Goal: Task Accomplishment & Management: Complete application form

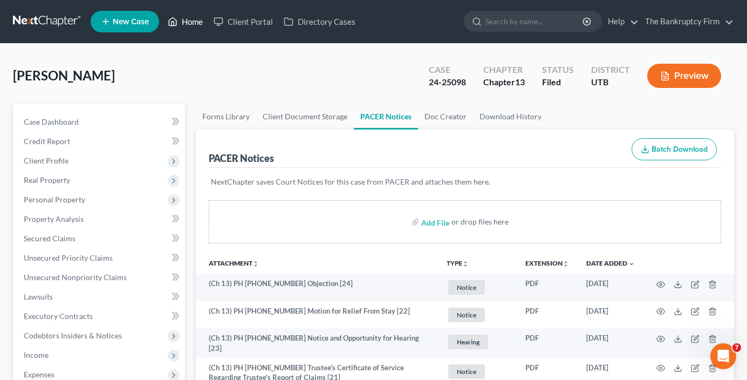
click at [194, 24] on link "Home" at bounding box center [185, 21] width 46 height 19
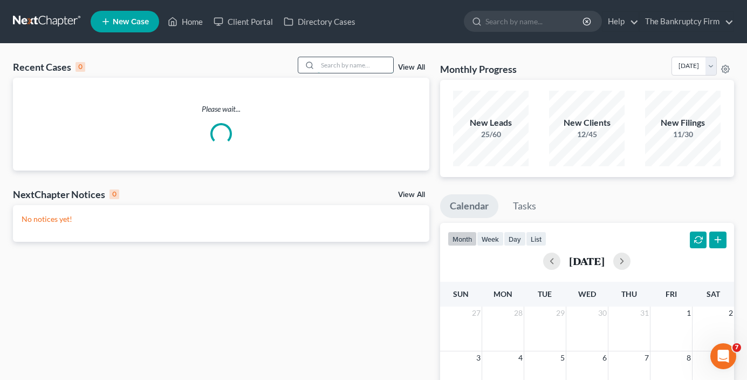
click at [330, 64] on input "search" at bounding box center [356, 65] width 76 height 16
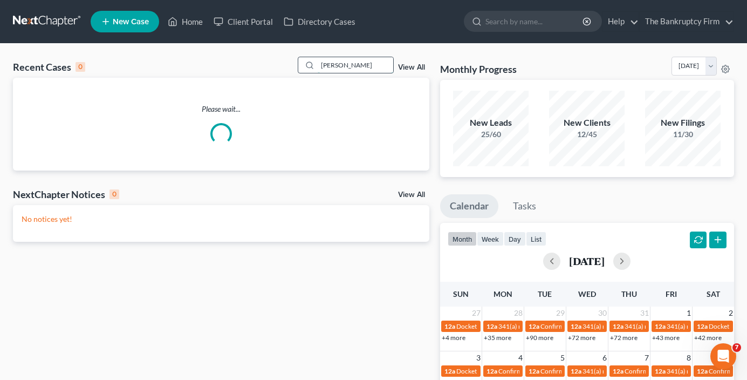
type input "[PERSON_NAME]"
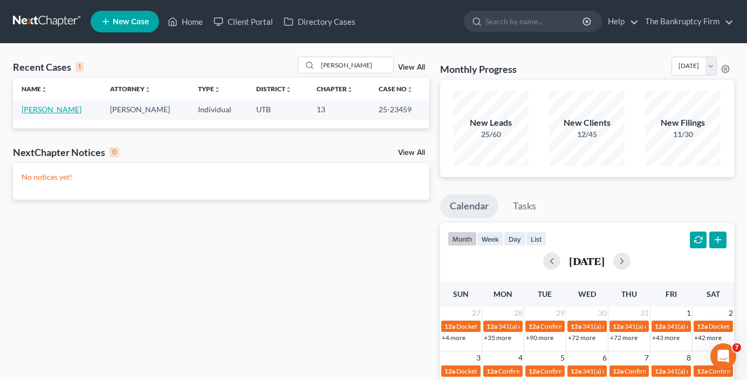
click at [51, 111] on link "[PERSON_NAME]" at bounding box center [52, 109] width 60 height 9
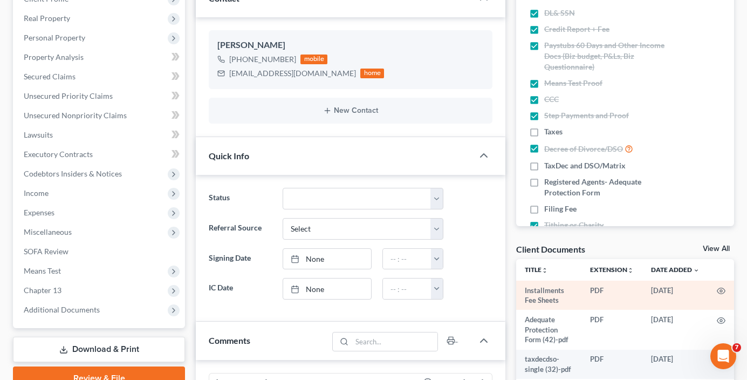
scroll to position [85, 0]
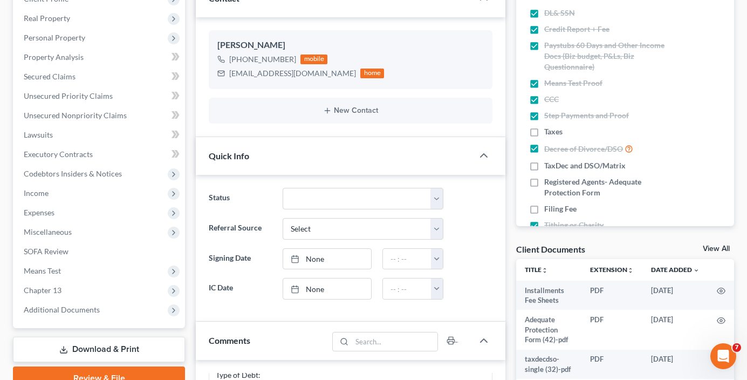
click at [721, 245] on link "View All" at bounding box center [716, 249] width 27 height 8
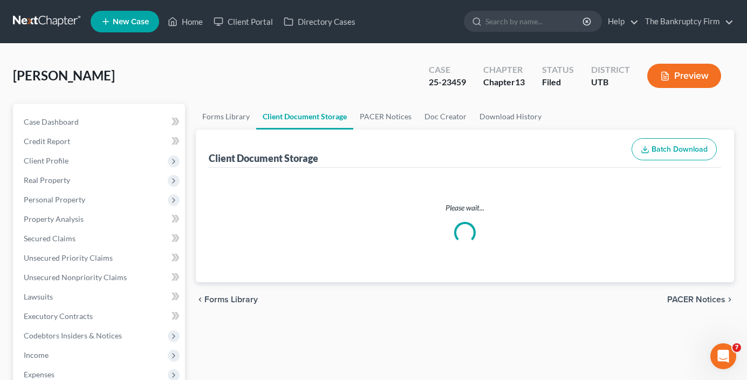
select select "30"
select select "26"
select select "53"
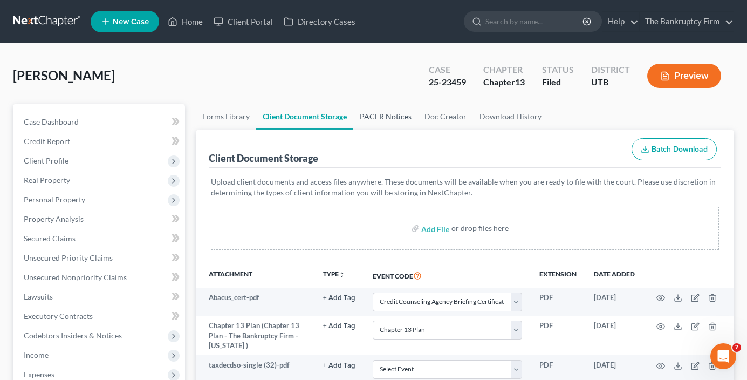
click at [391, 118] on link "PACER Notices" at bounding box center [385, 117] width 65 height 26
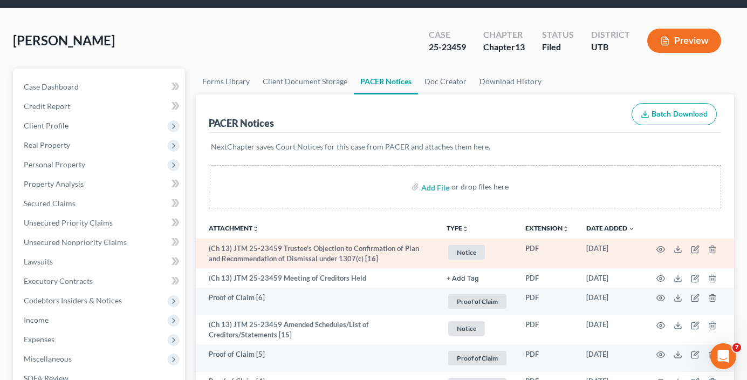
scroll to position [54, 0]
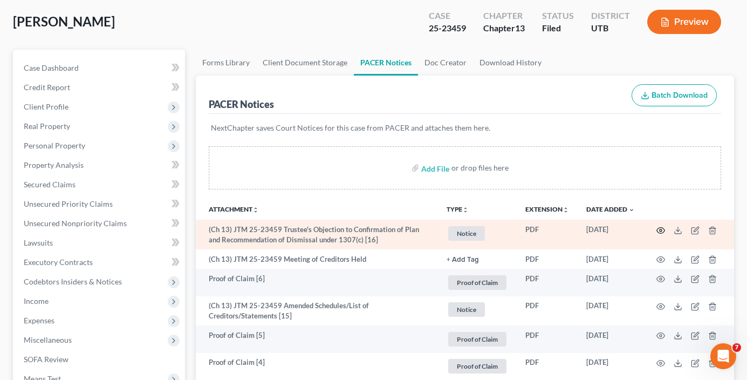
click at [660, 230] on circle "button" at bounding box center [661, 230] width 2 height 2
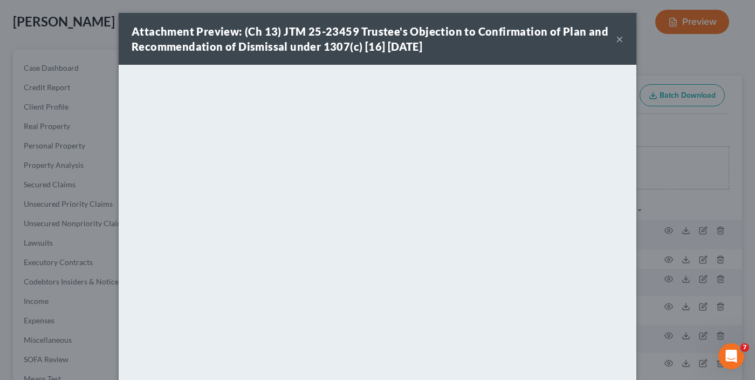
click at [616, 40] on button "×" at bounding box center [620, 38] width 8 height 13
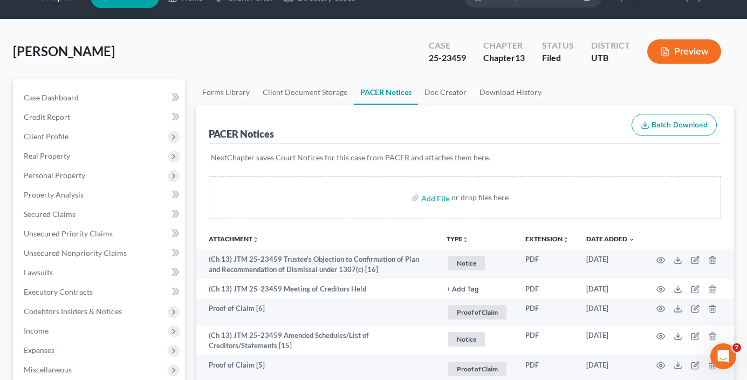
scroll to position [0, 0]
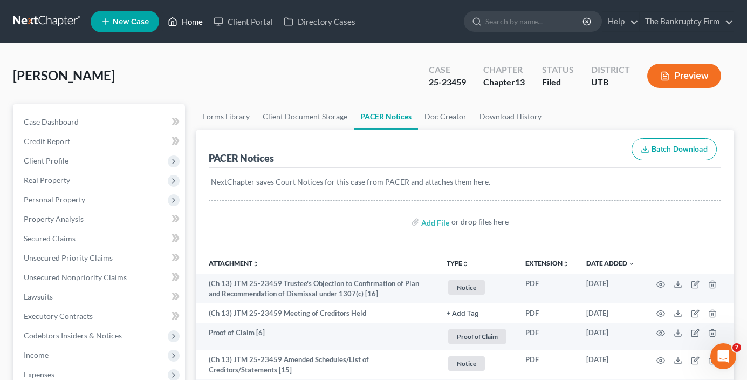
click at [190, 23] on link "Home" at bounding box center [185, 21] width 46 height 19
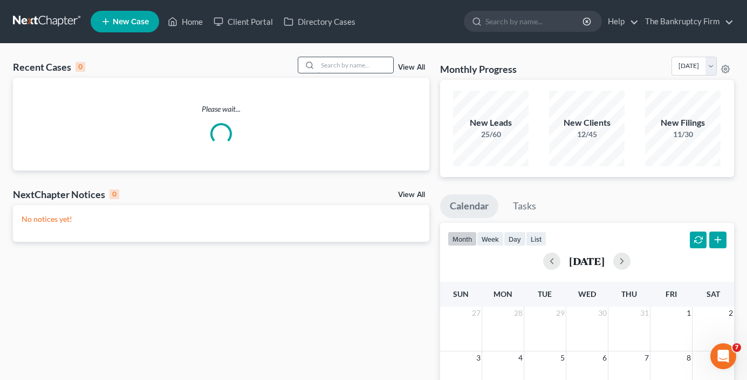
click at [347, 65] on input "search" at bounding box center [356, 65] width 76 height 16
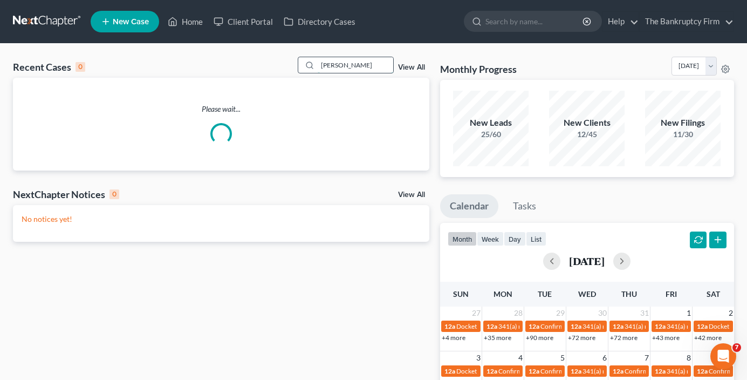
type input "[PERSON_NAME]"
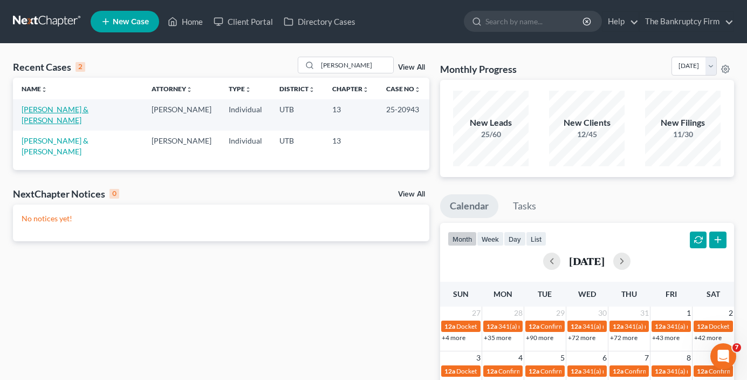
click at [54, 108] on link "[PERSON_NAME] & [PERSON_NAME]" at bounding box center [55, 115] width 67 height 20
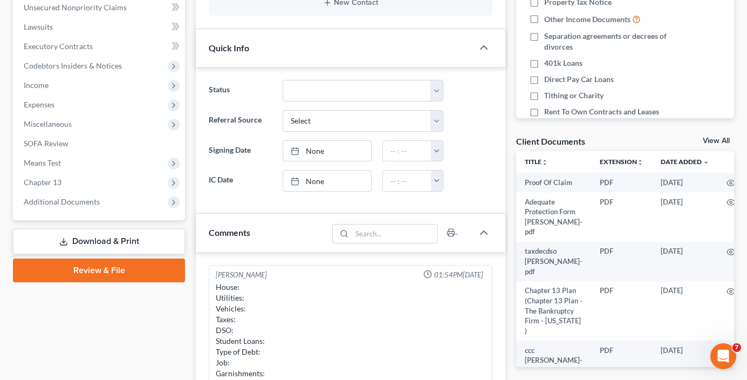
click at [709, 140] on link "View All" at bounding box center [716, 141] width 27 height 8
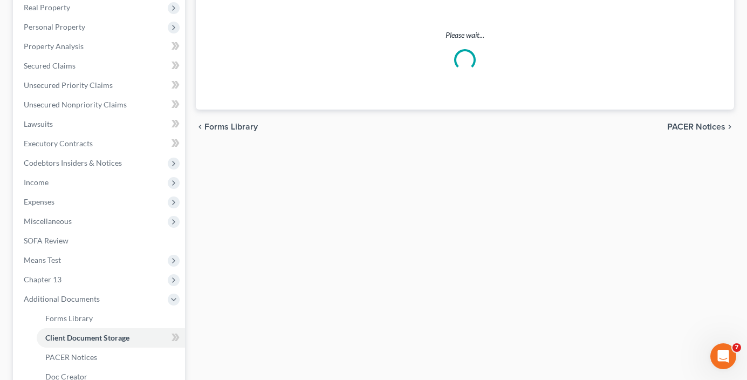
scroll to position [39, 0]
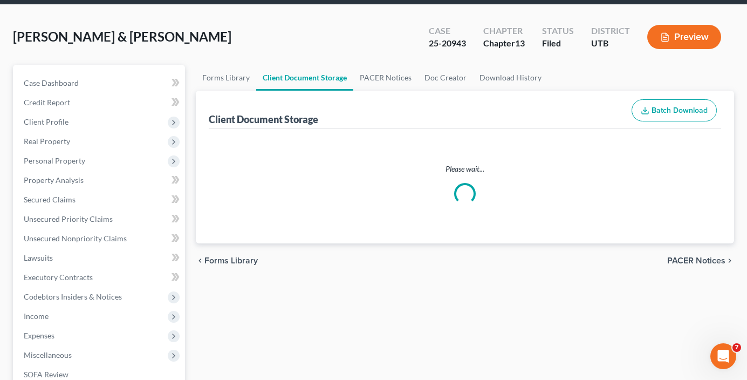
select select "30"
select select "26"
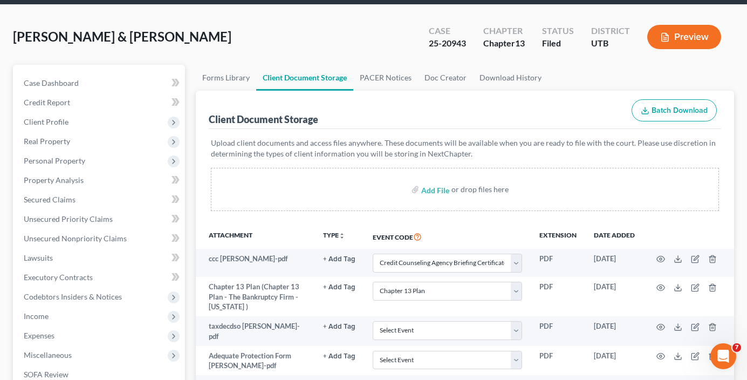
scroll to position [0, 0]
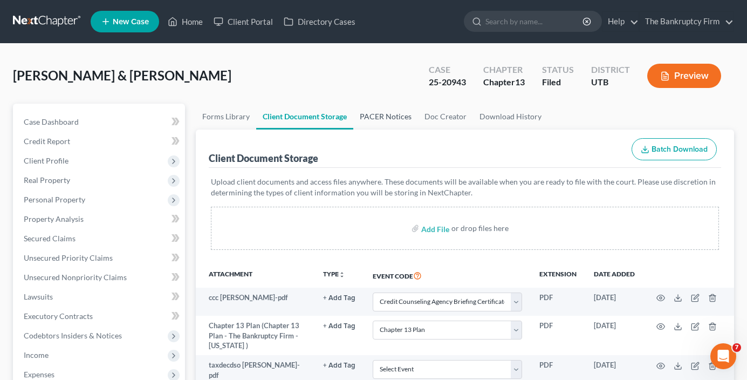
click at [391, 104] on link "PACER Notices" at bounding box center [385, 117] width 65 height 26
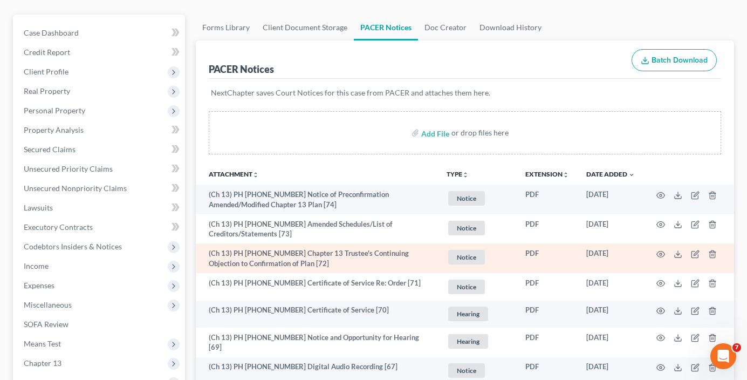
scroll to position [108, 0]
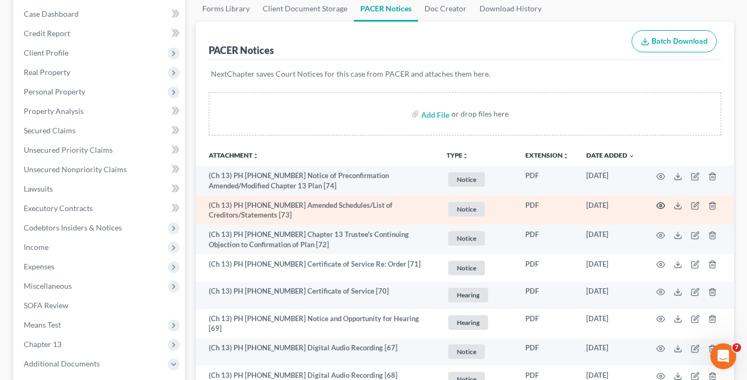
click at [659, 204] on icon "button" at bounding box center [661, 205] width 9 height 9
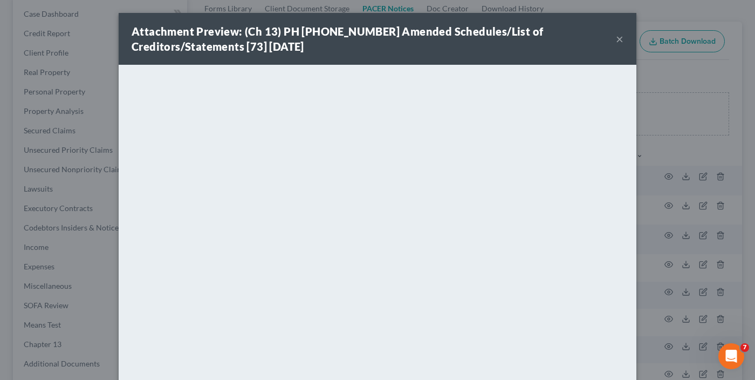
click at [616, 33] on button "×" at bounding box center [620, 38] width 8 height 13
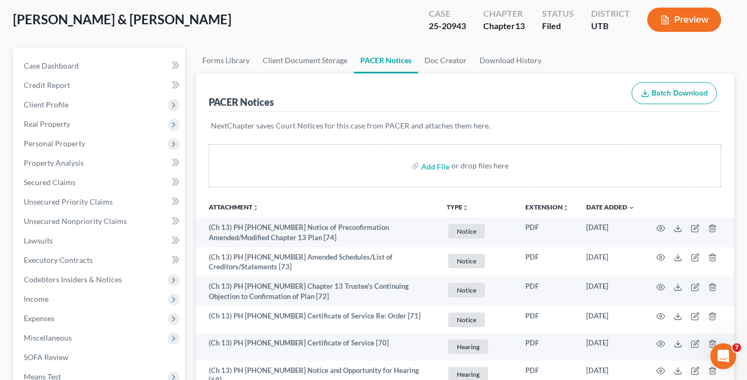
scroll to position [0, 0]
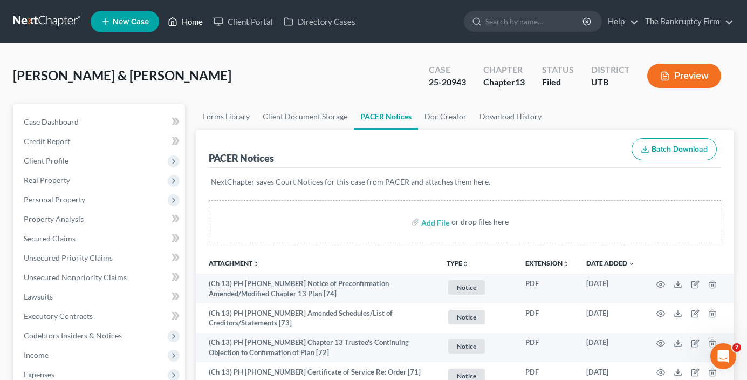
click at [189, 22] on link "Home" at bounding box center [185, 21] width 46 height 19
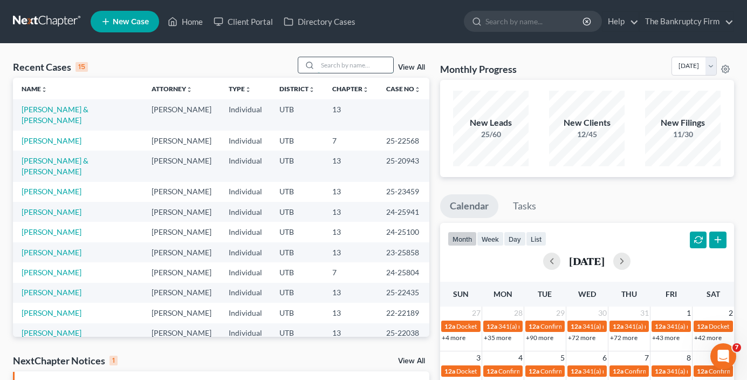
click at [341, 62] on input "search" at bounding box center [356, 65] width 76 height 16
type input "[PERSON_NAME]"
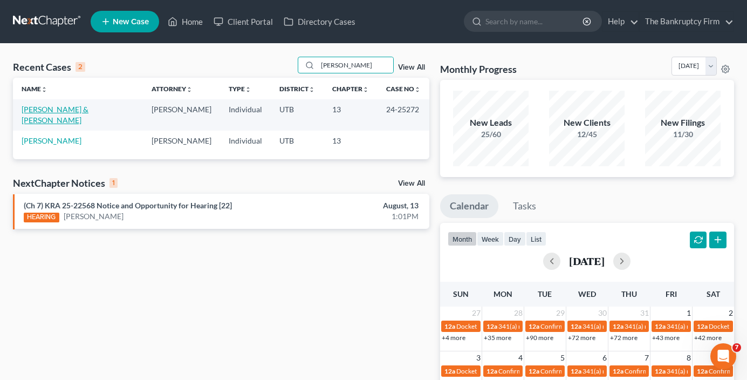
click at [67, 110] on link "[PERSON_NAME] & [PERSON_NAME]" at bounding box center [55, 115] width 67 height 20
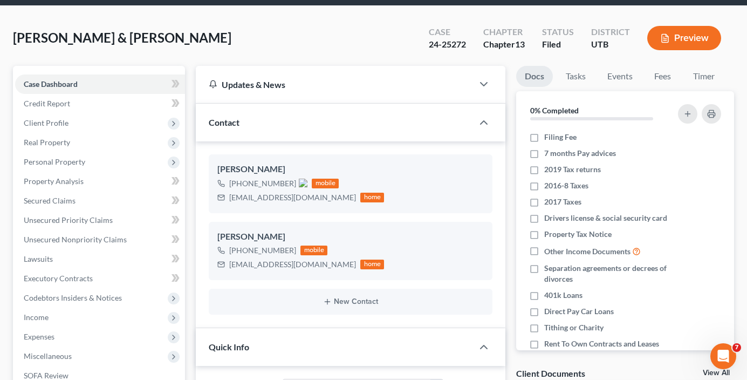
scroll to position [270, 0]
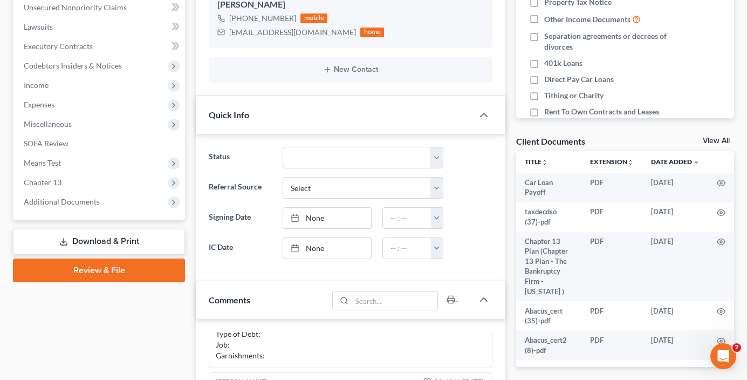
click at [719, 141] on link "View All" at bounding box center [716, 141] width 27 height 8
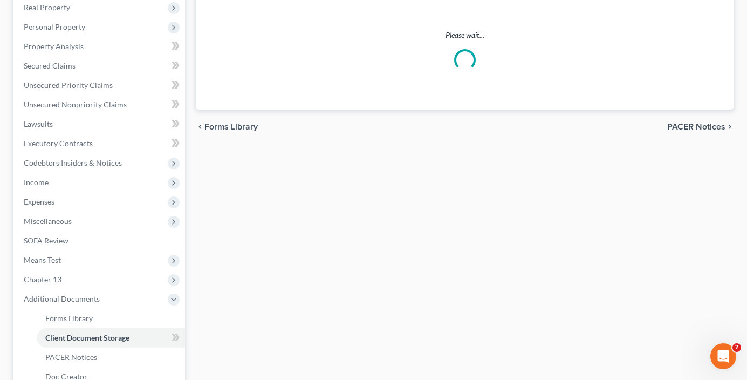
scroll to position [16, 0]
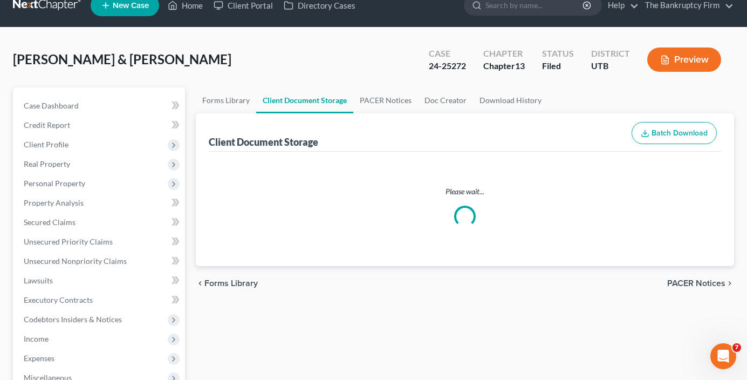
select select "30"
select select "26"
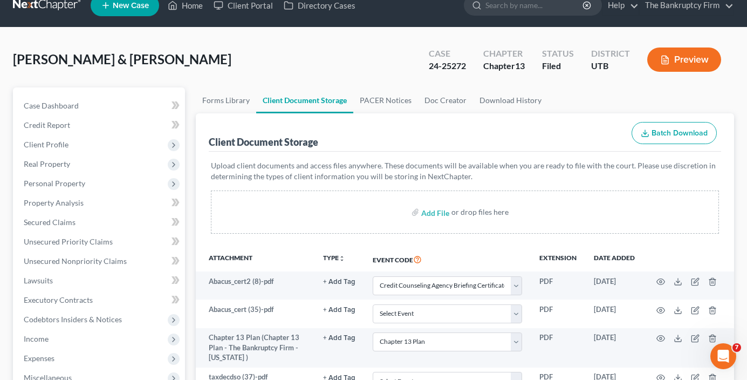
scroll to position [0, 0]
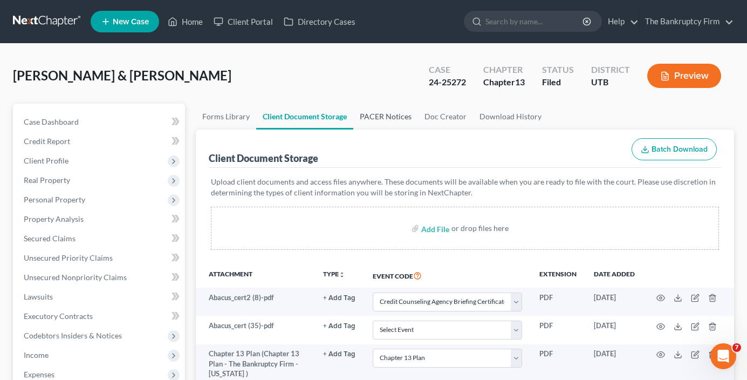
click at [407, 112] on link "PACER Notices" at bounding box center [385, 117] width 65 height 26
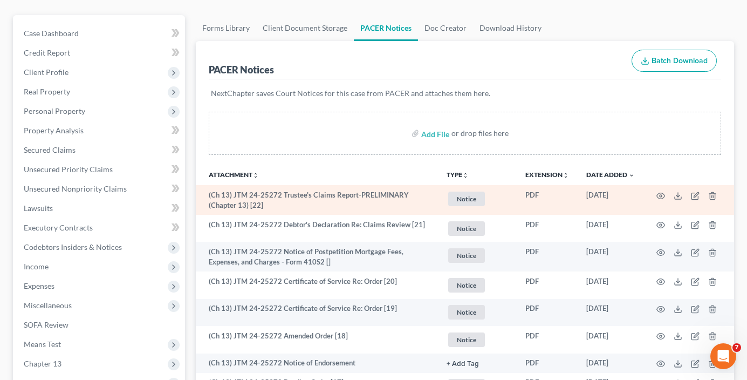
scroll to position [108, 0]
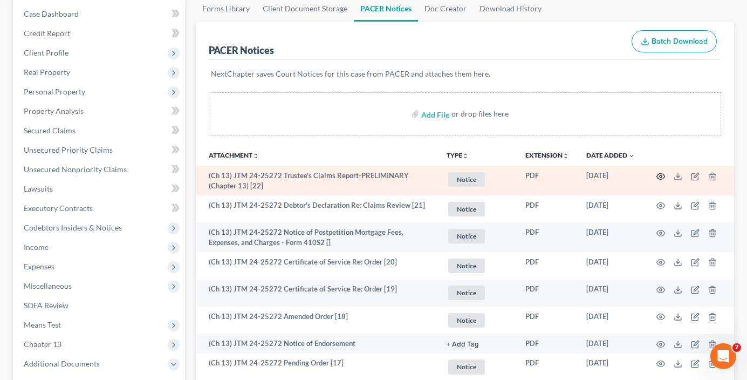
click at [661, 176] on icon "button" at bounding box center [661, 176] width 9 height 9
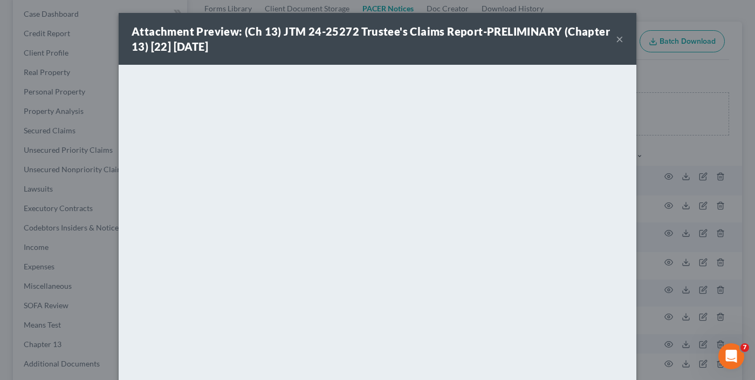
click at [616, 39] on button "×" at bounding box center [620, 38] width 8 height 13
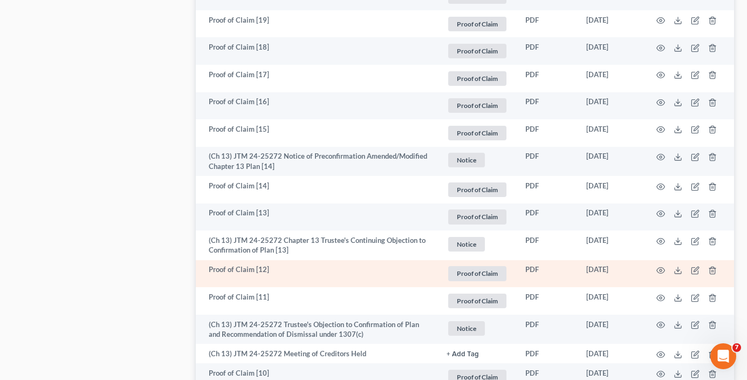
scroll to position [755, 0]
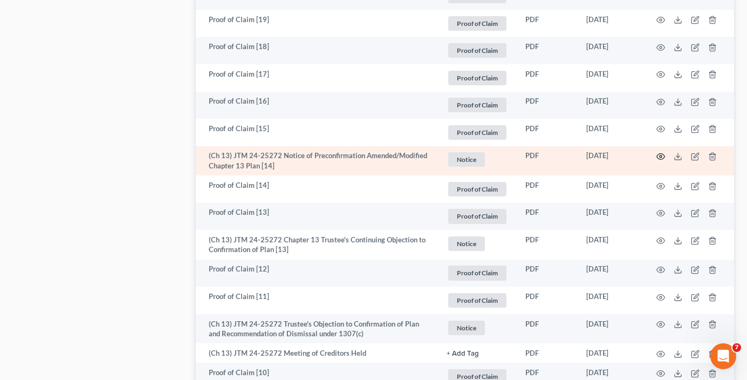
click at [664, 155] on icon "button" at bounding box center [661, 157] width 8 height 6
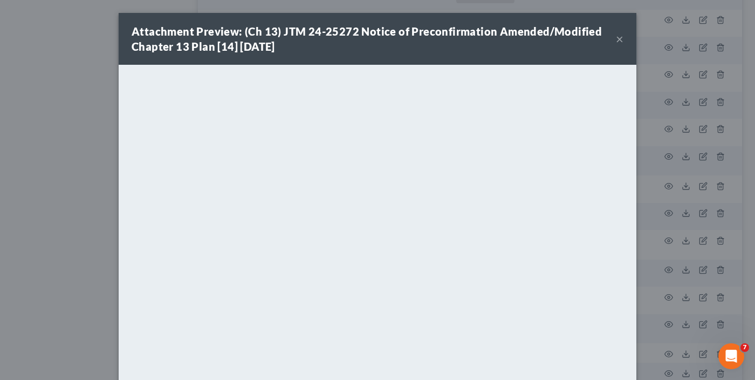
click at [616, 38] on button "×" at bounding box center [620, 38] width 8 height 13
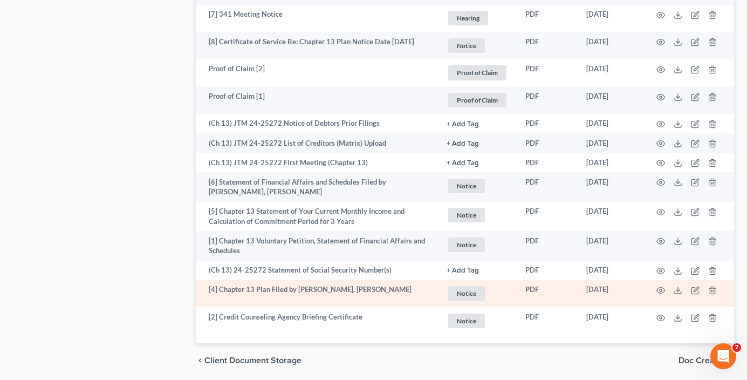
scroll to position [1457, 0]
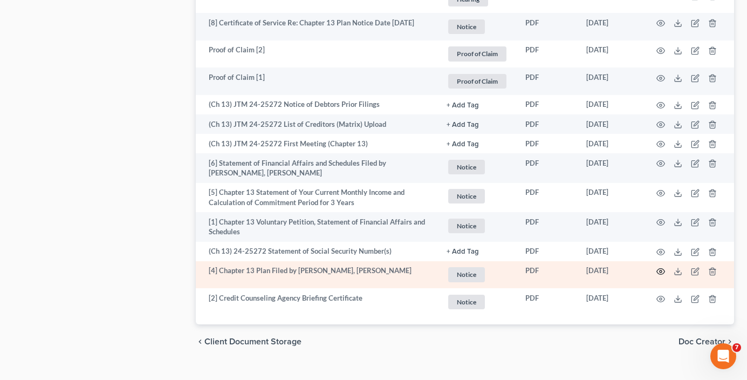
click at [657, 267] on icon "button" at bounding box center [661, 271] width 9 height 9
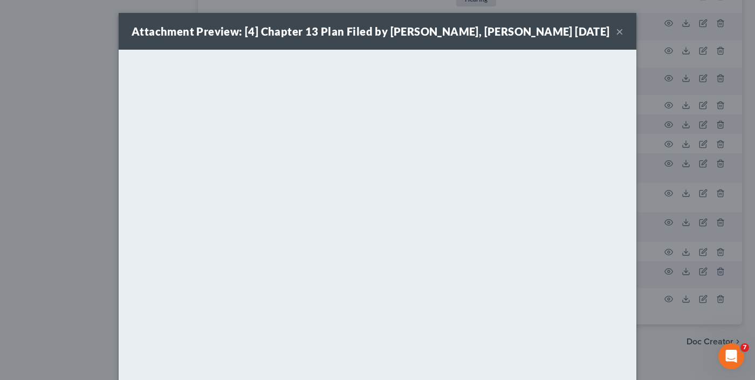
click at [616, 33] on button "×" at bounding box center [620, 31] width 8 height 13
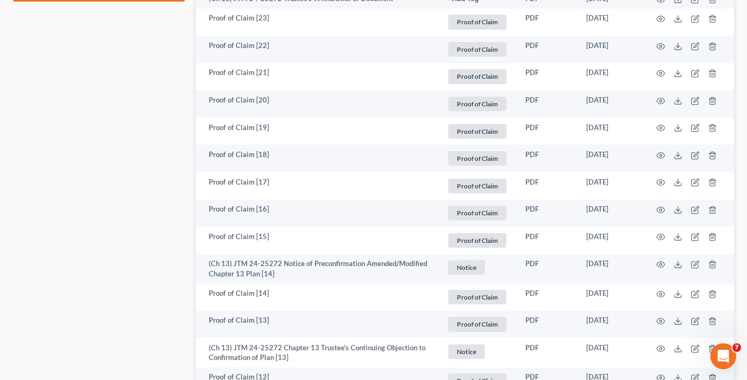
scroll to position [216, 0]
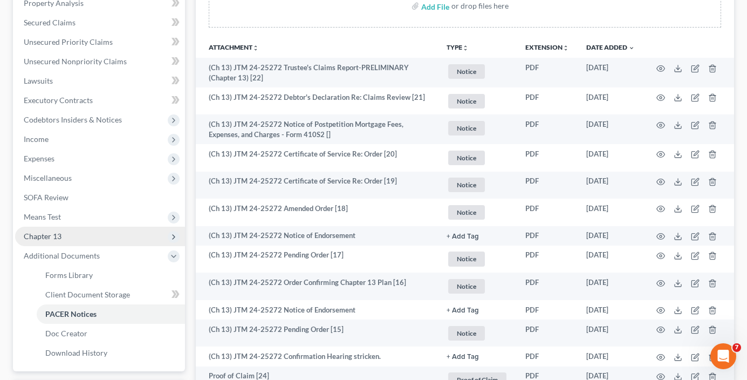
click at [54, 237] on span "Chapter 13" at bounding box center [43, 235] width 38 height 9
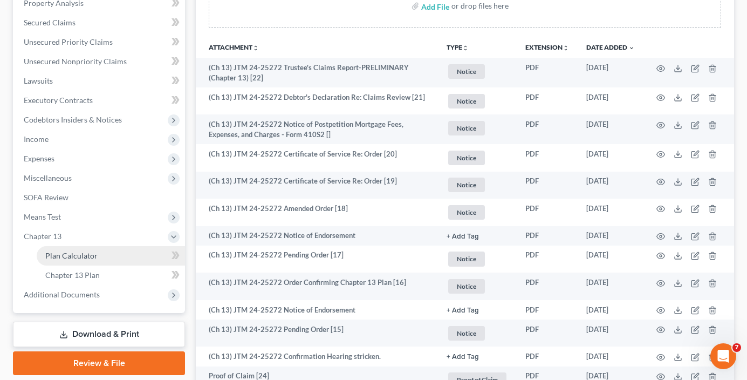
click at [88, 253] on span "Plan Calculator" at bounding box center [71, 255] width 52 height 9
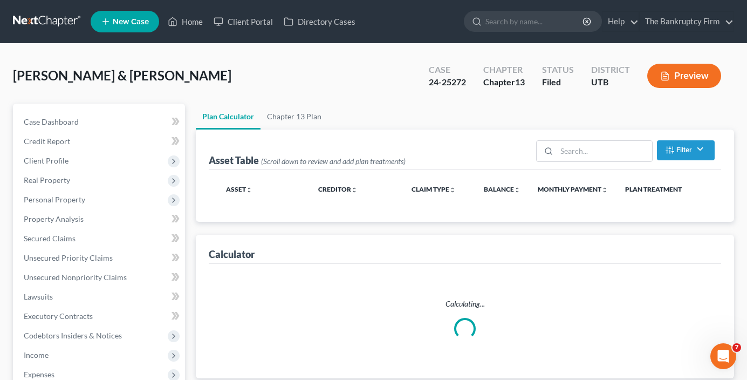
select select "59"
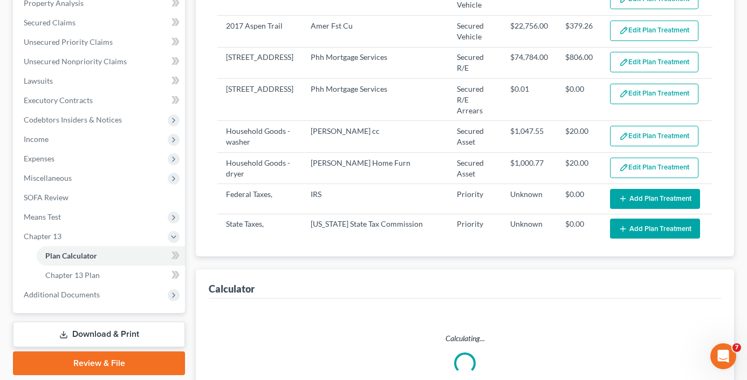
scroll to position [324, 0]
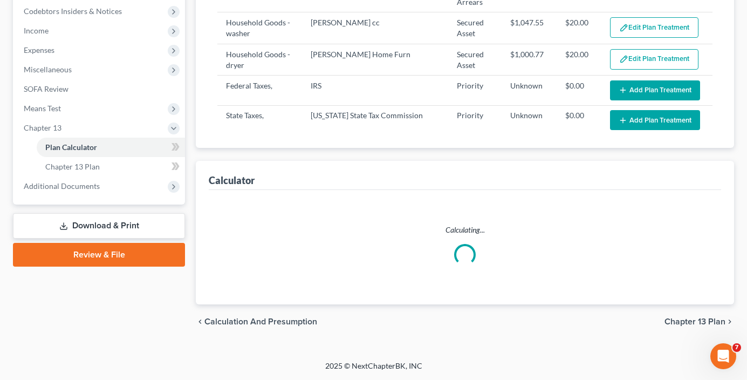
select select "59"
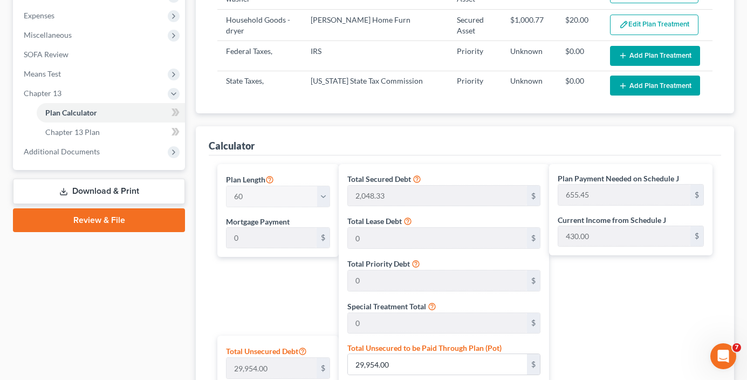
scroll to position [486, 0]
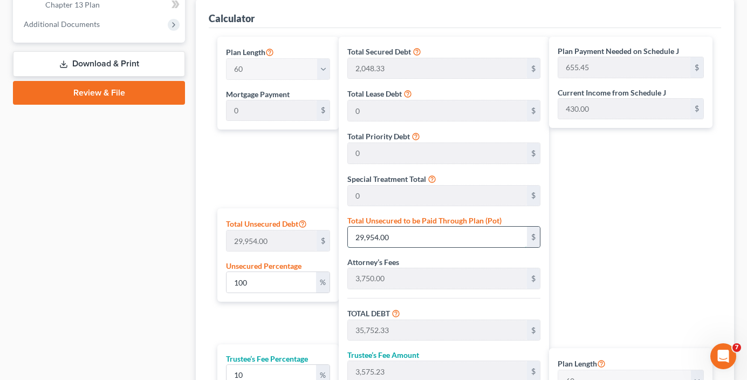
paste input "$33,682.32"
type input "112.44681845496427"
type input "$33,682.32"
type input "39,480.65"
type input "3,948.06"
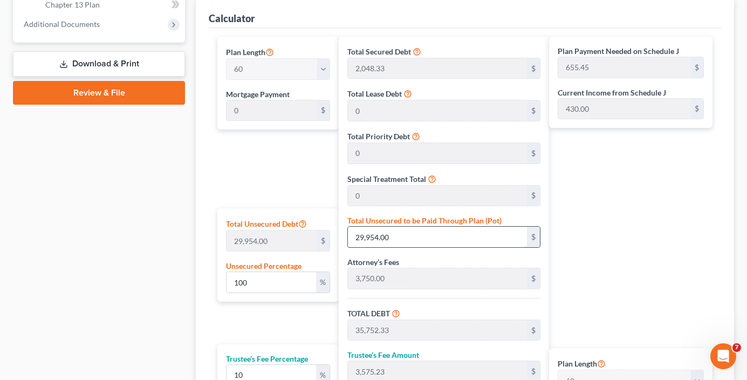
type input "43,428.71"
type input "723.81"
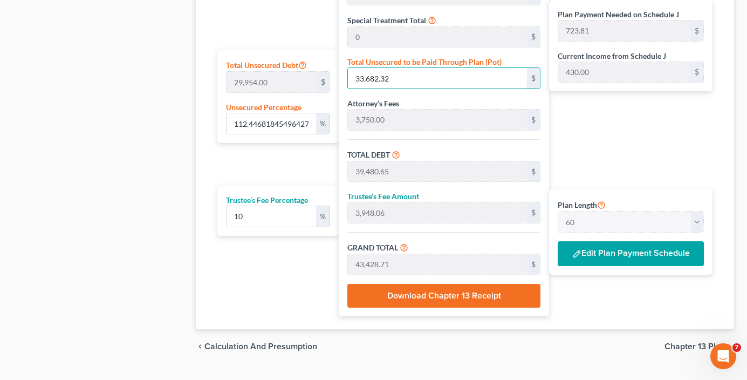
scroll to position [648, 0]
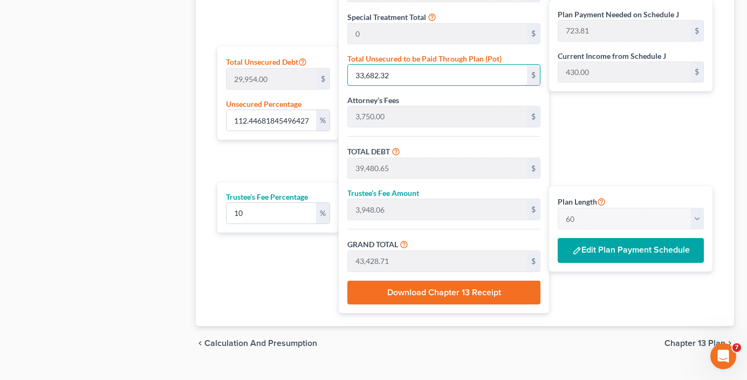
type input "33,682.32"
click at [603, 249] on button "Edit Plan Payment Schedule" at bounding box center [631, 250] width 146 height 25
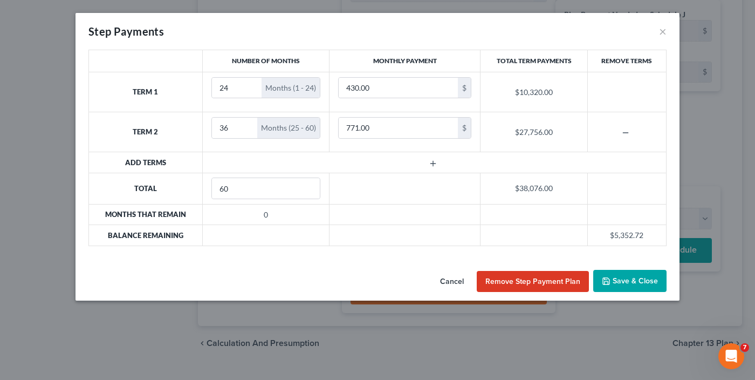
click at [433, 165] on icon "button" at bounding box center [433, 163] width 9 height 9
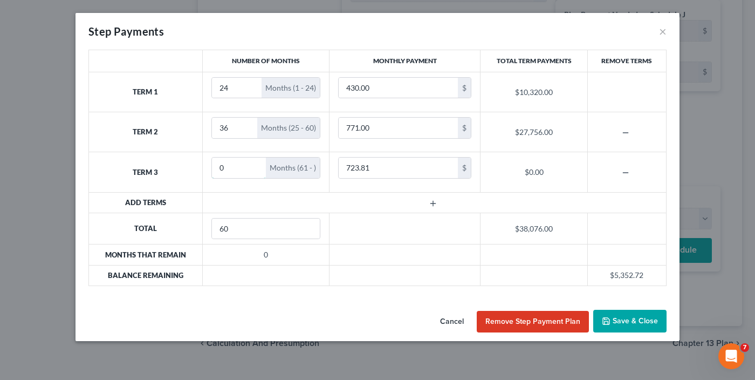
drag, startPoint x: 240, startPoint y: 168, endPoint x: 209, endPoint y: 170, distance: 30.3
click at [209, 170] on td "0 Months (61 - )" at bounding box center [265, 172] width 127 height 40
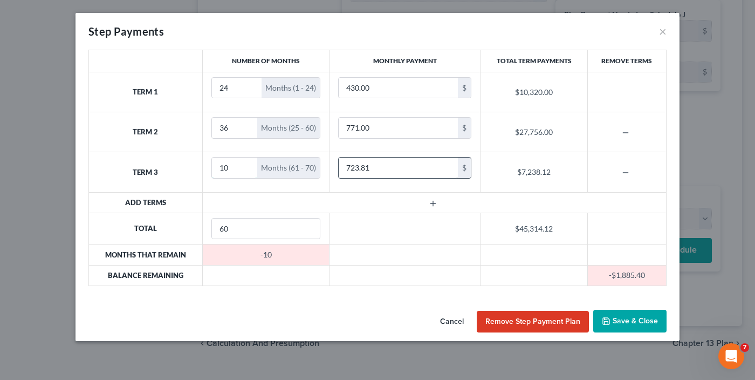
type input "10"
type input "430"
click at [385, 87] on input "430.00" at bounding box center [398, 88] width 119 height 21
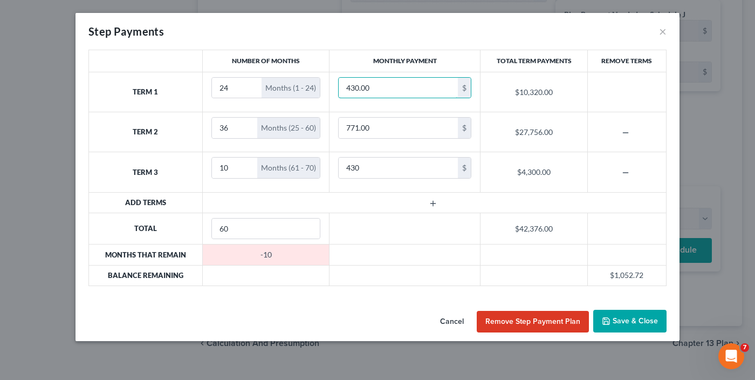
drag, startPoint x: 384, startPoint y: 88, endPoint x: 323, endPoint y: 91, distance: 61.0
click at [339, 90] on input "430.00" at bounding box center [398, 88] width 119 height 21
click at [219, 87] on input "24" at bounding box center [237, 88] width 50 height 21
click at [218, 88] on input "24" at bounding box center [237, 88] width 50 height 21
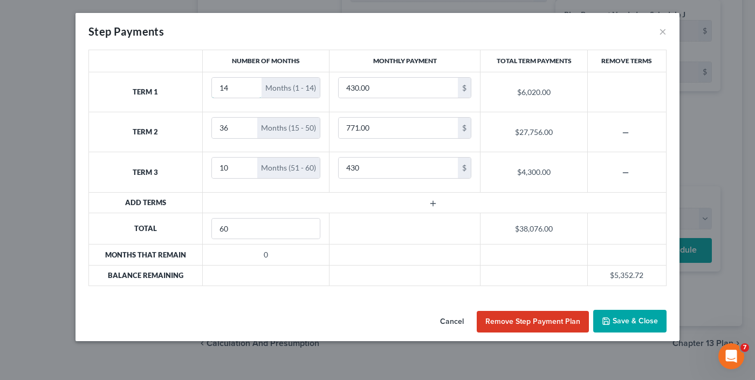
type input "14"
click at [350, 87] on input "430.00" at bounding box center [398, 88] width 119 height 21
click at [350, 90] on input "430.00" at bounding box center [398, 88] width 119 height 21
drag, startPoint x: 351, startPoint y: 87, endPoint x: 346, endPoint y: 91, distance: 6.2
click at [346, 91] on input "430.00" at bounding box center [398, 88] width 119 height 21
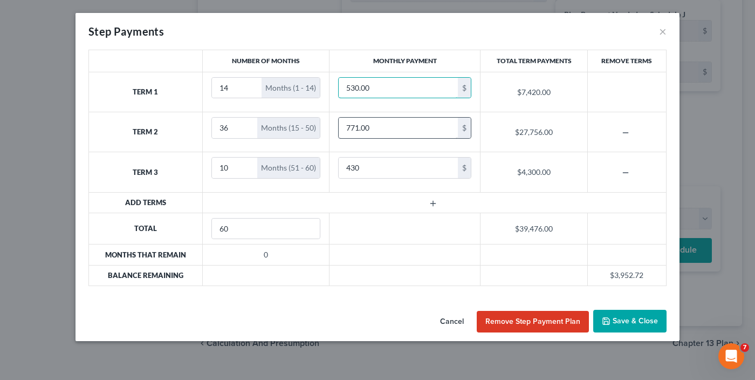
type input "530.00"
click at [349, 127] on input "771.00" at bounding box center [398, 128] width 119 height 21
drag, startPoint x: 350, startPoint y: 127, endPoint x: 344, endPoint y: 129, distance: 5.8
click at [344, 129] on input "771.00" at bounding box center [398, 128] width 119 height 21
type input "871.00"
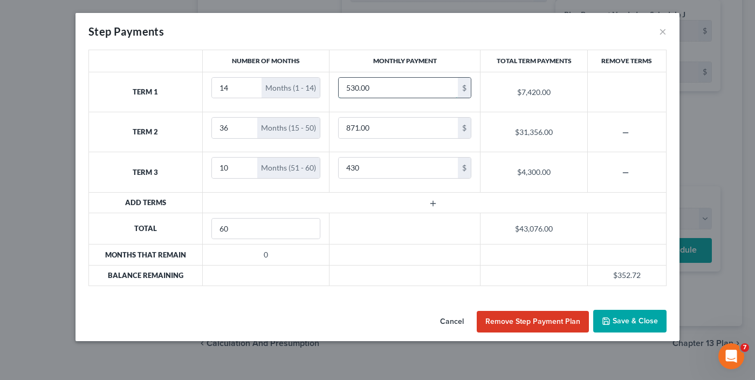
click at [354, 86] on input "530.00" at bounding box center [398, 88] width 119 height 21
click at [357, 90] on input "530.00" at bounding box center [398, 88] width 119 height 21
click at [356, 89] on input "530.00" at bounding box center [398, 88] width 119 height 21
type input "535.00"
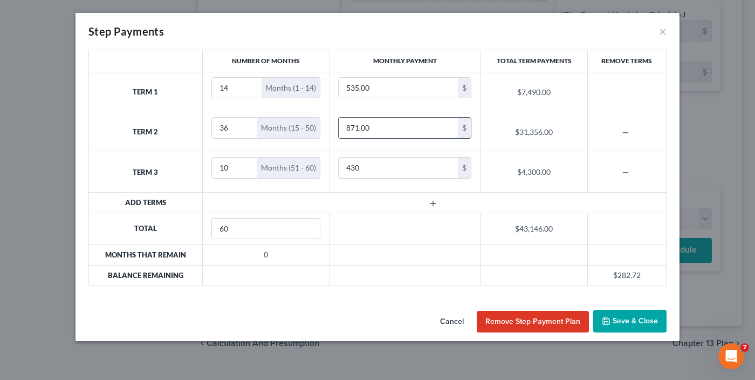
click at [358, 127] on input "871.00" at bounding box center [398, 128] width 119 height 21
click at [357, 127] on input "871.00" at bounding box center [398, 128] width 119 height 21
click at [358, 128] on input "871.00" at bounding box center [398, 128] width 119 height 21
type input "876.00"
click at [358, 89] on input "535.00" at bounding box center [398, 88] width 119 height 21
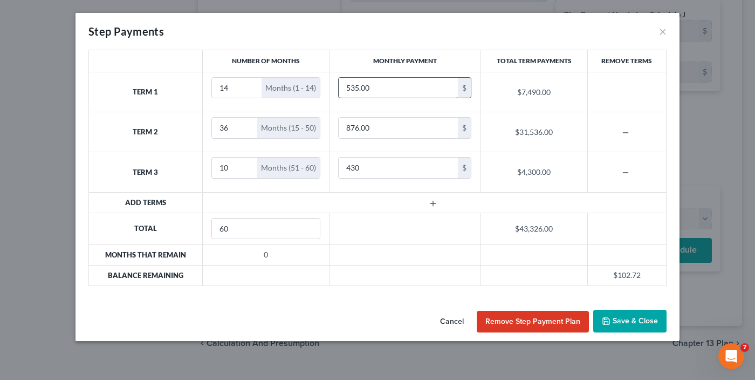
click at [354, 89] on input "535.00" at bounding box center [398, 88] width 119 height 21
drag, startPoint x: 352, startPoint y: 87, endPoint x: 360, endPoint y: 92, distance: 9.7
click at [360, 92] on input "535.00" at bounding box center [398, 88] width 119 height 21
type input "540.00"
click at [352, 127] on input "876.00" at bounding box center [398, 128] width 119 height 21
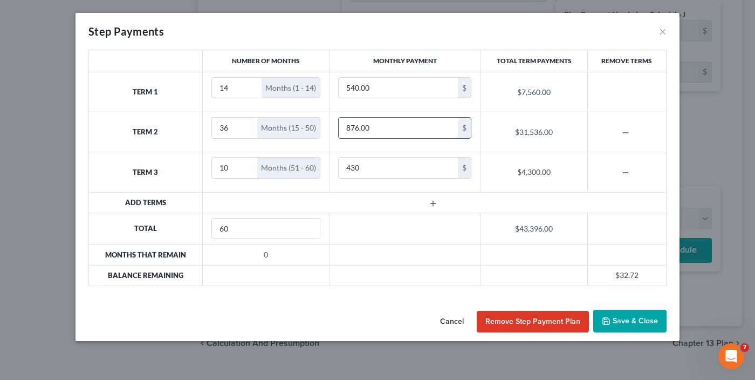
click at [352, 126] on input "876.00" at bounding box center [398, 128] width 119 height 21
click at [357, 126] on input "876.00" at bounding box center [398, 128] width 119 height 21
click at [352, 127] on input "876.00" at bounding box center [398, 128] width 119 height 21
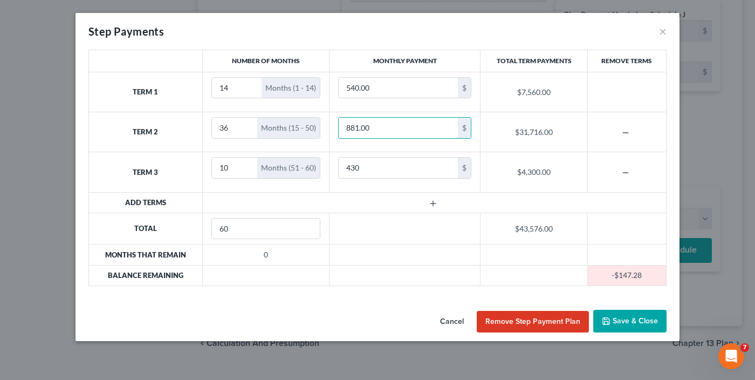
type input "881.00"
click at [633, 327] on button "Save & Close" at bounding box center [630, 321] width 73 height 23
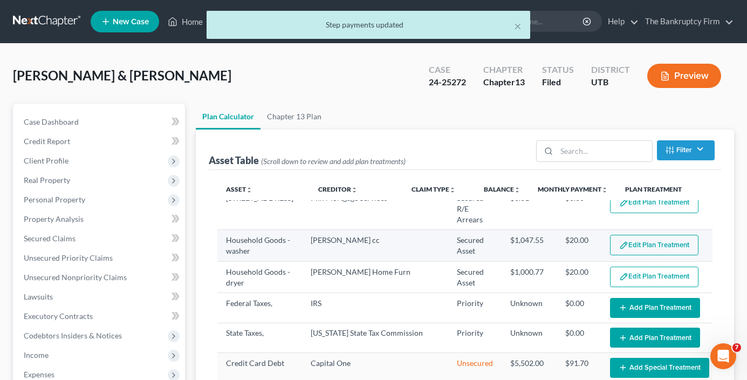
scroll to position [108, 0]
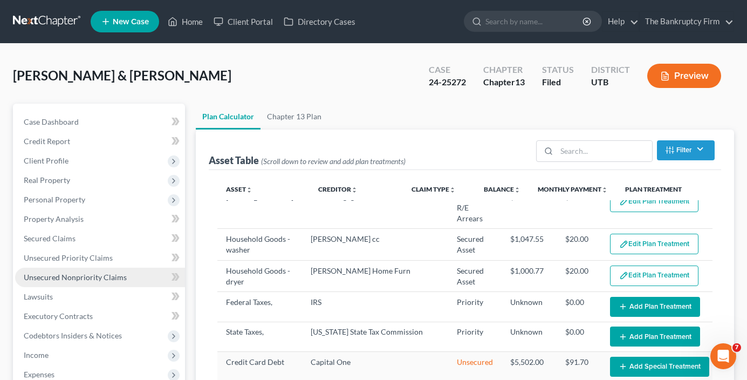
click at [78, 275] on span "Unsecured Nonpriority Claims" at bounding box center [75, 276] width 103 height 9
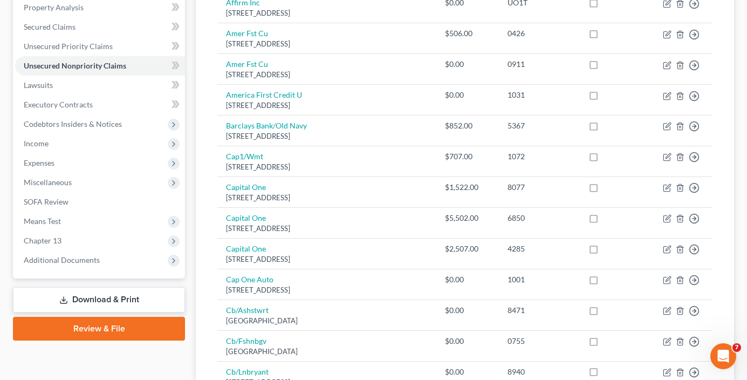
scroll to position [216, 0]
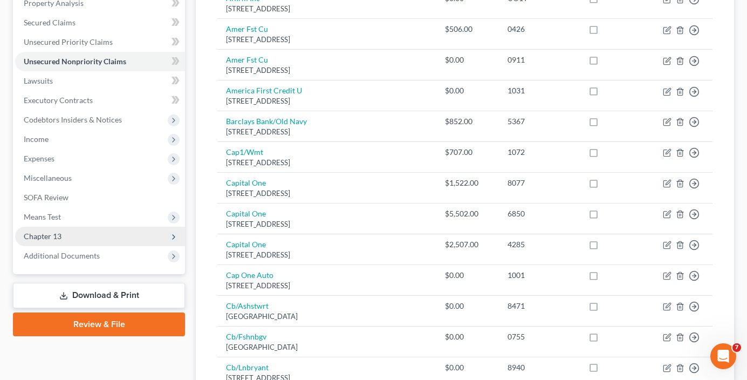
click at [69, 234] on span "Chapter 13" at bounding box center [100, 236] width 170 height 19
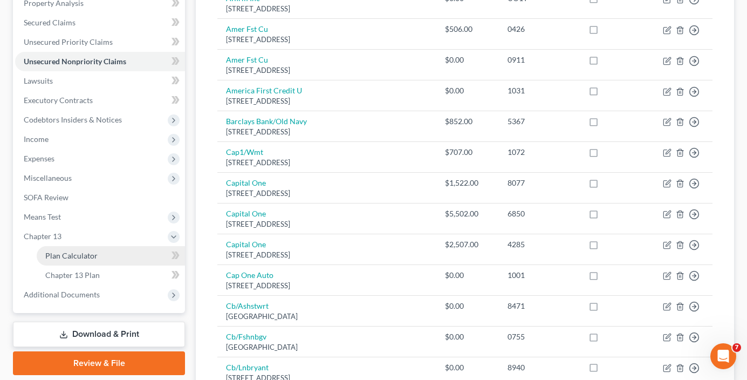
click at [85, 259] on span "Plan Calculator" at bounding box center [71, 255] width 52 height 9
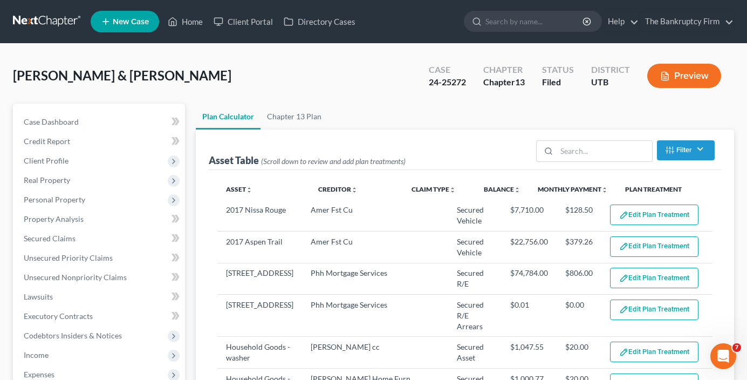
select select "59"
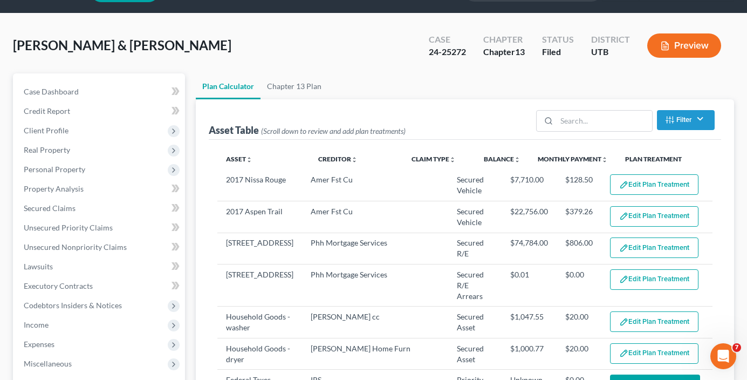
scroll to position [54, 0]
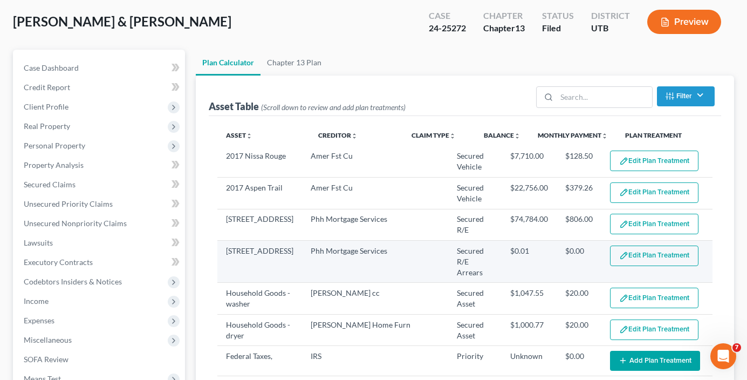
click at [643, 258] on button "Edit Plan Treatment" at bounding box center [654, 255] width 88 height 21
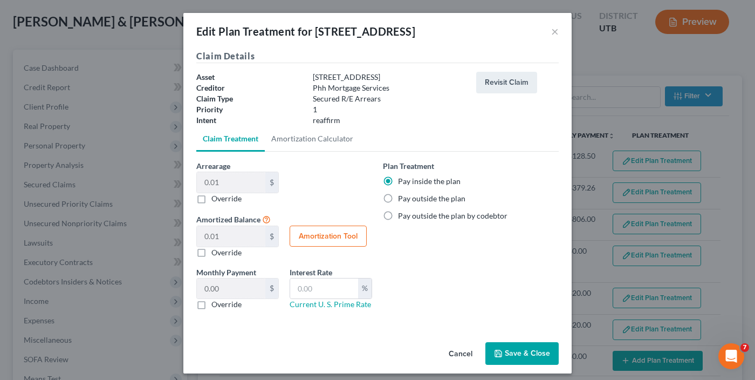
click at [212, 197] on label "Override" at bounding box center [227, 198] width 30 height 11
click at [216, 197] on input "Override" at bounding box center [219, 196] width 7 height 7
checkbox input "true"
type input "0.00"
type input "0"
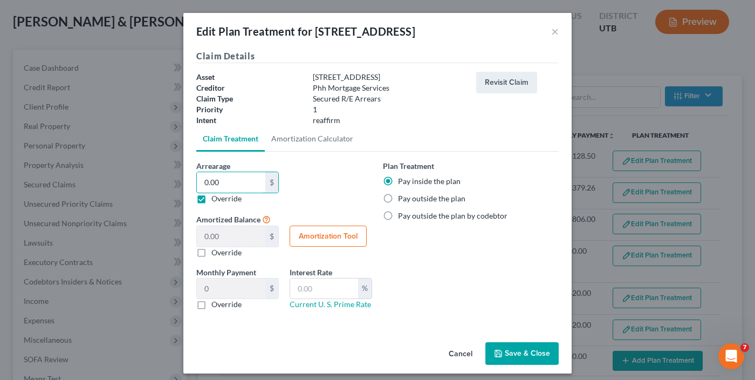
type input "3"
type input "3.00"
type input "0.05"
type input "37"
type input "37.00"
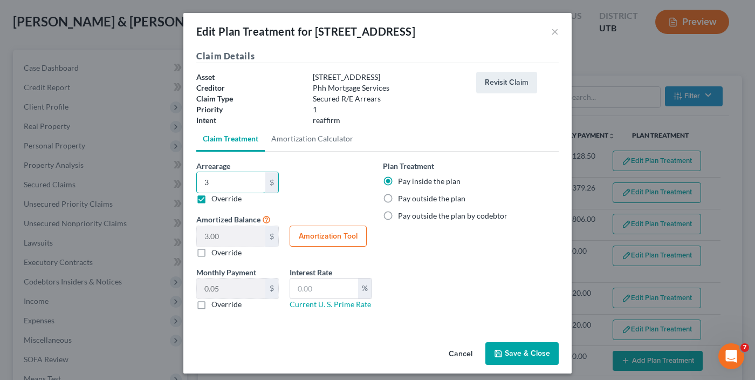
type input "0.61"
type input "373"
type input "373.00"
type input "6.21"
type input "3,732"
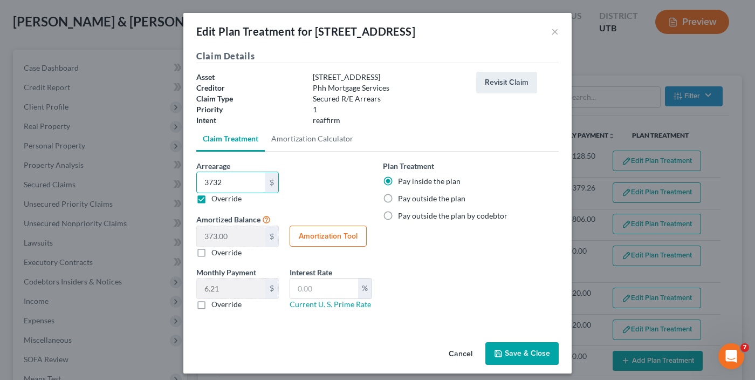
type input "3,732.00"
type input "62.20"
type input "3,732.5"
type input "3,732.50"
type input "3,732.57"
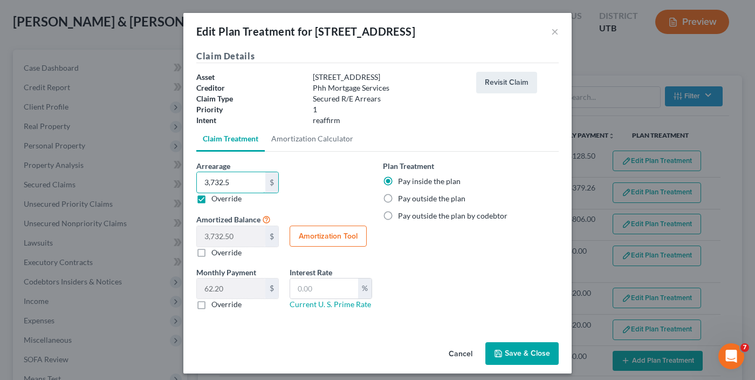
type input "3,732.57"
click at [511, 352] on button "Save & Close" at bounding box center [522, 353] width 73 height 23
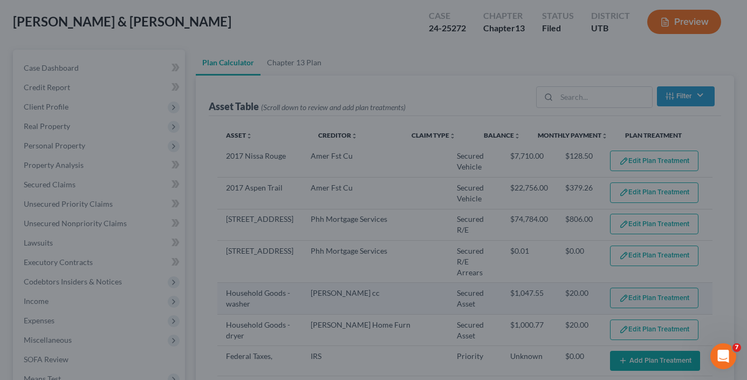
select select "59"
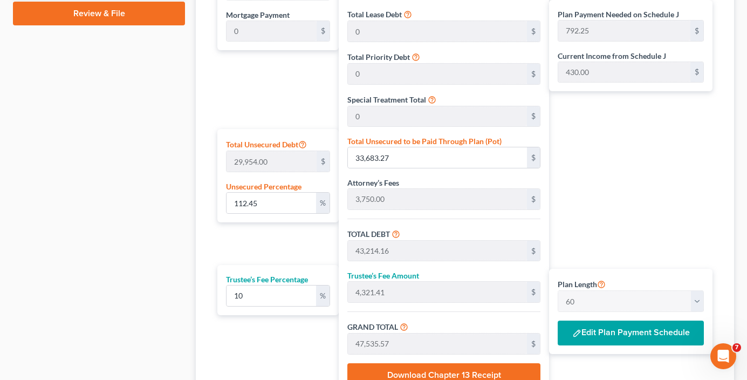
scroll to position [647, 0]
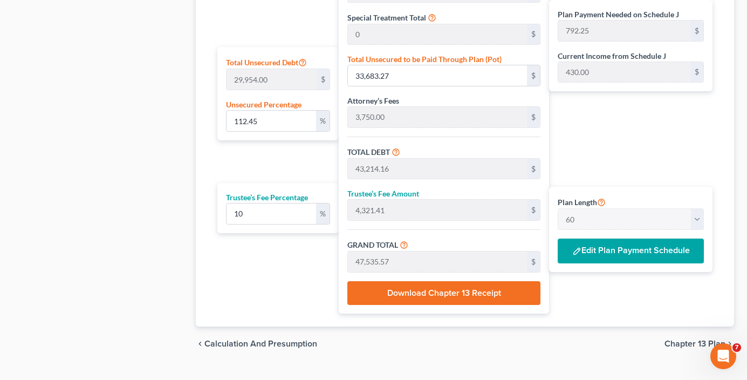
click at [569, 253] on button "Edit Plan Payment Schedule" at bounding box center [631, 250] width 146 height 25
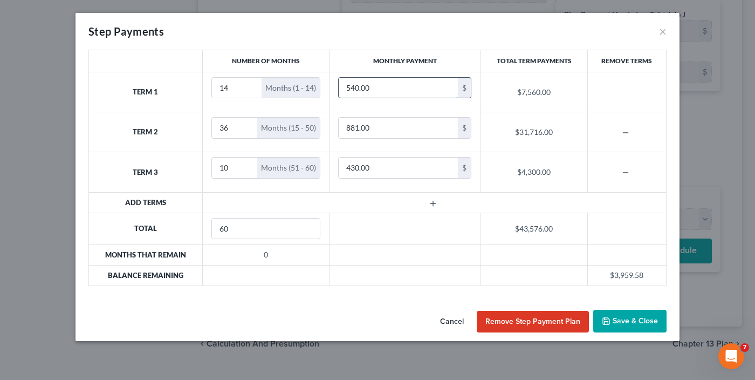
click at [346, 90] on input "540.00" at bounding box center [398, 88] width 119 height 21
click at [350, 85] on input "540.00" at bounding box center [398, 88] width 119 height 21
click at [347, 91] on input "540.00" at bounding box center [398, 88] width 119 height 21
type input "640.00"
click at [350, 127] on input "881.00" at bounding box center [398, 128] width 119 height 21
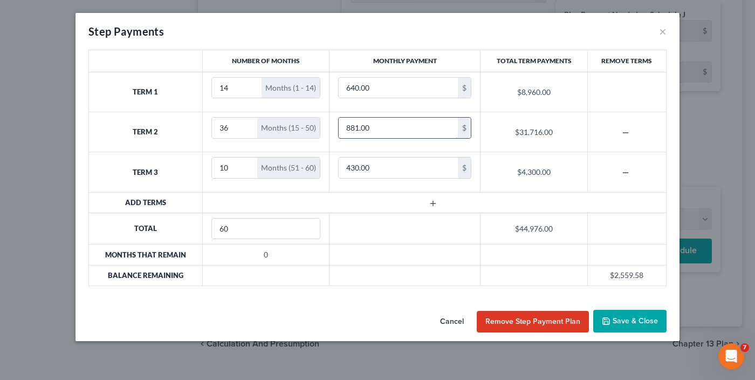
click at [349, 126] on input "881.00" at bounding box center [398, 128] width 119 height 21
click at [349, 127] on input "881.00" at bounding box center [398, 128] width 119 height 21
click at [347, 128] on input "881.00" at bounding box center [398, 128] width 119 height 21
click at [352, 128] on input "981.00" at bounding box center [398, 128] width 119 height 21
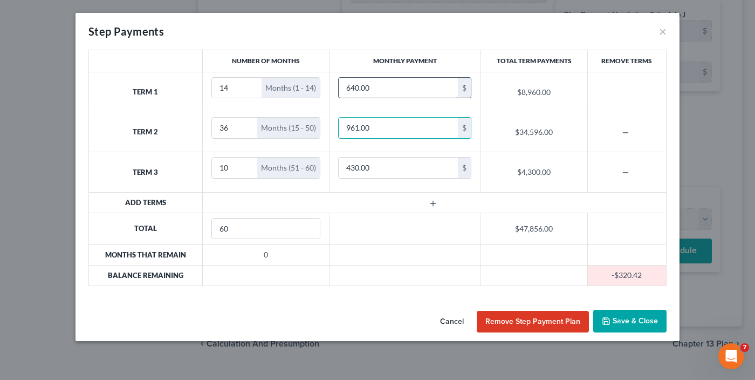
type input "961.00"
click at [357, 88] on input "640.00" at bounding box center [398, 88] width 119 height 21
click at [356, 87] on input "640.00" at bounding box center [398, 88] width 119 height 21
click at [354, 88] on input "640.00" at bounding box center [398, 88] width 119 height 21
click at [353, 88] on input "640.00" at bounding box center [398, 88] width 119 height 21
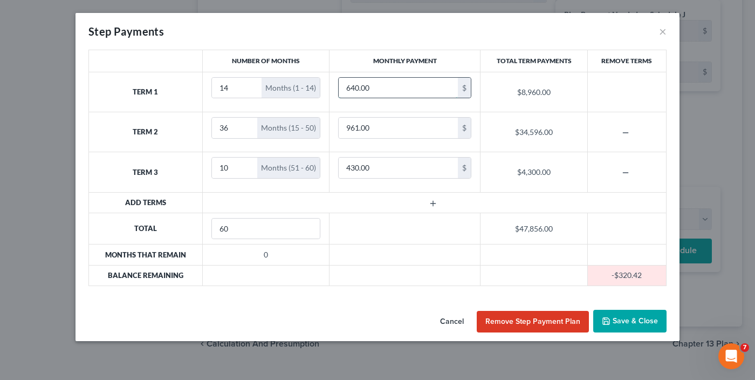
click at [353, 88] on input "640.00" at bounding box center [398, 88] width 119 height 21
click at [354, 88] on input "640.00" at bounding box center [398, 88] width 119 height 21
type input "620.00"
click at [637, 327] on button "Save & Close" at bounding box center [630, 321] width 73 height 23
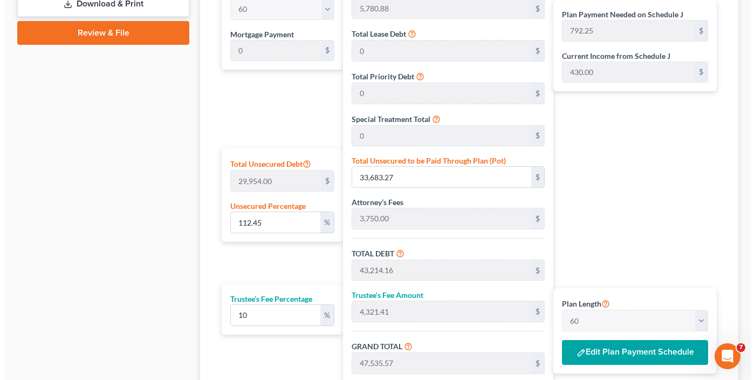
scroll to position [670, 0]
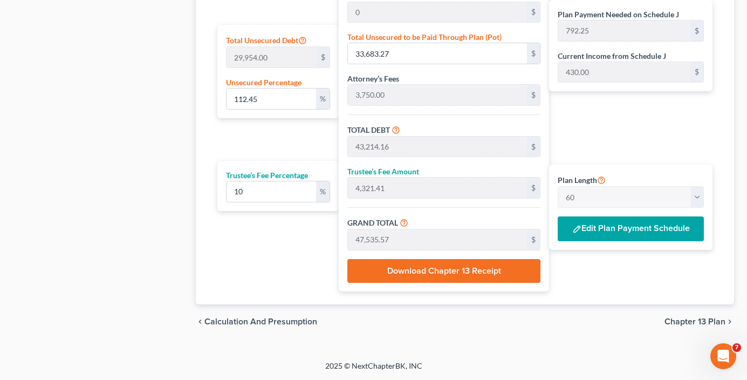
click at [618, 227] on button "Edit Plan Payment Schedule" at bounding box center [631, 228] width 146 height 25
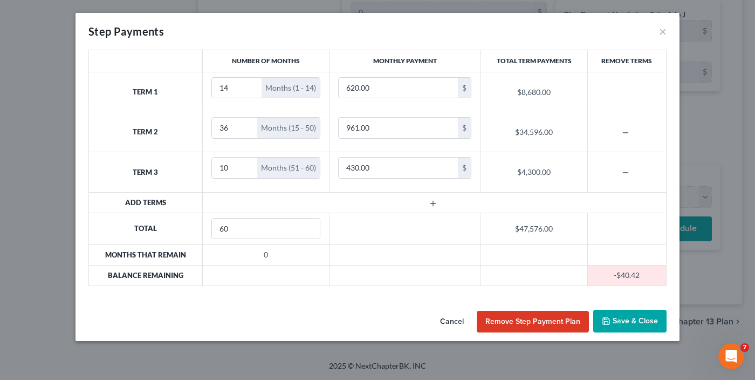
click at [630, 326] on button "Save & Close" at bounding box center [630, 321] width 73 height 23
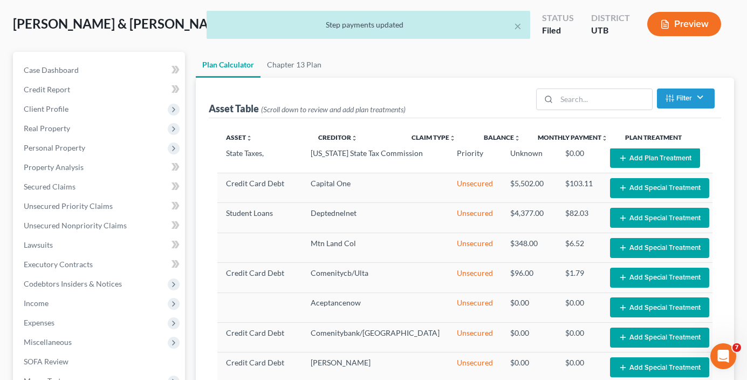
scroll to position [0, 0]
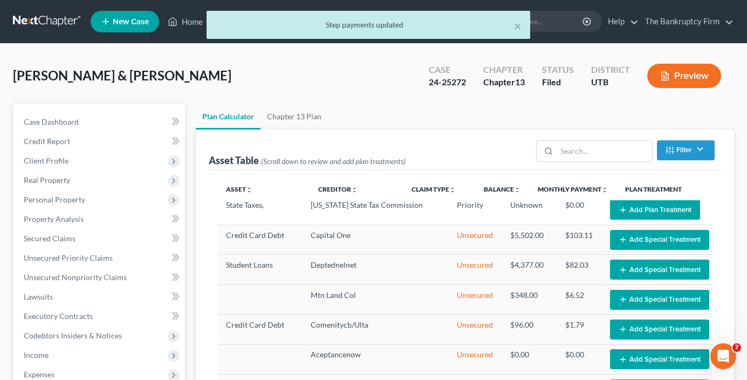
click at [190, 21] on div "× Step payments updated" at bounding box center [368, 27] width 747 height 33
click at [519, 26] on button "×" at bounding box center [518, 25] width 8 height 13
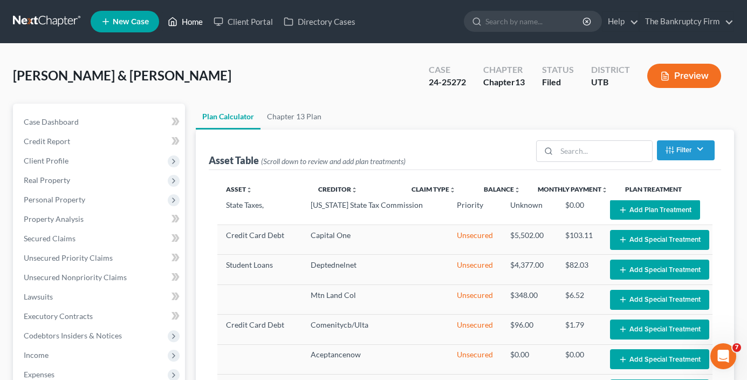
click at [194, 21] on link "Home" at bounding box center [185, 21] width 46 height 19
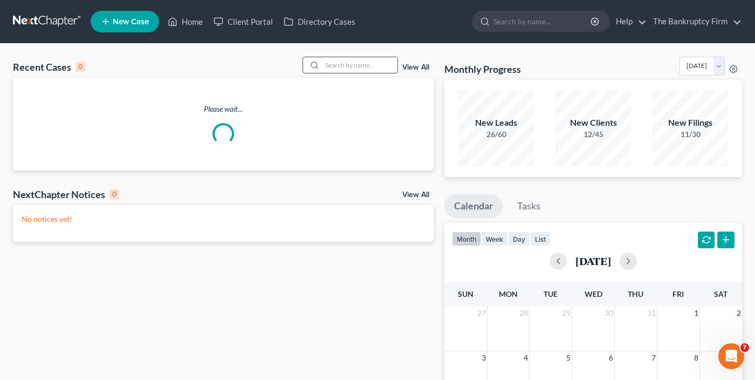
click at [342, 61] on input "search" at bounding box center [360, 65] width 76 height 16
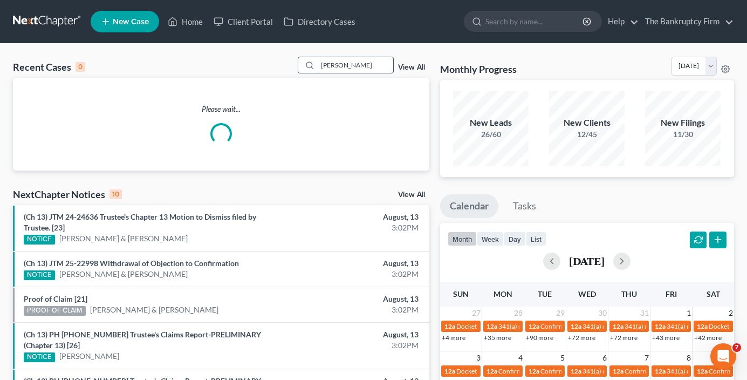
type input "[PERSON_NAME]"
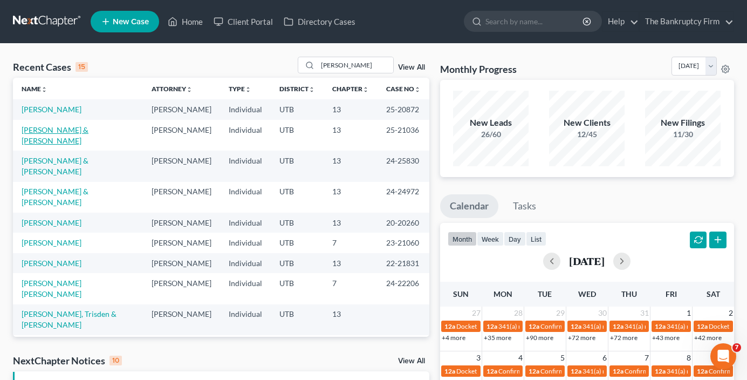
click at [59, 138] on link "[PERSON_NAME] & [PERSON_NAME]" at bounding box center [55, 135] width 67 height 20
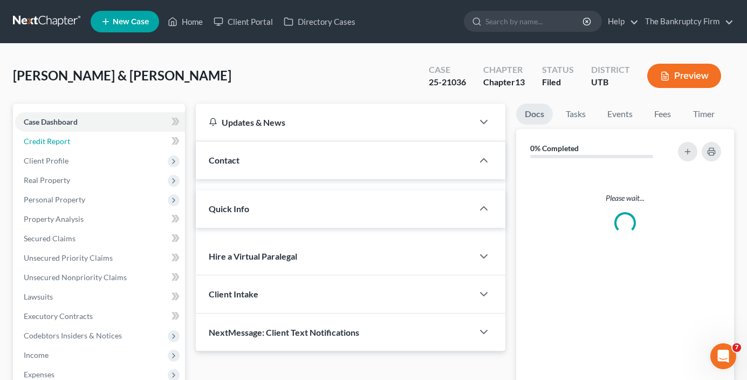
click at [52, 139] on span "Credit Report" at bounding box center [47, 141] width 46 height 9
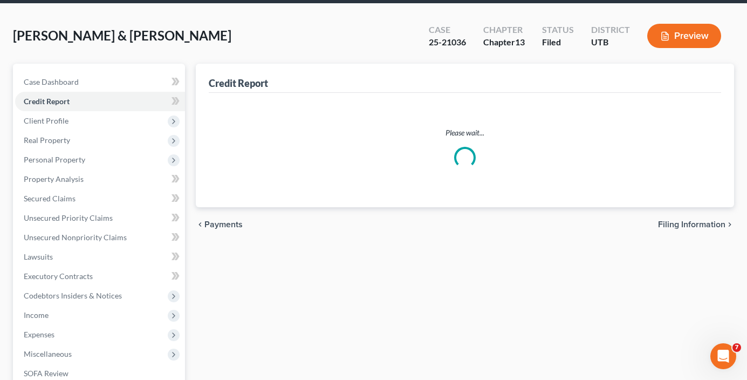
scroll to position [162, 0]
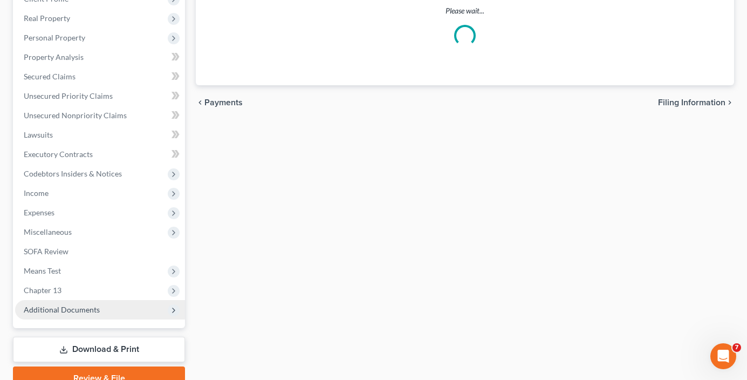
click at [64, 306] on span "Additional Documents" at bounding box center [62, 309] width 76 height 9
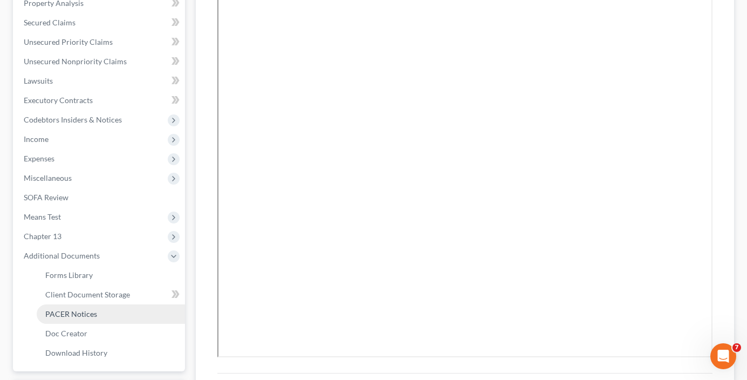
click at [83, 315] on span "PACER Notices" at bounding box center [71, 313] width 52 height 9
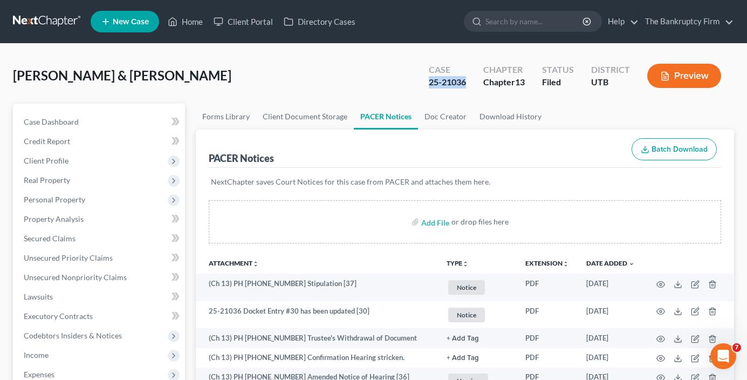
drag, startPoint x: 463, startPoint y: 83, endPoint x: 425, endPoint y: 88, distance: 39.2
click at [425, 88] on div "Case 25-21036" at bounding box center [447, 77] width 54 height 32
copy div "25-21036"
drag, startPoint x: 201, startPoint y: 8, endPoint x: 199, endPoint y: 18, distance: 9.9
click at [201, 9] on ul "New Case Home Client Portal Directory Cases - No Result - See all results Or Pr…" at bounding box center [413, 22] width 644 height 28
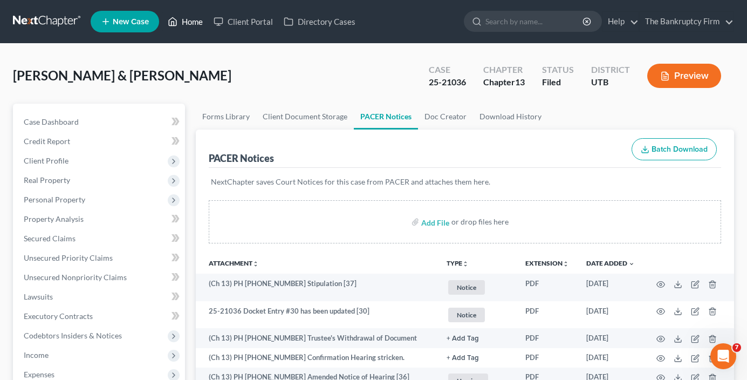
click at [199, 18] on link "Home" at bounding box center [185, 21] width 46 height 19
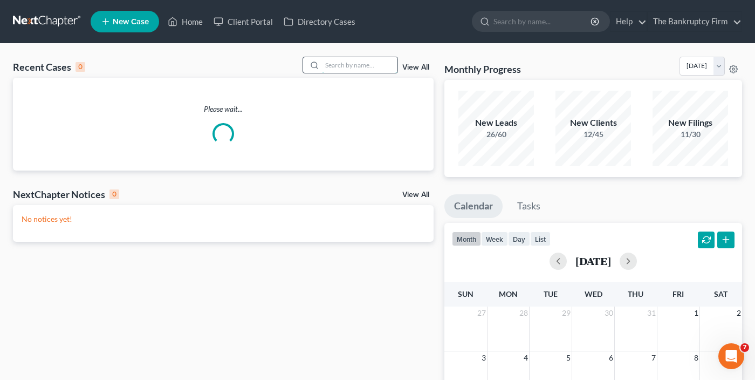
click at [329, 67] on input "search" at bounding box center [360, 65] width 76 height 16
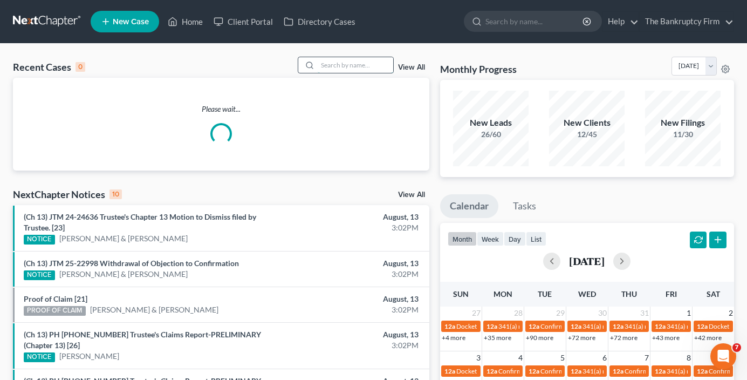
click at [334, 63] on input "search" at bounding box center [356, 65] width 76 height 16
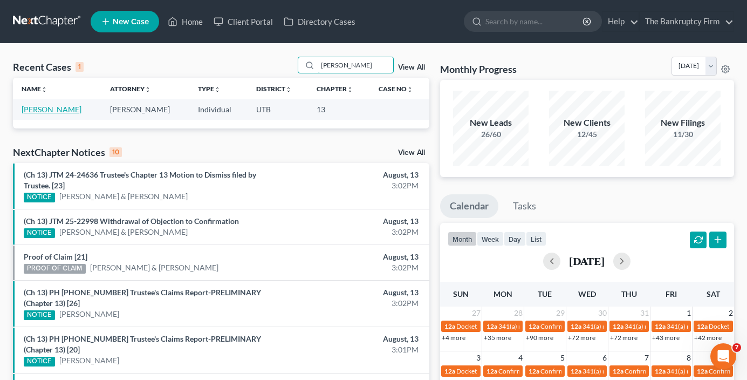
type input "[PERSON_NAME]"
click at [76, 109] on link "[PERSON_NAME]" at bounding box center [52, 109] width 60 height 9
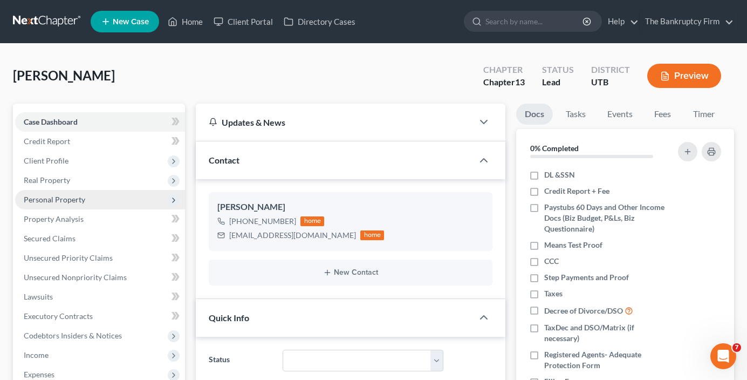
click at [51, 200] on span "Personal Property" at bounding box center [55, 199] width 62 height 9
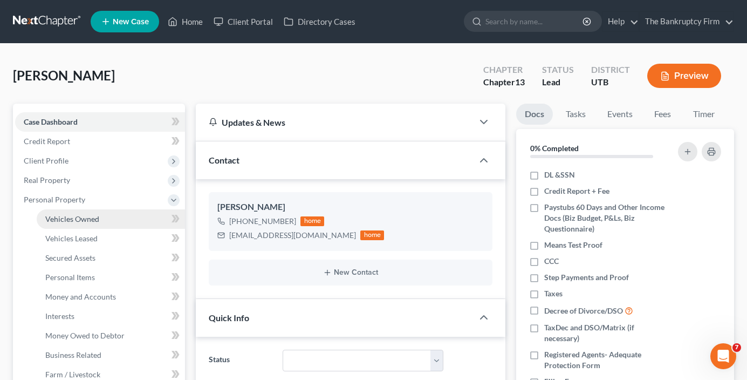
click at [71, 212] on link "Vehicles Owned" at bounding box center [111, 218] width 148 height 19
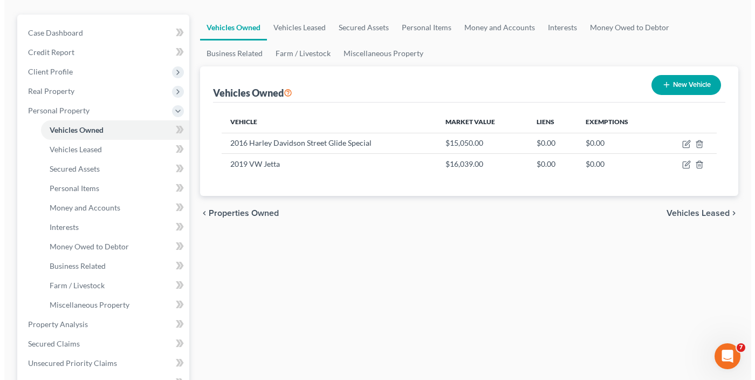
scroll to position [108, 0]
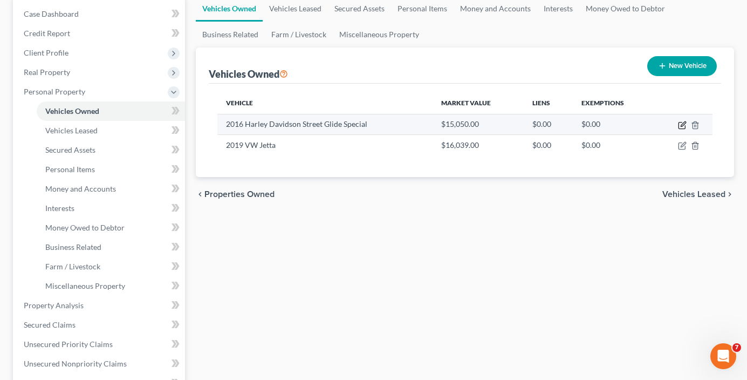
click at [680, 124] on icon "button" at bounding box center [682, 125] width 9 height 9
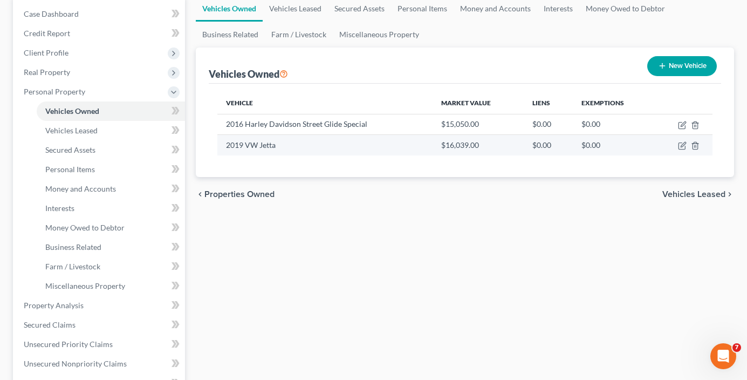
select select "0"
select select "10"
select select "2"
select select "0"
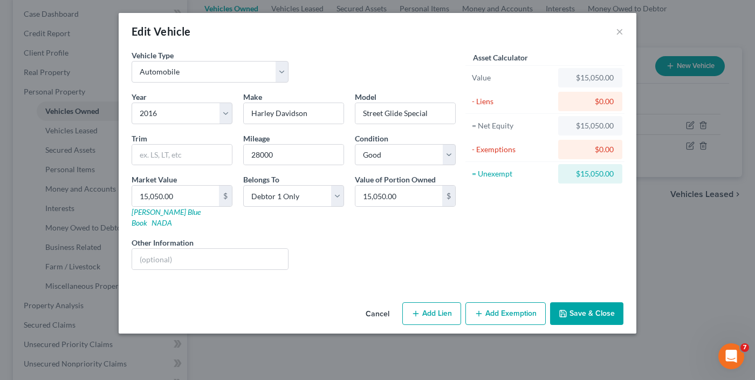
click at [515, 305] on button "Add Exemption" at bounding box center [506, 313] width 80 height 23
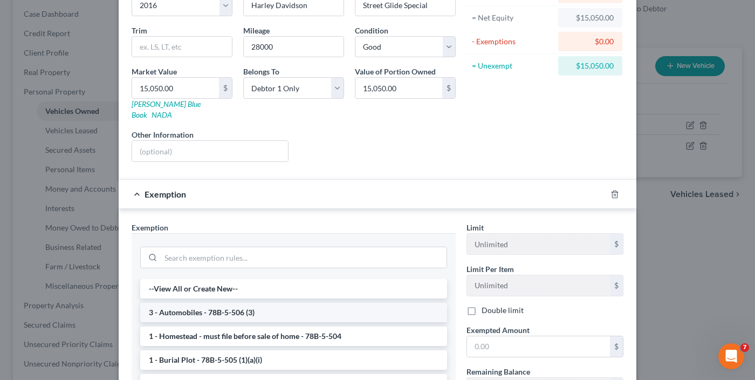
click at [228, 303] on li "3 - Automobiles - 78B-5-506 (3)" at bounding box center [293, 312] width 307 height 19
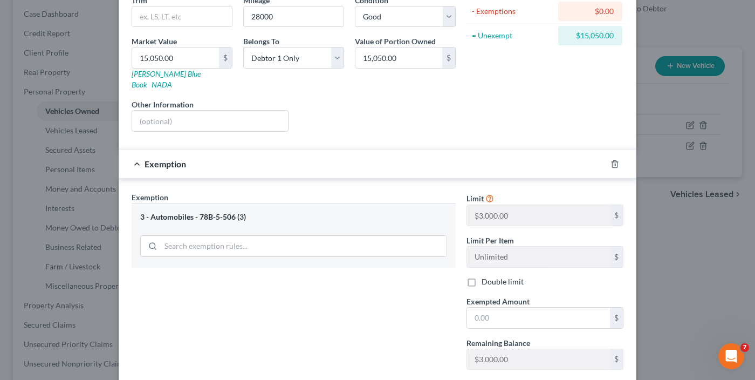
scroll to position [162, 0]
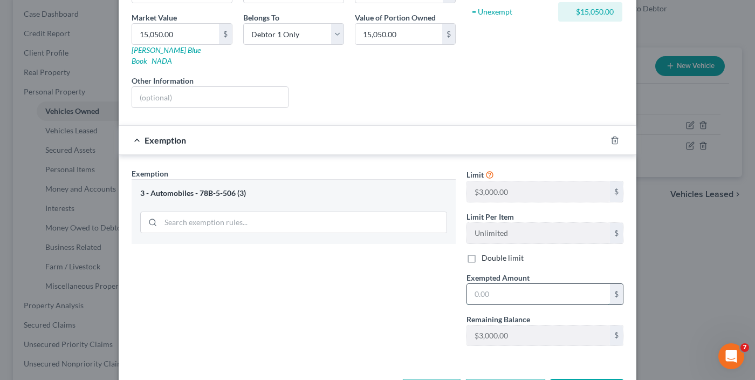
click at [514, 284] on input "text" at bounding box center [538, 294] width 143 height 21
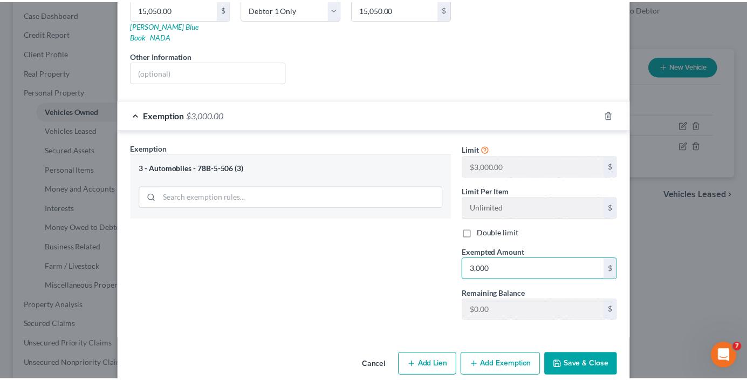
scroll to position [194, 0]
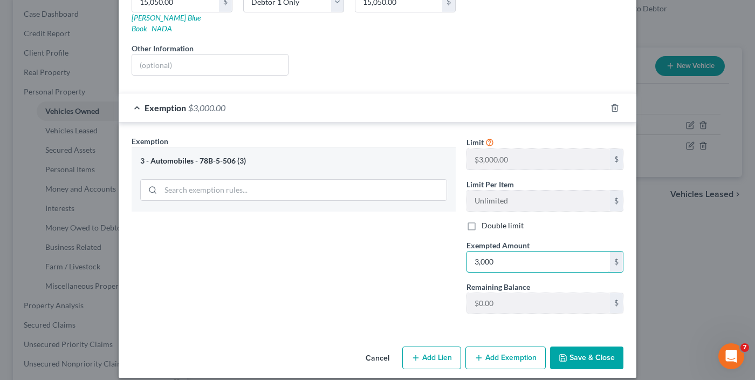
type input "3,000"
click at [566, 346] on button "Save & Close" at bounding box center [586, 357] width 73 height 23
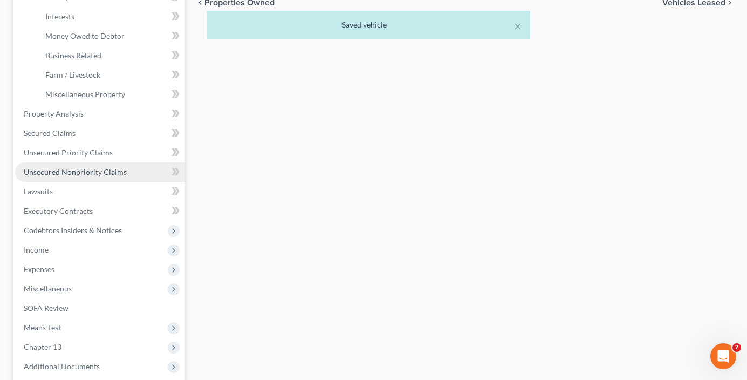
scroll to position [324, 0]
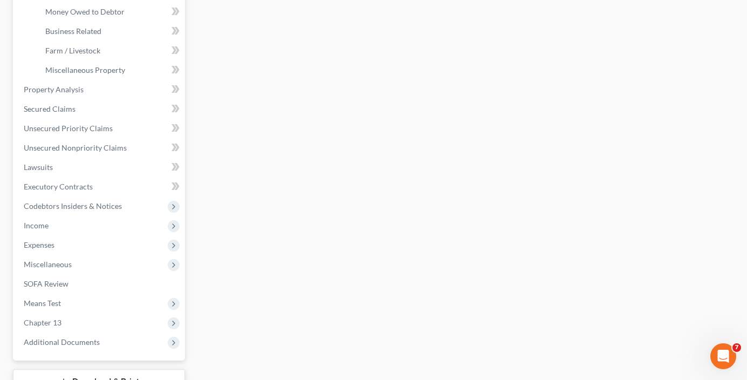
click at [253, 182] on div "Vehicles Owned Vehicles Leased Secured Assets Personal Items Money and Accounts…" at bounding box center [464, 101] width 549 height 643
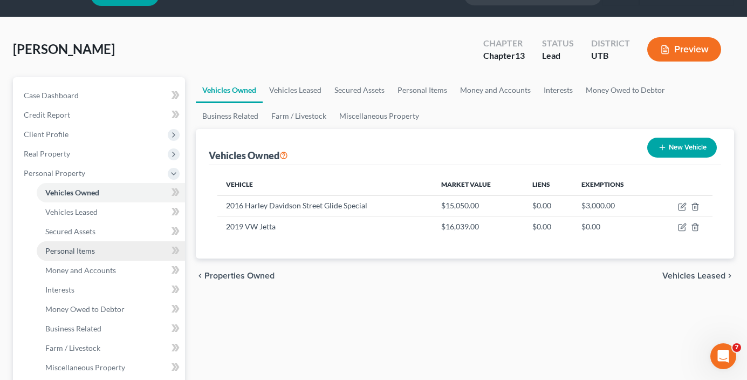
scroll to position [162, 0]
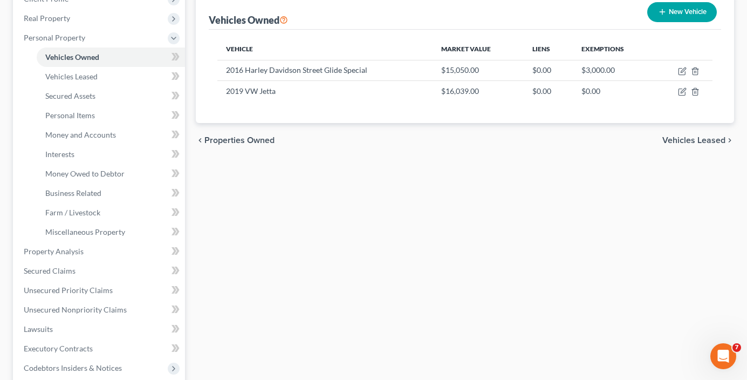
click at [250, 261] on div "Vehicles Owned Vehicles Leased Secured Assets Personal Items Money and Accounts…" at bounding box center [464, 263] width 549 height 643
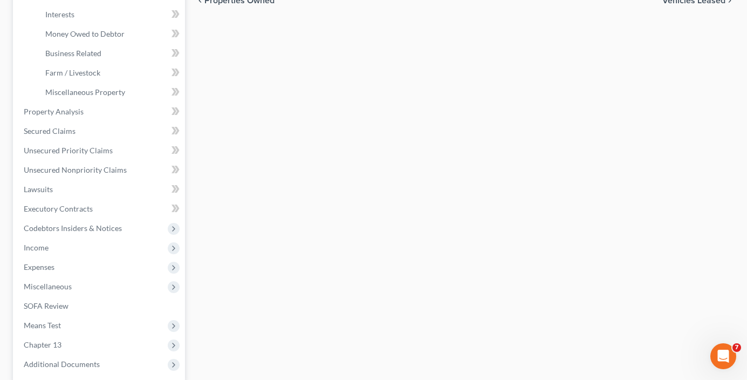
scroll to position [84, 0]
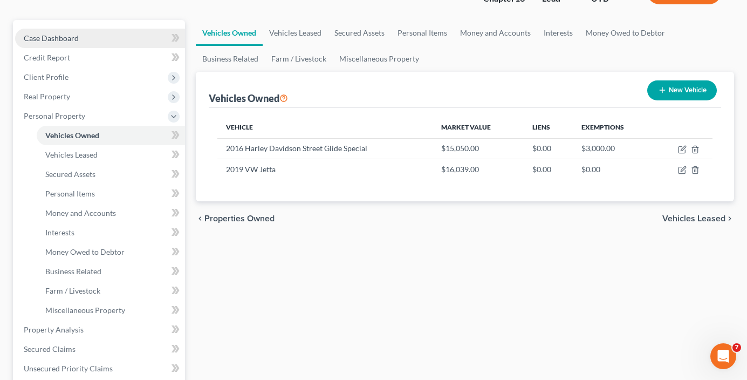
click at [66, 39] on span "Case Dashboard" at bounding box center [51, 37] width 55 height 9
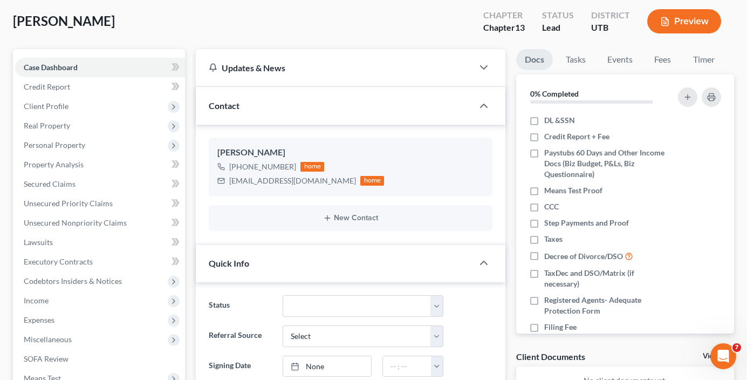
scroll to position [54, 0]
click at [68, 149] on span "Personal Property" at bounding box center [55, 145] width 62 height 9
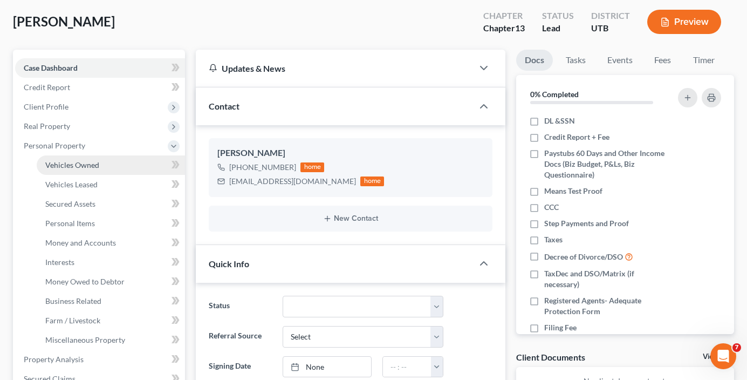
click at [88, 160] on span "Vehicles Owned" at bounding box center [72, 164] width 54 height 9
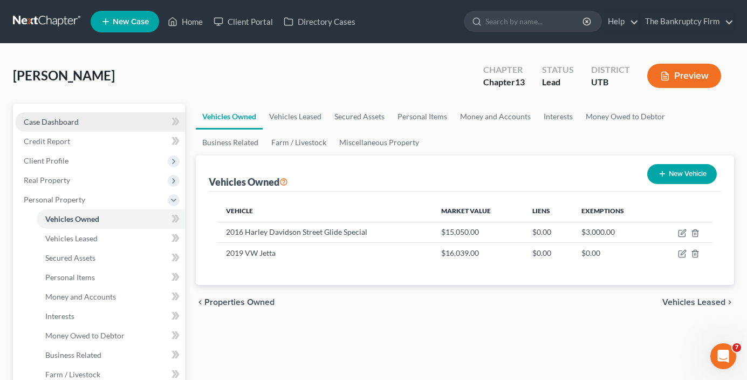
click at [88, 123] on link "Case Dashboard" at bounding box center [100, 121] width 170 height 19
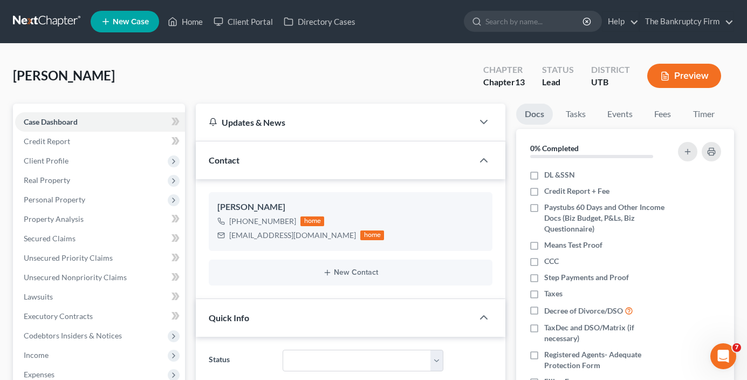
scroll to position [42, 0]
click at [71, 196] on span "Personal Property" at bounding box center [55, 199] width 62 height 9
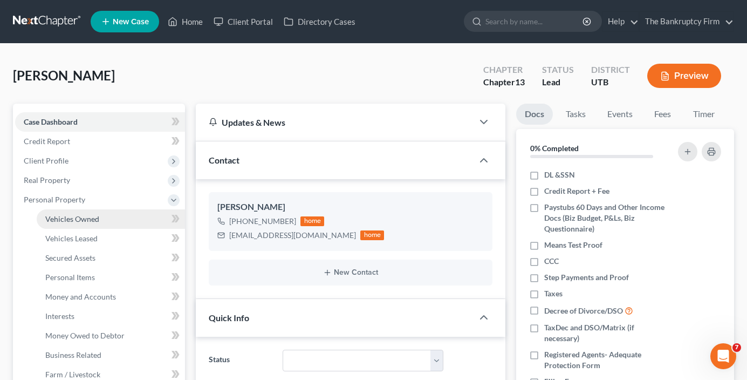
click at [92, 223] on span "Vehicles Owned" at bounding box center [72, 218] width 54 height 9
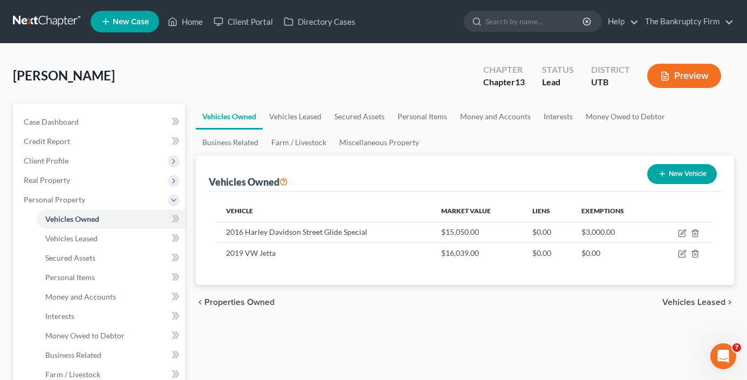
click at [679, 253] on icon "button" at bounding box center [682, 254] width 6 height 6
select select "0"
select select "7"
select select "0"
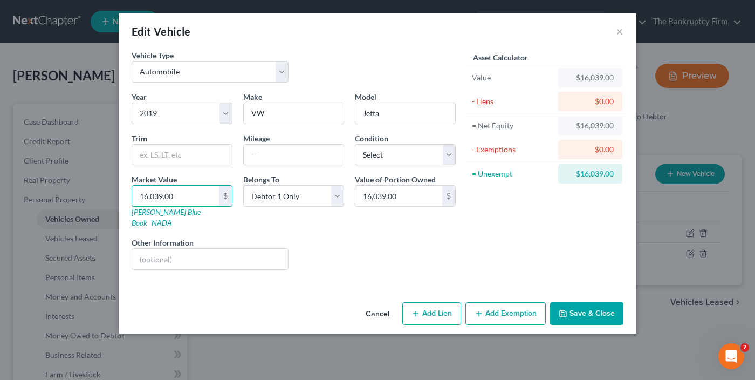
type input "1"
type input "1.00"
type input "12"
type input "12.00"
type input "120"
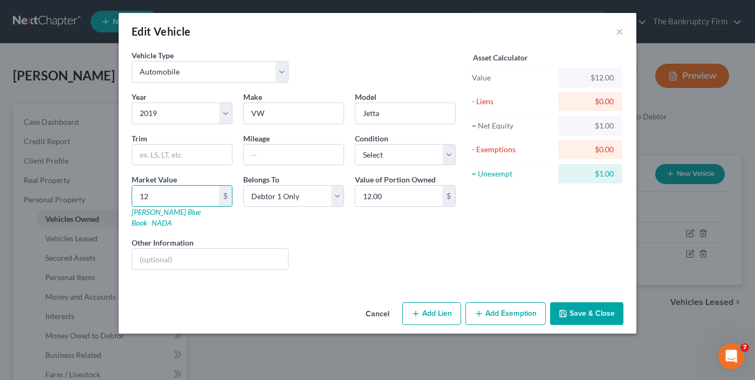
type input "120.00"
type input "1200"
type input "1,200.00"
type input "1,2000"
type input "12,000.00"
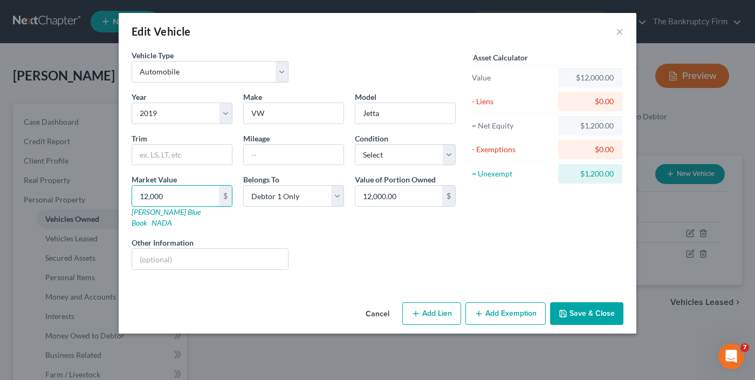
type input "12,000"
drag, startPoint x: 354, startPoint y: 254, endPoint x: 307, endPoint y: 215, distance: 61.7
click at [354, 254] on div "Liens Select" at bounding box center [378, 253] width 168 height 33
click at [300, 192] on select "Select Debtor 1 Only Debtor 2 Only Debtor 1 And Debtor 2 Only At Least One Of T…" at bounding box center [293, 196] width 101 height 22
select select "3"
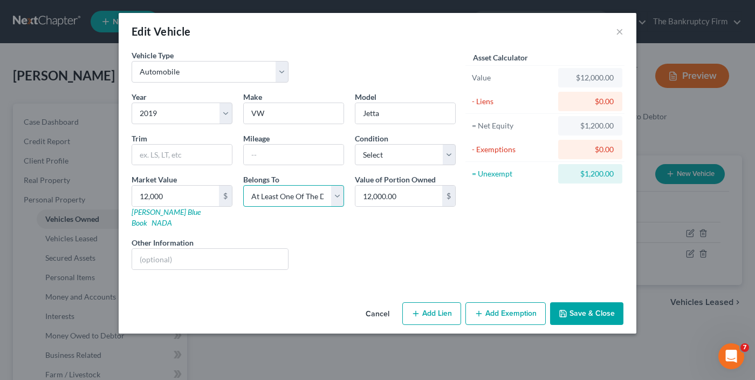
click at [243, 185] on select "Select Debtor 1 Only Debtor 2 Only Debtor 1 And Debtor 2 Only At Least One Of T…" at bounding box center [293, 196] width 101 height 22
click at [441, 248] on div "Liens Select" at bounding box center [378, 253] width 168 height 33
click at [585, 303] on button "Save & Close" at bounding box center [586, 313] width 73 height 23
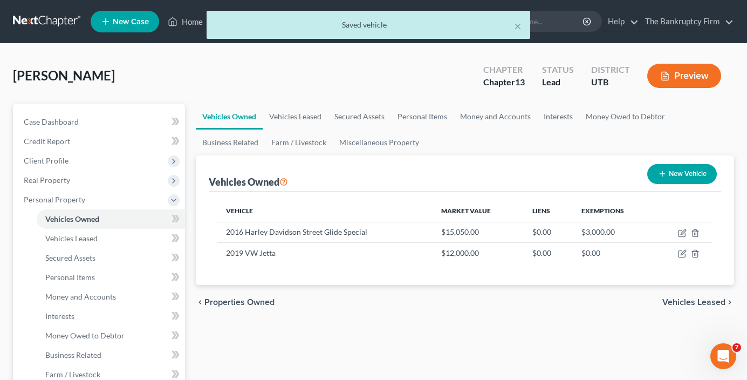
click at [190, 84] on div "[PERSON_NAME] Upgraded Chapter Chapter 13 Status Lead District UTB Preview" at bounding box center [373, 80] width 721 height 47
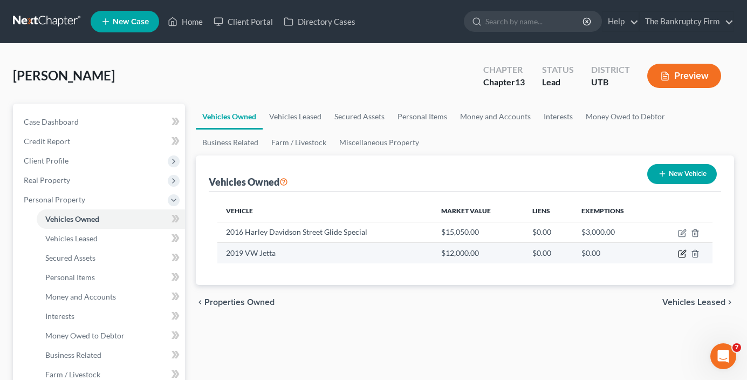
click at [681, 252] on icon "button" at bounding box center [682, 253] width 9 height 9
select select "0"
select select "7"
select select "3"
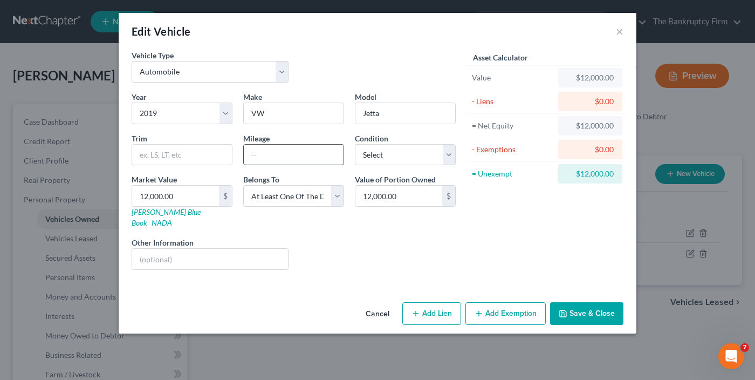
click at [280, 156] on input "text" at bounding box center [294, 155] width 100 height 21
type input "130000"
click at [596, 310] on button "Save & Close" at bounding box center [586, 313] width 73 height 23
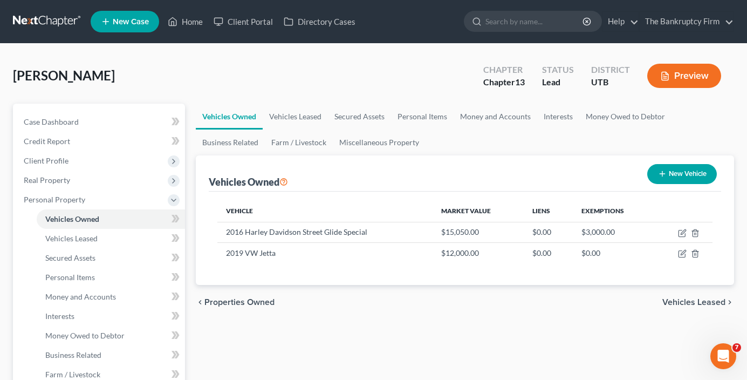
click at [669, 173] on button "New Vehicle" at bounding box center [682, 174] width 70 height 20
select select "0"
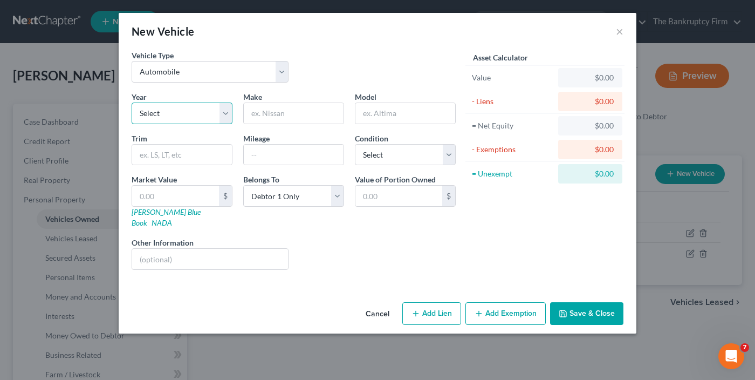
click at [190, 114] on select "Select 2026 2025 2024 2023 2022 2021 2020 2019 2018 2017 2016 2015 2014 2013 20…" at bounding box center [182, 114] width 101 height 22
select select "3"
click at [132, 103] on select "Select 2026 2025 2024 2023 2022 2021 2020 2019 2018 2017 2016 2015 2014 2013 20…" at bounding box center [182, 114] width 101 height 22
drag, startPoint x: 264, startPoint y: 110, endPoint x: 272, endPoint y: 106, distance: 9.2
click at [264, 110] on input "text" at bounding box center [294, 113] width 100 height 21
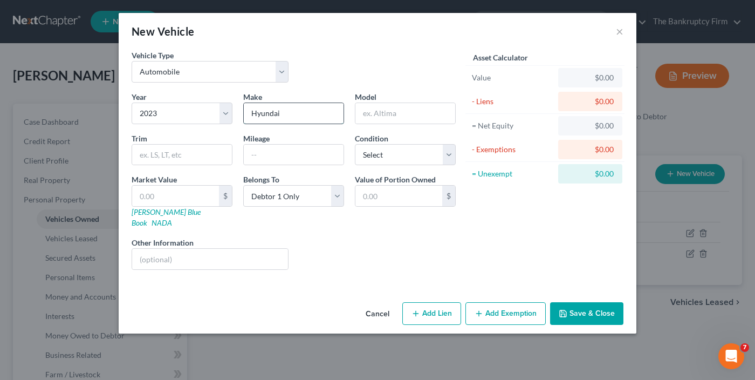
type input "Hyundai"
type input "[MEDICAL_DATA]"
drag, startPoint x: 599, startPoint y: 306, endPoint x: 603, endPoint y: 290, distance: 16.2
click at [598, 307] on button "Save & Close" at bounding box center [586, 313] width 73 height 23
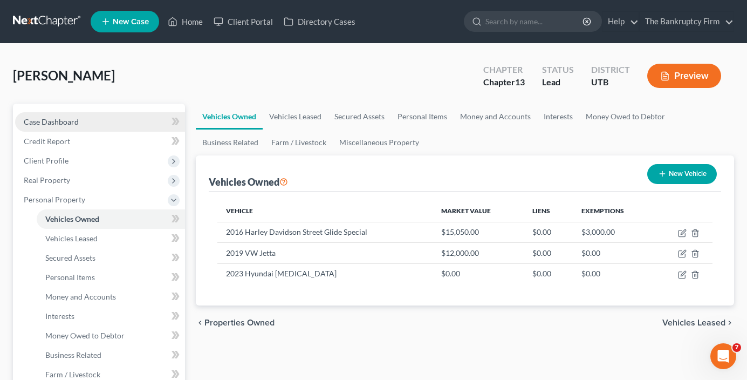
drag, startPoint x: 76, startPoint y: 121, endPoint x: 82, endPoint y: 117, distance: 7.5
click at [76, 121] on span "Case Dashboard" at bounding box center [51, 121] width 55 height 9
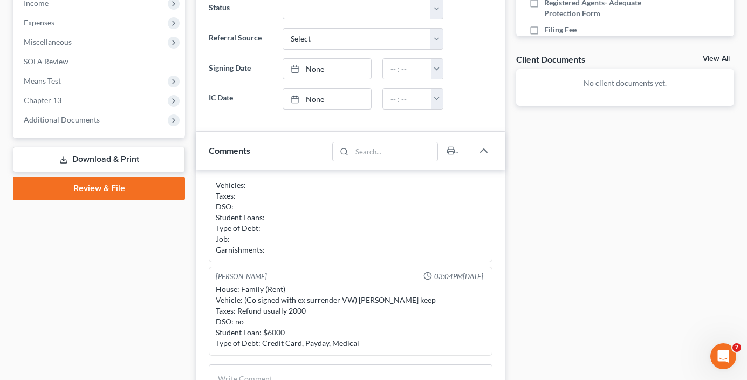
scroll to position [378, 0]
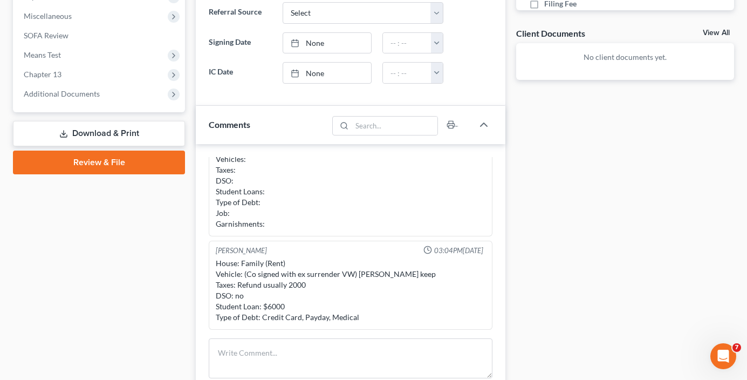
click at [186, 255] on div "Case Dashboard Payments Invoices Payments Payments Credit Report Client Profile" at bounding box center [99, 131] width 183 height 810
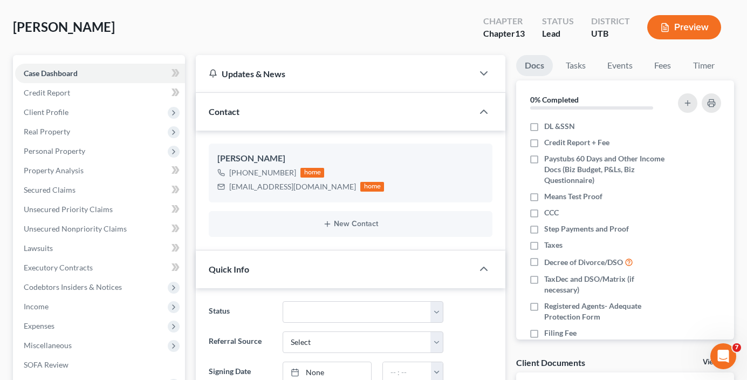
scroll to position [0, 0]
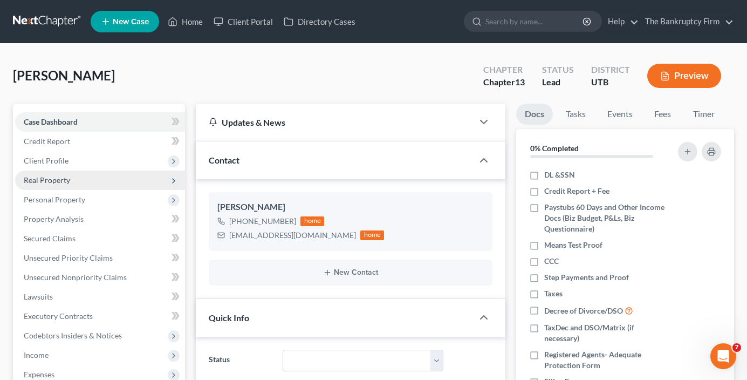
click at [62, 196] on span "Personal Property" at bounding box center [55, 199] width 62 height 9
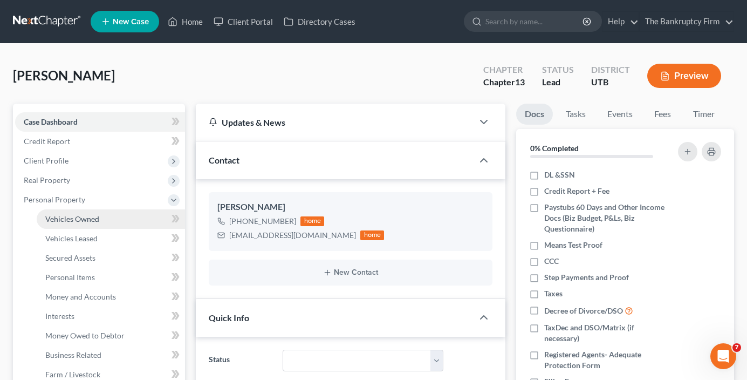
click at [77, 213] on link "Vehicles Owned" at bounding box center [111, 218] width 148 height 19
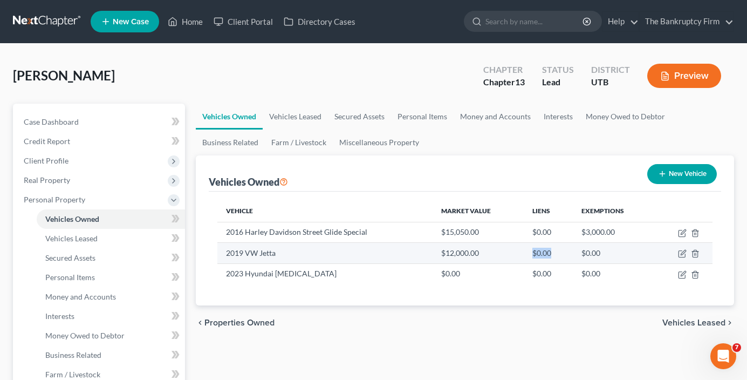
drag, startPoint x: 554, startPoint y: 260, endPoint x: 562, endPoint y: 257, distance: 9.2
click at [555, 260] on td "$0.00" at bounding box center [548, 253] width 49 height 21
click at [630, 255] on td "$0.00" at bounding box center [613, 253] width 81 height 21
click at [681, 253] on icon "button" at bounding box center [682, 253] width 9 height 9
select select "0"
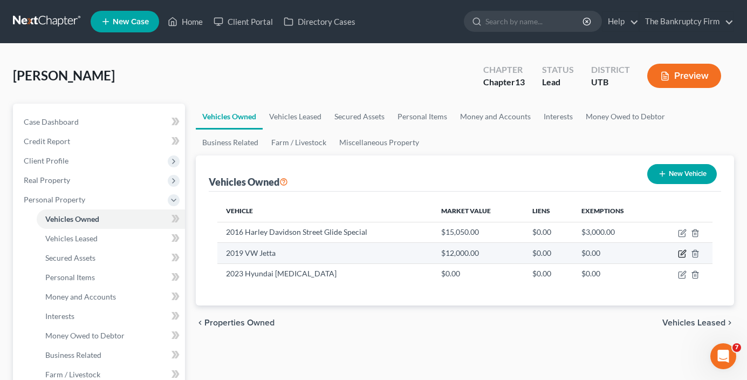
select select "7"
select select "3"
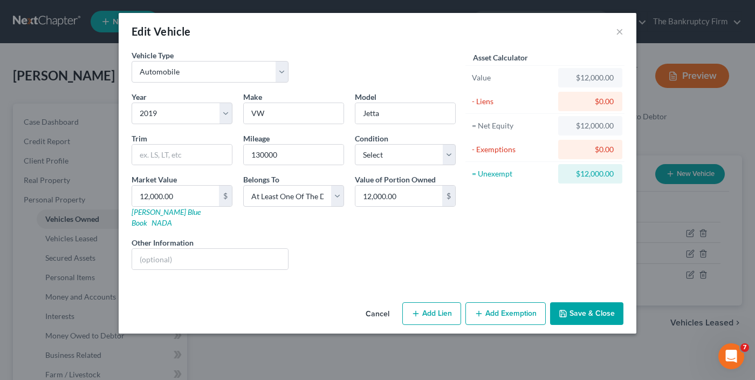
click at [367, 237] on div "Liens Select" at bounding box center [378, 253] width 168 height 33
type input "1"
type input "1.00"
type input "10"
type input "10.00"
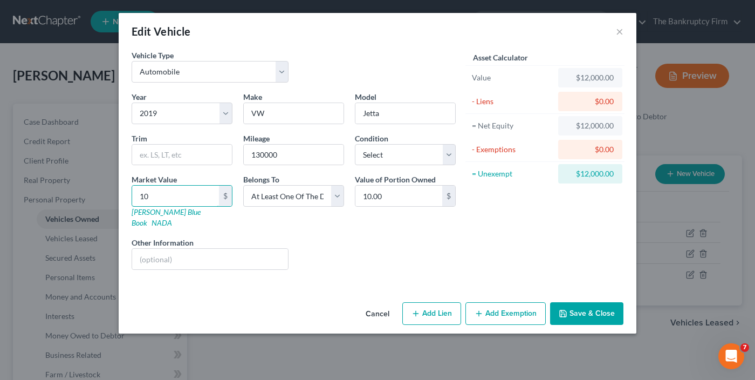
type input "100"
type input "100.00"
type input "1000"
type input "1,000.00"
type input "1,0000"
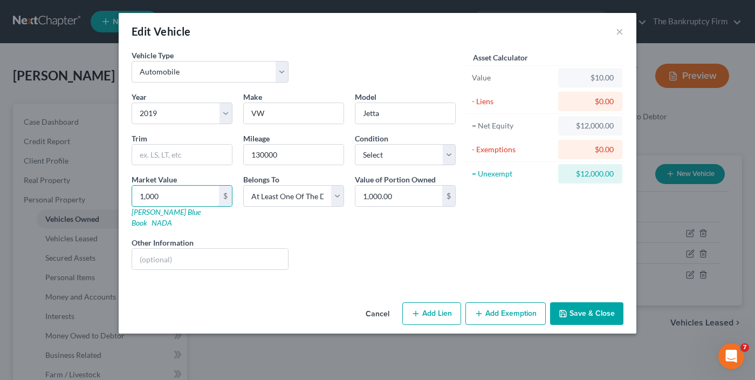
type input "10,000.00"
type input "10,000"
click at [574, 303] on button "Save & Close" at bounding box center [586, 313] width 73 height 23
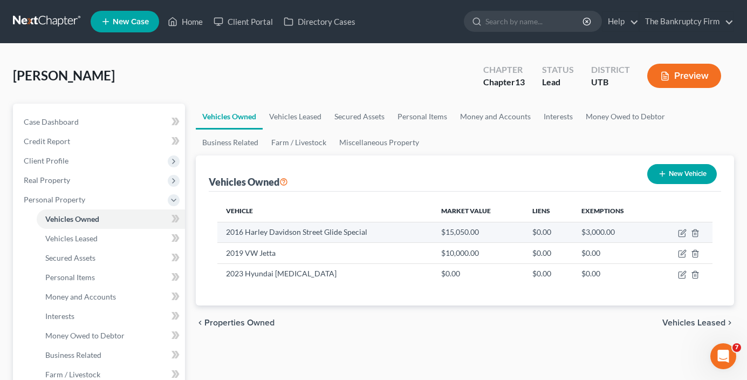
click at [398, 230] on td "2016 Harley Davidson Street Glide Special" at bounding box center [324, 232] width 215 height 21
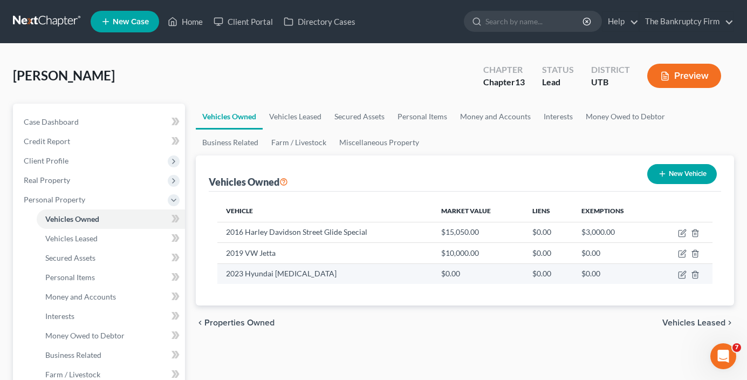
click at [359, 275] on td "2023 Hyundai [MEDICAL_DATA]" at bounding box center [324, 273] width 215 height 21
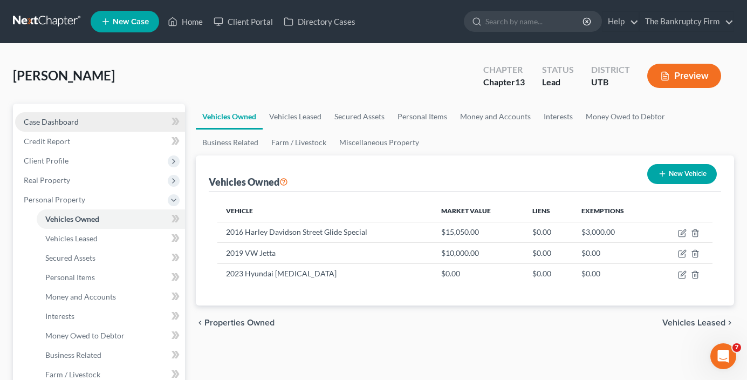
click at [75, 122] on span "Case Dashboard" at bounding box center [51, 121] width 55 height 9
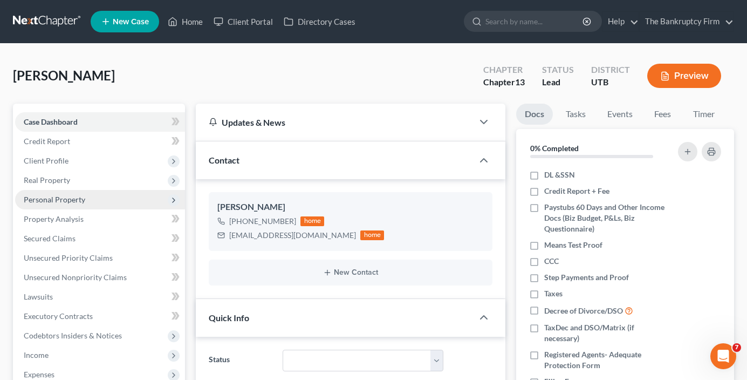
click at [43, 201] on span "Personal Property" at bounding box center [55, 199] width 62 height 9
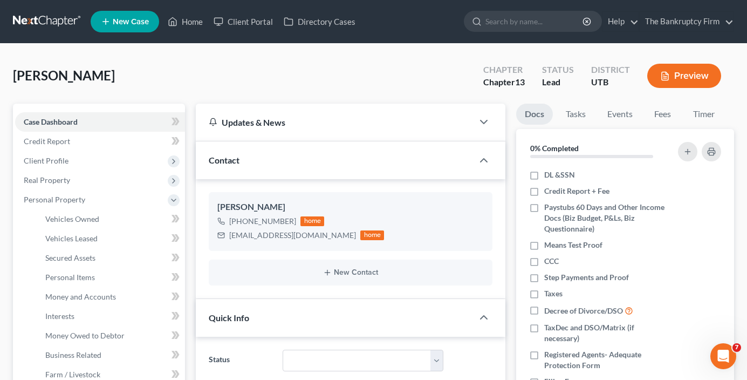
click at [181, 78] on div "[PERSON_NAME] Upgraded Chapter Chapter 13 Status Lead District UTB Preview" at bounding box center [373, 80] width 721 height 47
click at [59, 158] on span "Client Profile" at bounding box center [46, 160] width 45 height 9
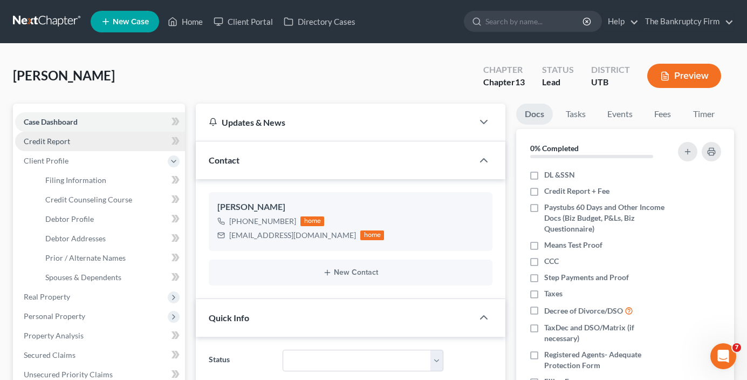
click at [49, 141] on span "Credit Report" at bounding box center [47, 141] width 46 height 9
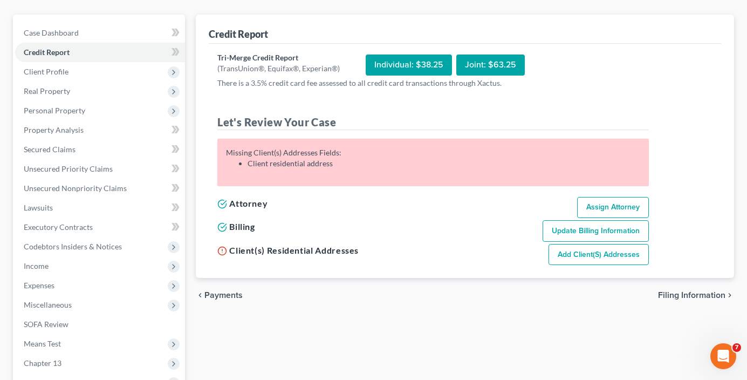
scroll to position [108, 0]
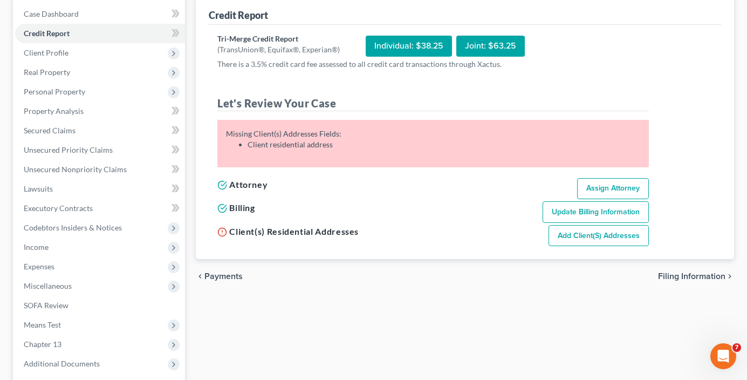
click at [222, 331] on div "Credit Report Tri-Merge Credit Report (TransUnion®, Equifax®, Experian®) Indivi…" at bounding box center [464, 220] width 549 height 448
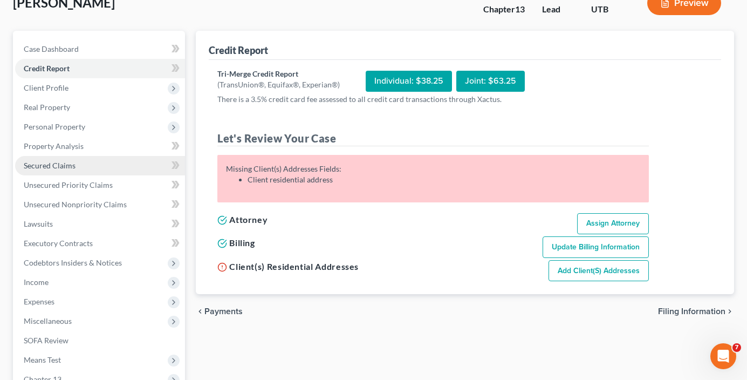
scroll to position [54, 0]
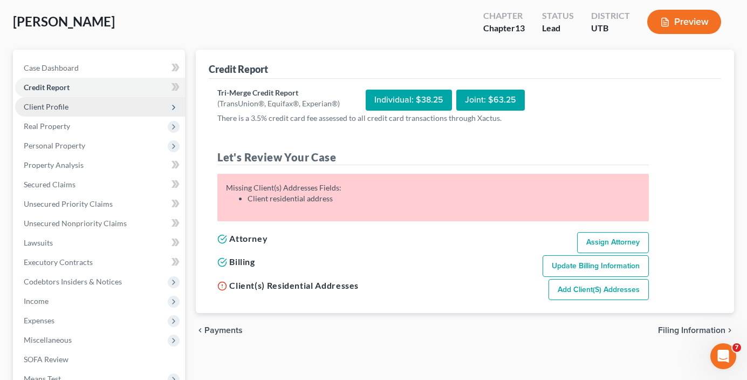
click at [55, 107] on span "Client Profile" at bounding box center [46, 106] width 45 height 9
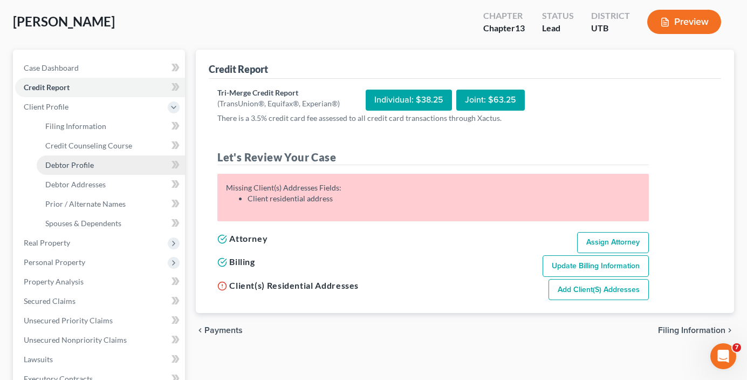
click at [73, 168] on span "Debtor Profile" at bounding box center [69, 164] width 49 height 9
select select "0"
select select "1"
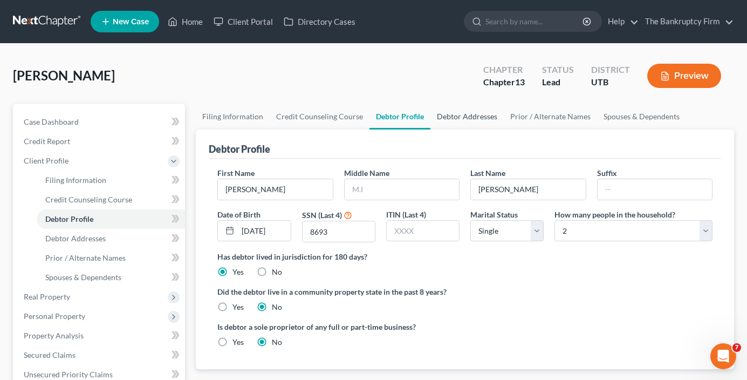
click at [452, 119] on link "Debtor Addresses" at bounding box center [467, 117] width 73 height 26
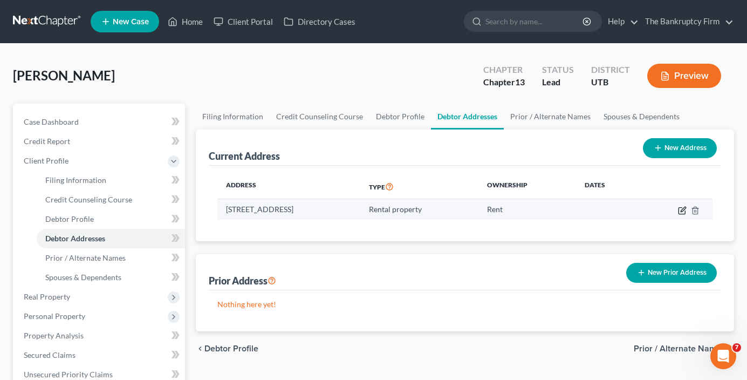
click at [680, 210] on icon "button" at bounding box center [682, 210] width 9 height 9
select select "46"
select select "2"
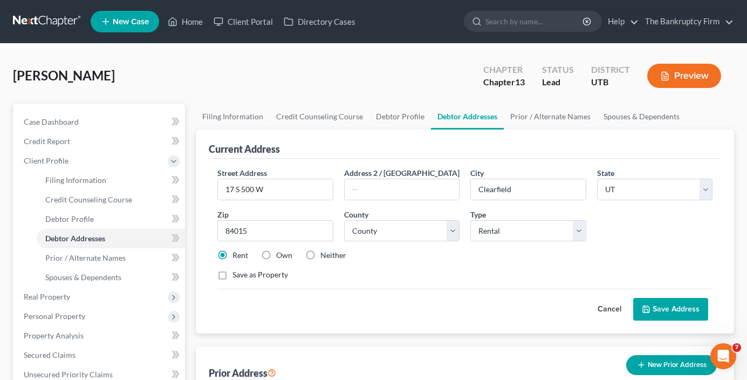
click at [427, 283] on div "Street Address * 17 S 500 W Address 2 / [GEOGRAPHIC_DATA] * [GEOGRAPHIC_DATA] *…" at bounding box center [465, 228] width 506 height 122
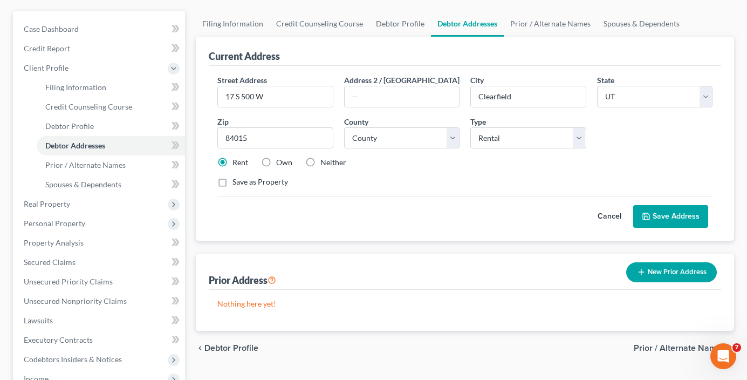
scroll to position [108, 0]
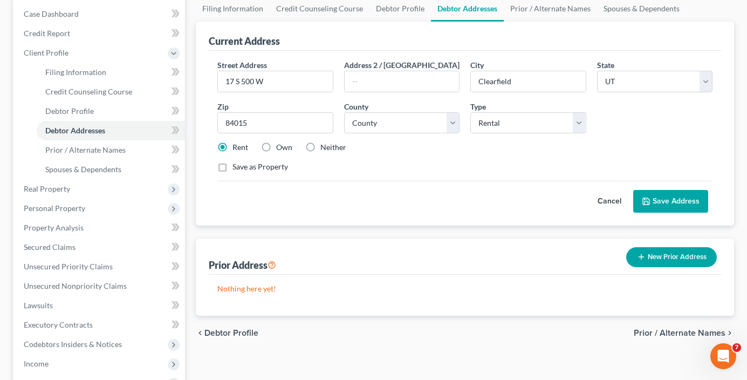
click at [670, 207] on button "Save Address" at bounding box center [670, 201] width 75 height 23
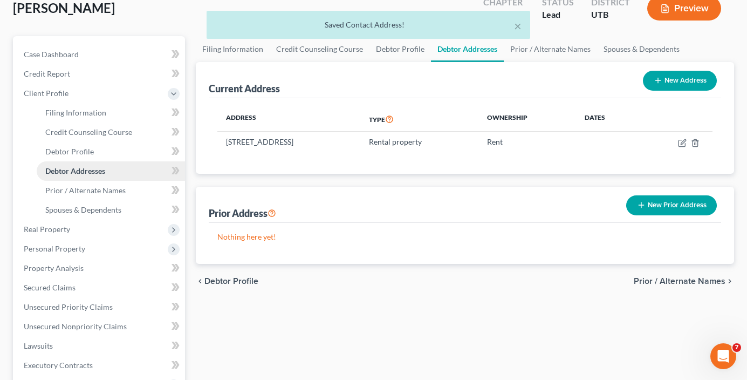
scroll to position [0, 0]
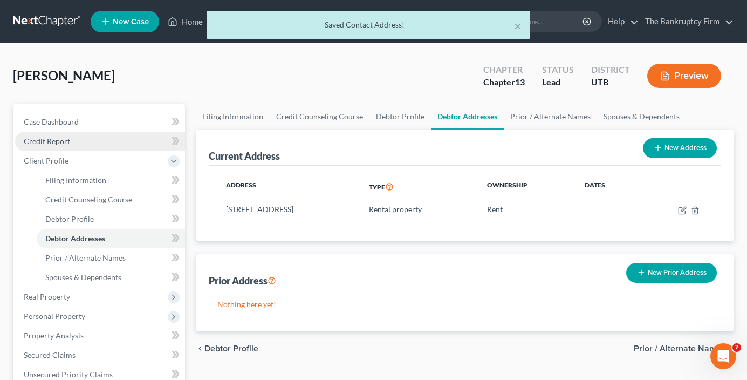
click at [55, 141] on span "Credit Report" at bounding box center [47, 141] width 46 height 9
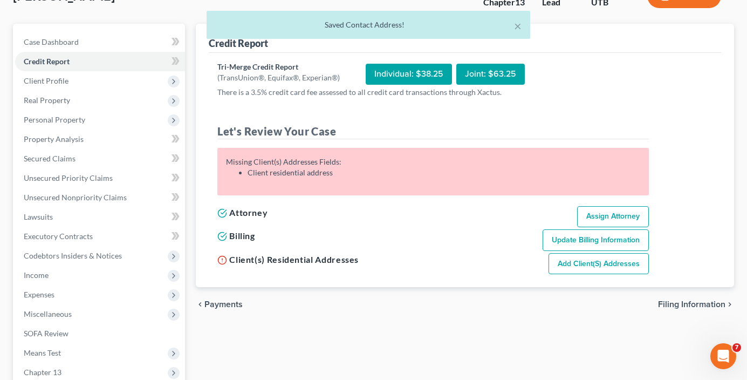
scroll to position [108, 0]
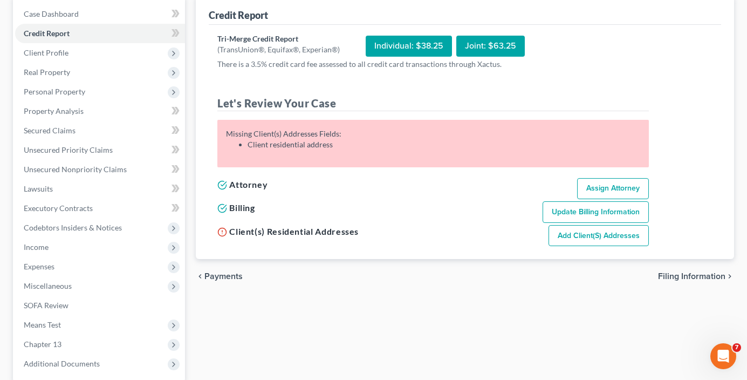
click at [575, 238] on link "Add Client(s) Addresses" at bounding box center [599, 236] width 100 height 22
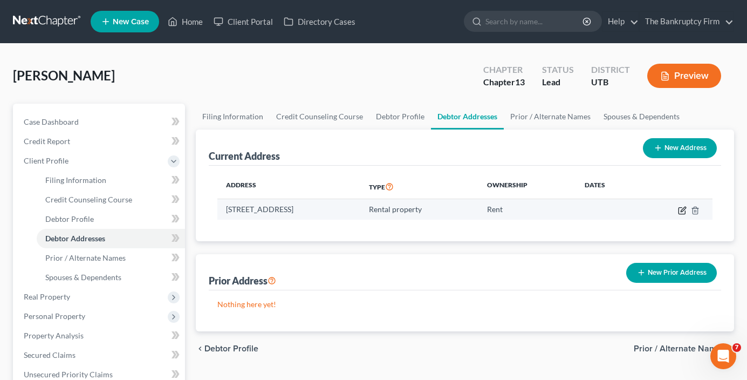
click at [684, 208] on icon "button" at bounding box center [683, 209] width 5 height 5
select select "46"
select select "5"
select select "2"
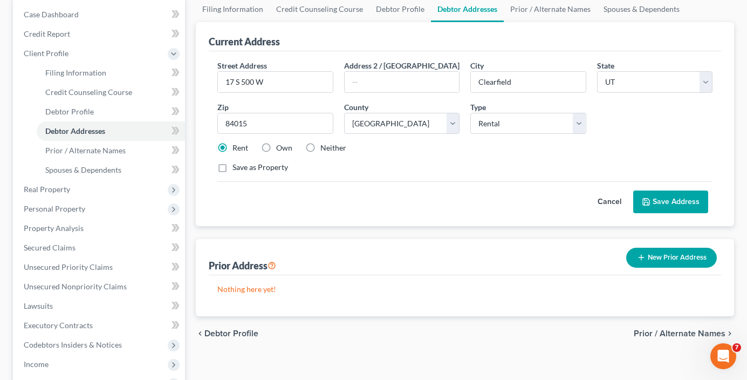
scroll to position [108, 0]
click at [677, 194] on button "Save Address" at bounding box center [670, 201] width 75 height 23
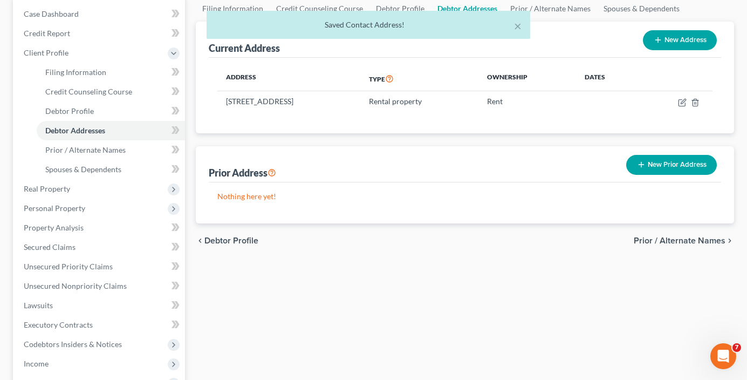
click at [50, 35] on div "× Saved Contact Address!" at bounding box center [368, 27] width 747 height 33
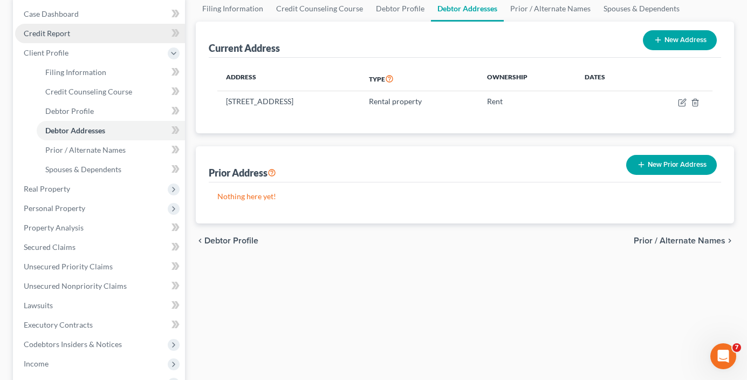
click at [65, 32] on span "Credit Report" at bounding box center [47, 33] width 46 height 9
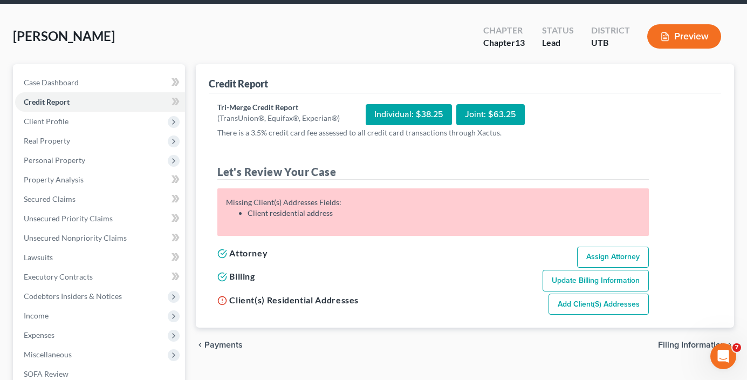
scroll to position [108, 0]
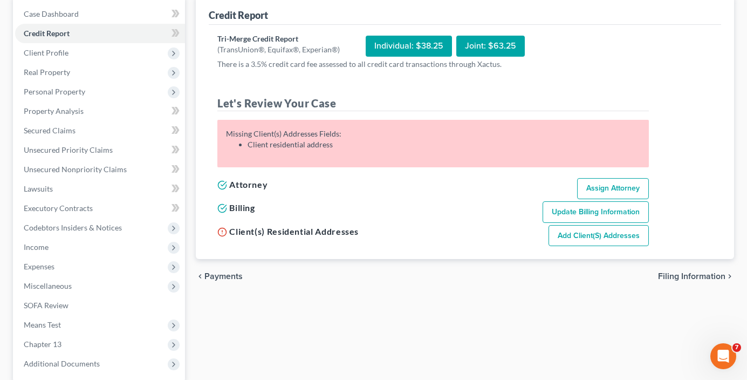
click at [605, 235] on link "Add Client(s) Addresses" at bounding box center [599, 236] width 100 height 22
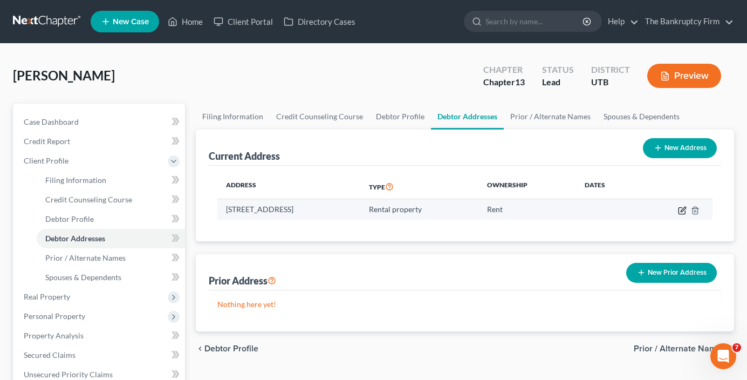
click at [681, 209] on icon "button" at bounding box center [682, 210] width 9 height 9
select select "46"
select select "5"
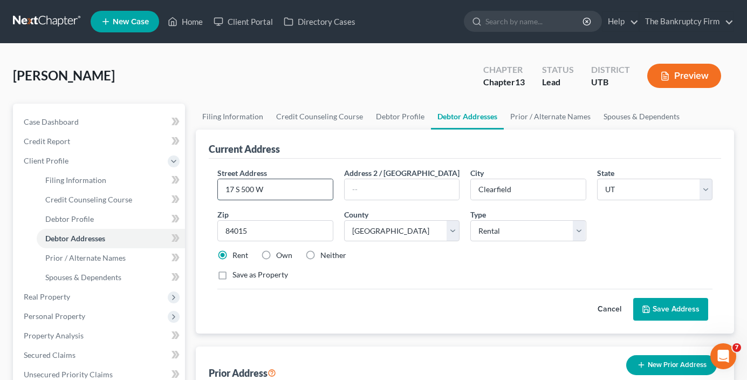
click at [272, 190] on input "17 S 500 W" at bounding box center [275, 189] width 114 height 21
click at [540, 191] on input "Clearfield" at bounding box center [528, 189] width 114 height 21
drag, startPoint x: 261, startPoint y: 231, endPoint x: 304, endPoint y: 230, distance: 43.2
click at [262, 231] on input "84015" at bounding box center [274, 231] width 115 height 22
click at [419, 276] on div "Save as Property" at bounding box center [464, 274] width 495 height 11
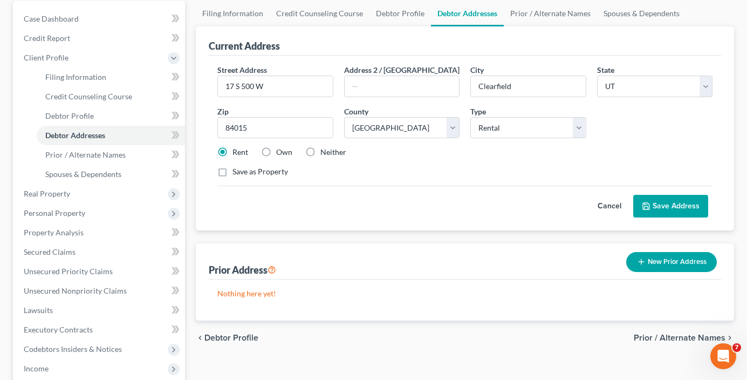
scroll to position [108, 0]
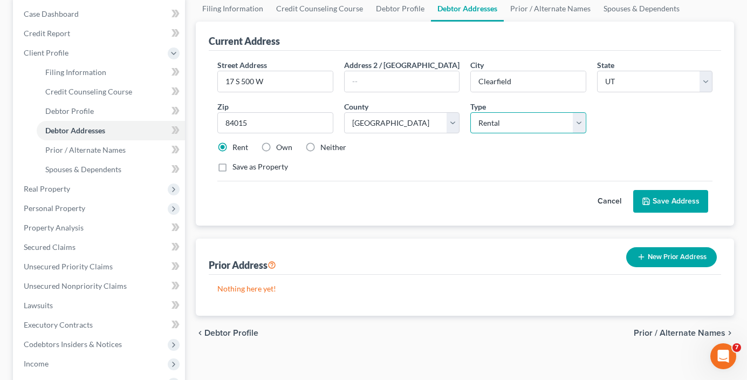
click at [541, 129] on select "Select Residential Mailing Rental Business" at bounding box center [527, 123] width 115 height 22
select select "0"
click at [470, 112] on select "Select Residential Mailing Rental Business" at bounding box center [527, 123] width 115 height 22
click at [670, 200] on button "Save Address" at bounding box center [670, 201] width 75 height 23
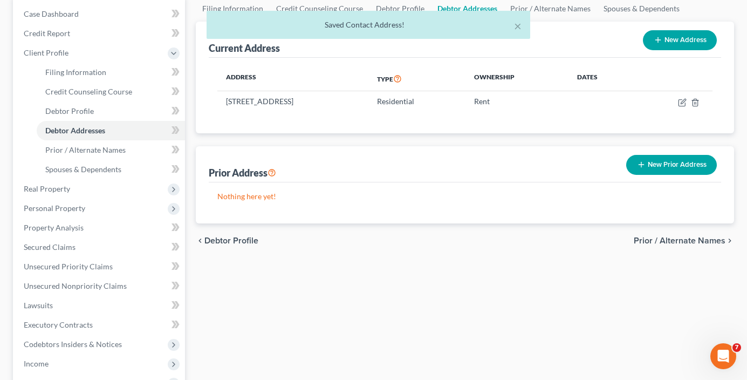
click at [63, 36] on div "× Saved Contact Address!" at bounding box center [368, 27] width 747 height 33
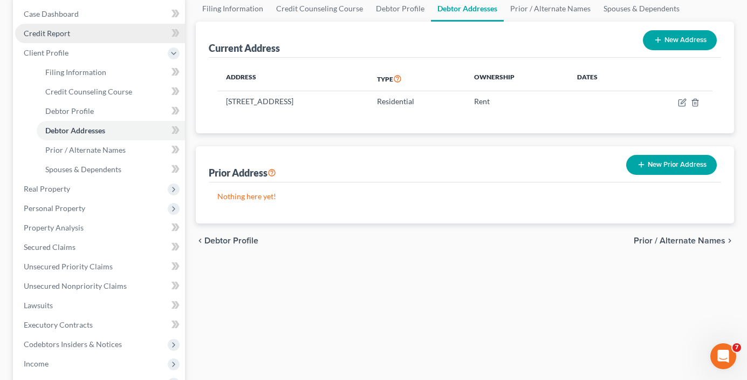
click at [44, 32] on span "Credit Report" at bounding box center [47, 33] width 46 height 9
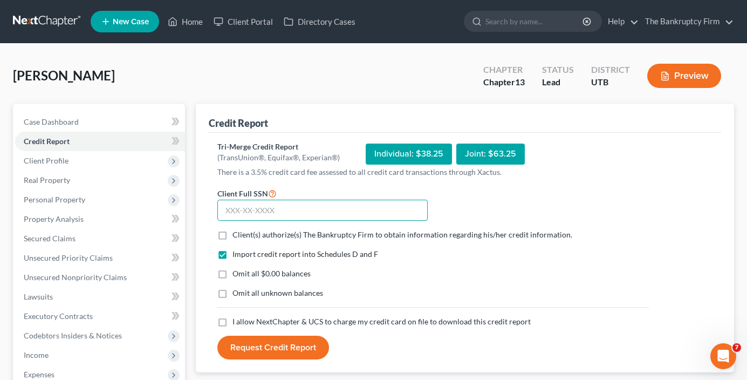
click at [284, 209] on input "text" at bounding box center [322, 211] width 210 height 22
paste input "647-26-8693"
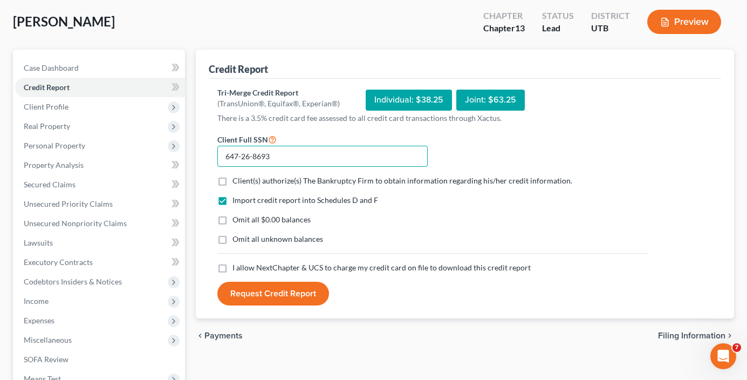
type input "647-26-8693"
click at [233, 181] on label "Client(s) authorize(s) The Bankruptcy Firm to obtain information regarding his/…" at bounding box center [403, 180] width 340 height 11
click at [237, 181] on input "Client(s) authorize(s) The Bankruptcy Firm to obtain information regarding his/…" at bounding box center [240, 178] width 7 height 7
checkbox input "true"
click at [233, 220] on label "Omit all $0.00 balances" at bounding box center [272, 219] width 78 height 11
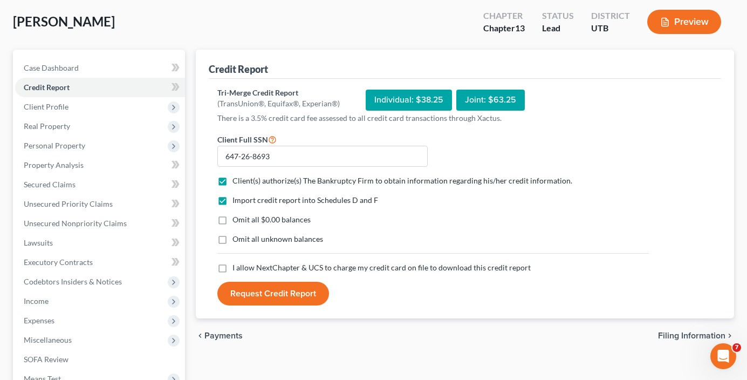
click at [237, 220] on input "Omit all $0.00 balances" at bounding box center [240, 217] width 7 height 7
checkbox input "true"
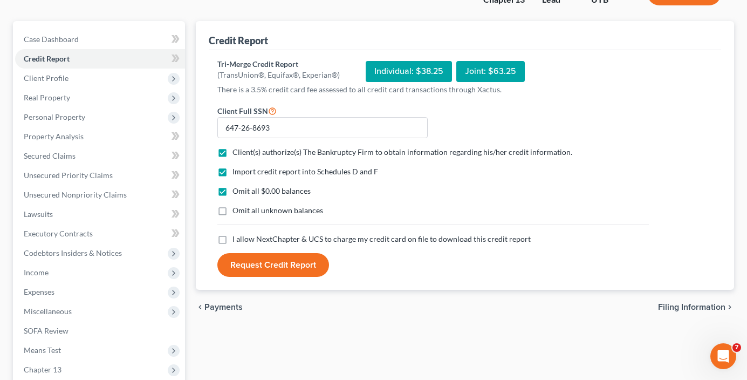
scroll to position [108, 0]
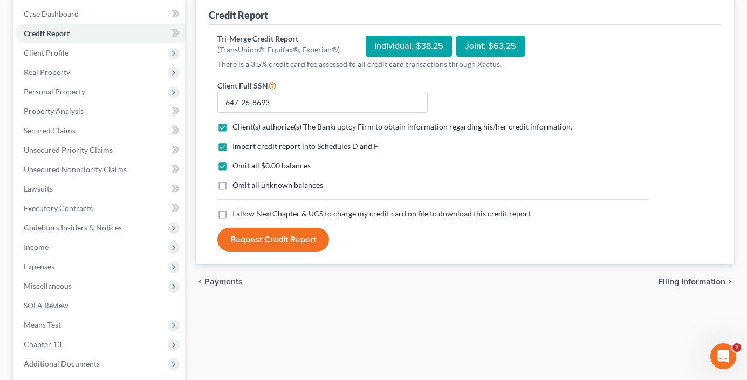
click at [233, 217] on label "I allow NextChapter & UCS to charge my credit card on file to download this cre…" at bounding box center [382, 213] width 298 height 11
click at [237, 215] on input "I allow NextChapter & UCS to charge my credit card on file to download this cre…" at bounding box center [240, 211] width 7 height 7
checkbox input "true"
click at [276, 247] on button "Request Credit Report" at bounding box center [273, 240] width 112 height 24
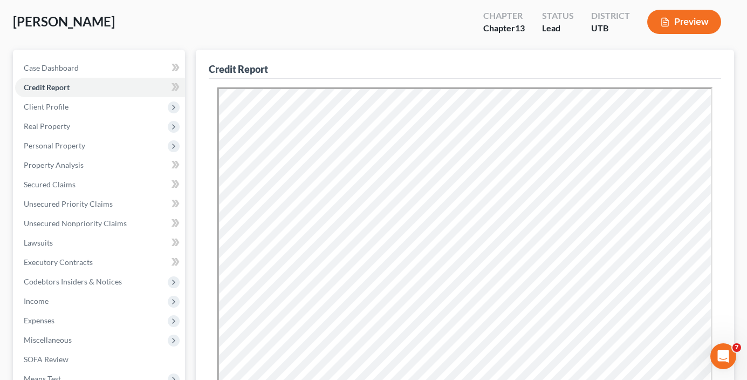
scroll to position [0, 0]
click at [63, 180] on span "Secured Claims" at bounding box center [50, 184] width 52 height 9
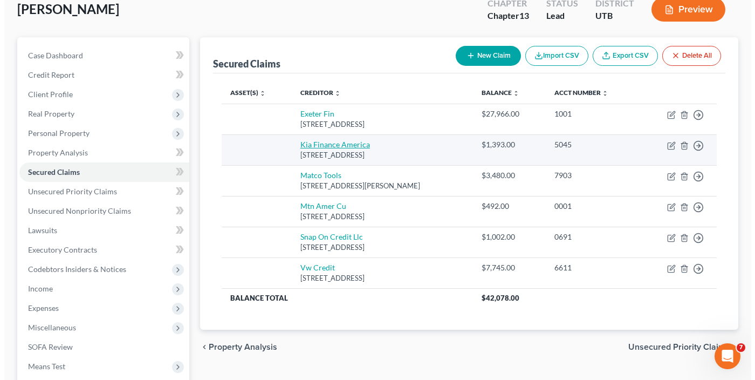
scroll to position [108, 0]
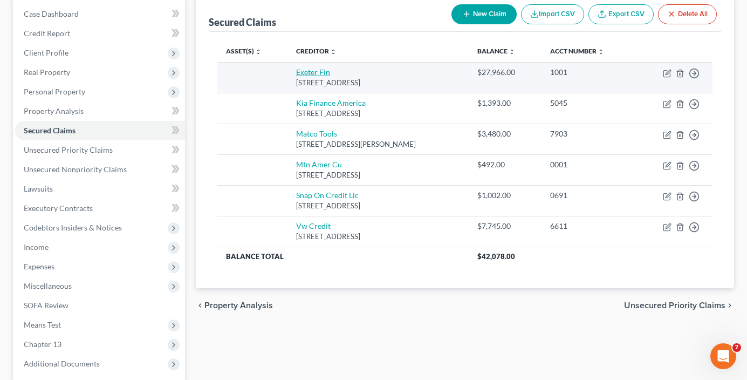
click at [306, 74] on link "Exeter Fin" at bounding box center [313, 71] width 34 height 9
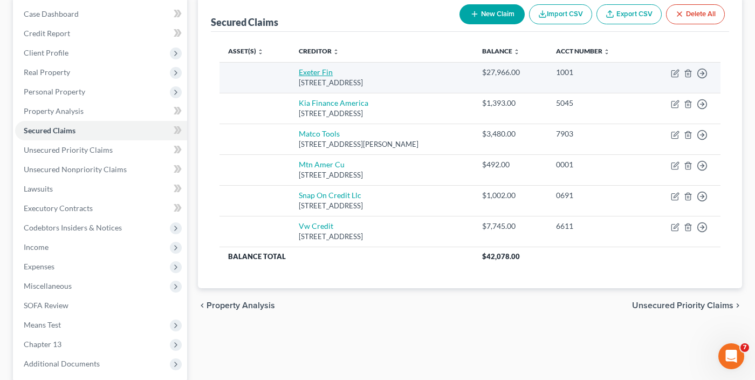
select select "45"
select select "0"
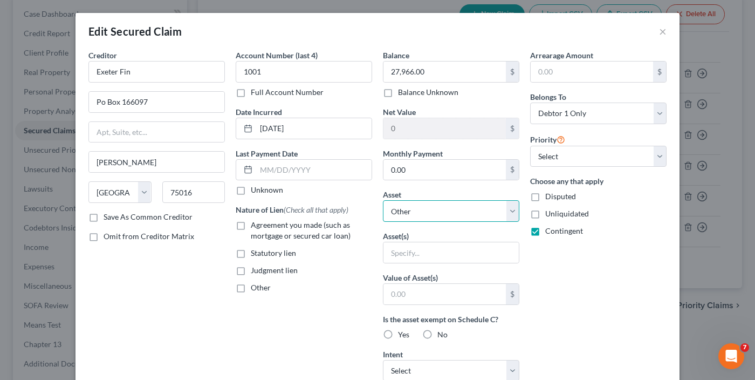
click at [438, 213] on select "Select Other Multiple Assets 2016 Harley Davidson Street Glide Special - $15050…" at bounding box center [451, 211] width 137 height 22
select select "9"
click at [383, 200] on select "Select Other Multiple Assets 2016 Harley Davidson Street Glide Special - $15050…" at bounding box center [451, 211] width 137 height 22
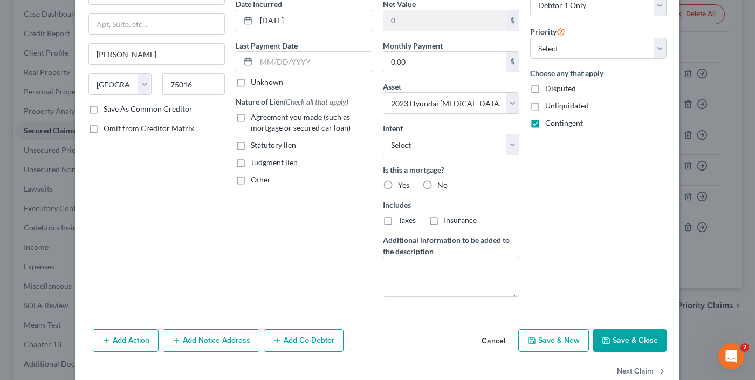
drag, startPoint x: 426, startPoint y: 182, endPoint x: 316, endPoint y: 164, distance: 111.0
click at [438, 182] on label "No" at bounding box center [443, 185] width 10 height 11
click at [442, 182] on input "No" at bounding box center [445, 183] width 7 height 7
radio input "true"
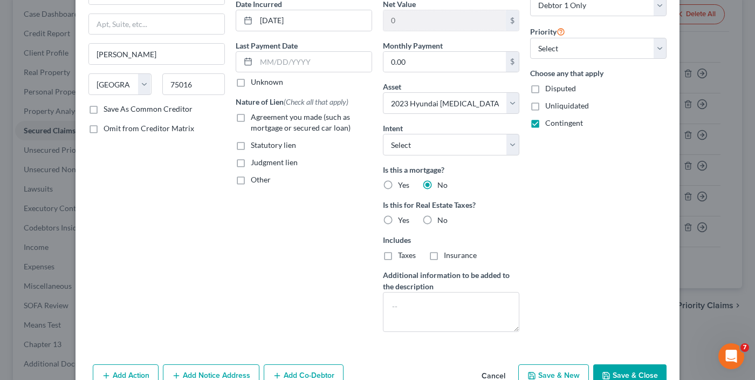
click at [251, 118] on label "Agreement you made (such as mortgage or secured car loan)" at bounding box center [311, 123] width 121 height 22
click at [255, 118] on input "Agreement you made (such as mortgage or secured car loan)" at bounding box center [258, 115] width 7 height 7
checkbox input "true"
click at [458, 139] on select "Select Surrender Redeem Reaffirm Avoid Other" at bounding box center [451, 145] width 137 height 22
select select "0"
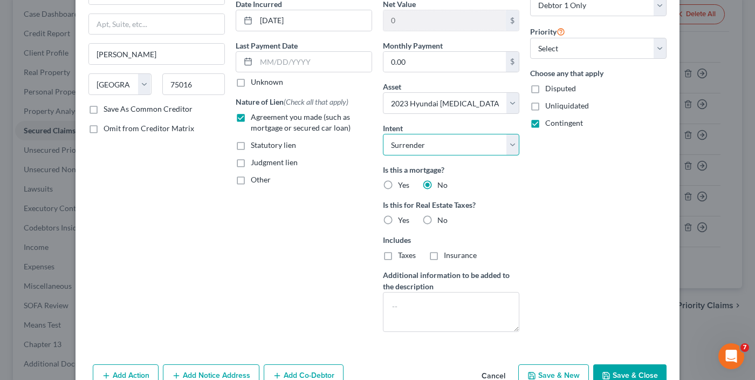
click at [383, 134] on select "Select Surrender Redeem Reaffirm Avoid Other" at bounding box center [451, 145] width 137 height 22
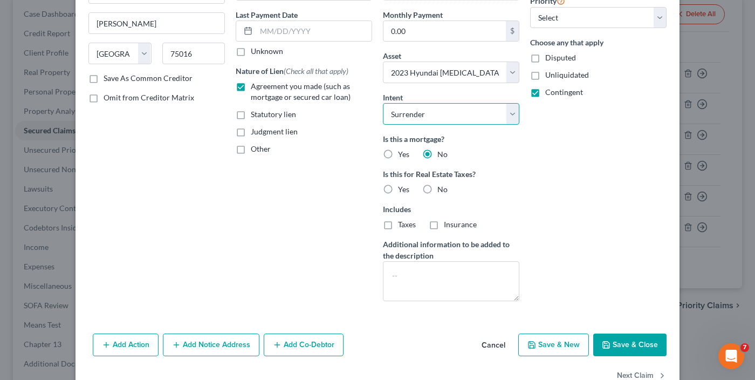
scroll to position [167, 0]
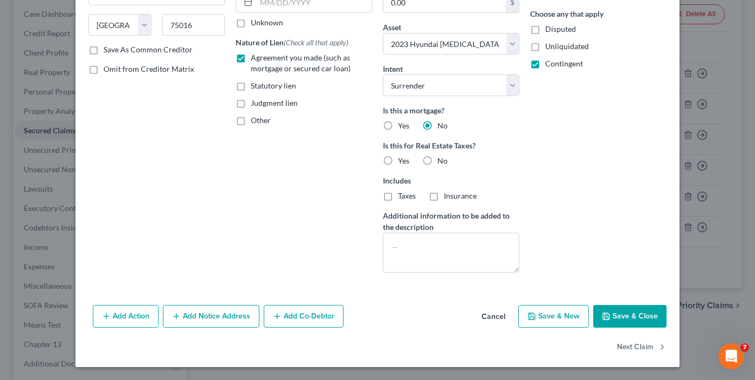
click at [629, 313] on button "Save & Close" at bounding box center [630, 316] width 73 height 23
select select
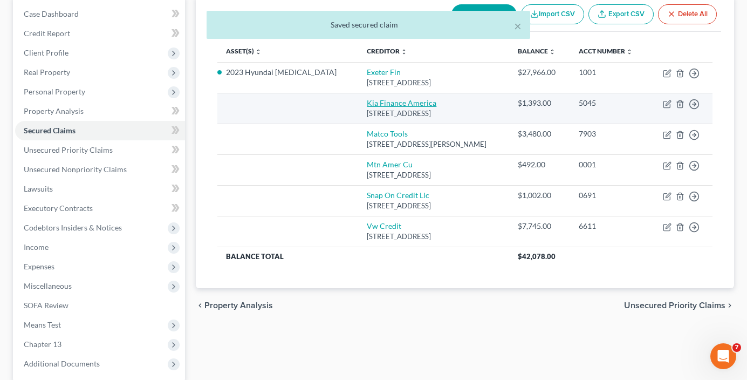
click at [367, 103] on link "Kia Finance America" at bounding box center [402, 102] width 70 height 9
select select "4"
select select "0"
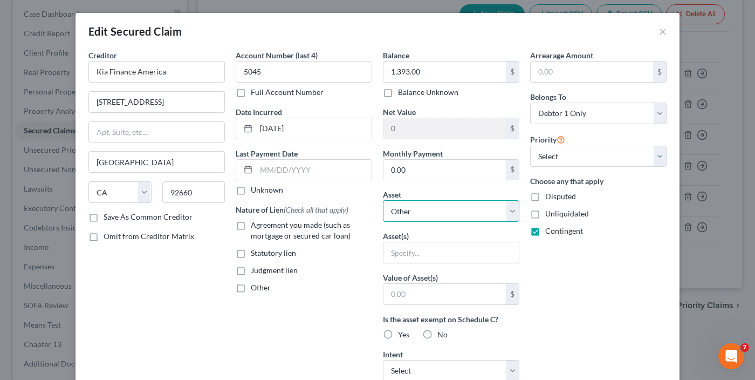
click at [446, 212] on select "Select Other Multiple Assets 2016 Harley Davidson Street Glide Special - $15050…" at bounding box center [451, 211] width 137 height 22
click at [271, 319] on div "Account Number (last 4) 5045 Full Account Number Date Incurred [DATE] Last Paym…" at bounding box center [303, 290] width 147 height 481
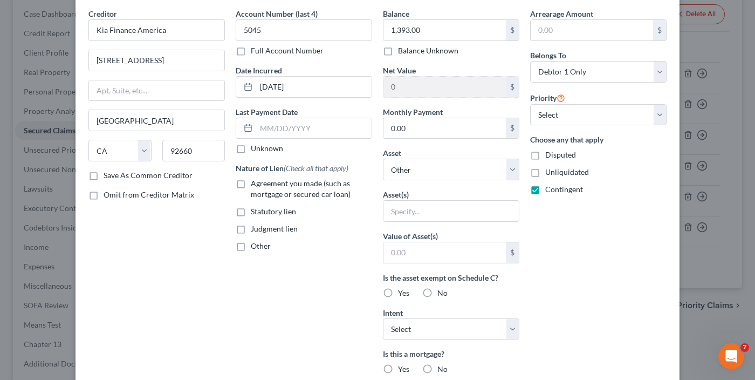
scroll to position [216, 0]
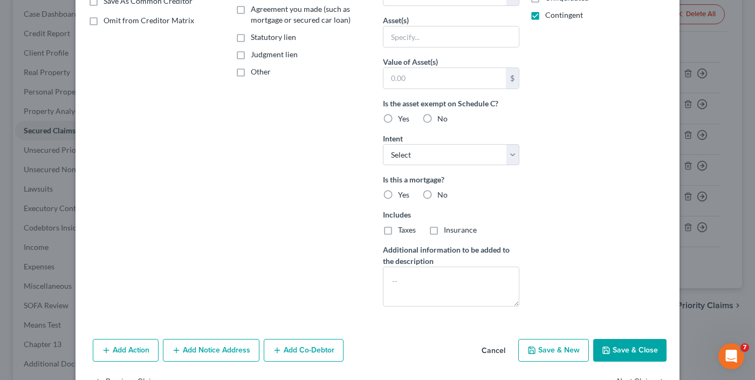
click at [489, 352] on button "Cancel" at bounding box center [493, 351] width 41 height 22
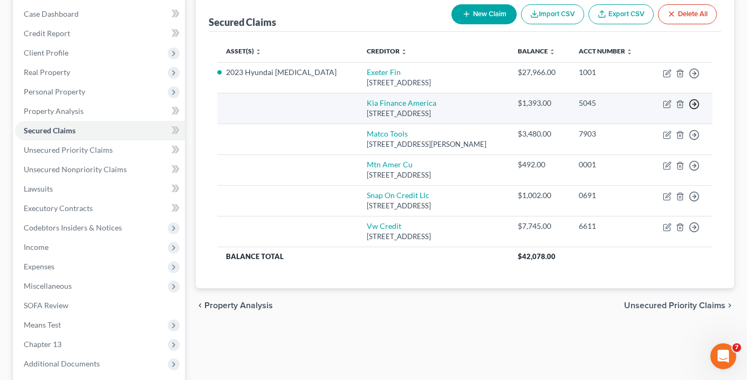
click at [690, 79] on icon "button" at bounding box center [694, 73] width 11 height 11
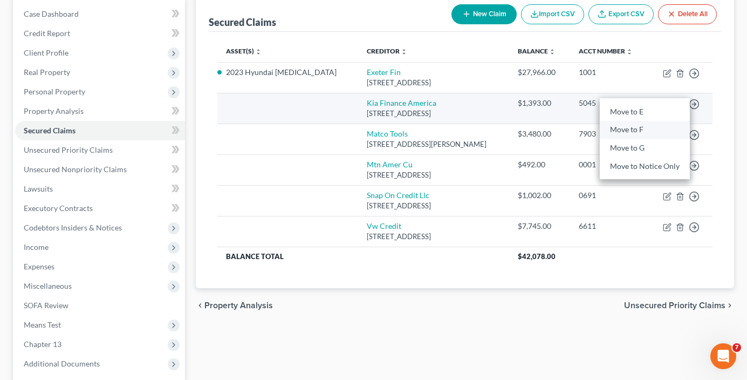
click at [629, 123] on link "Move to F" at bounding box center [645, 130] width 90 height 18
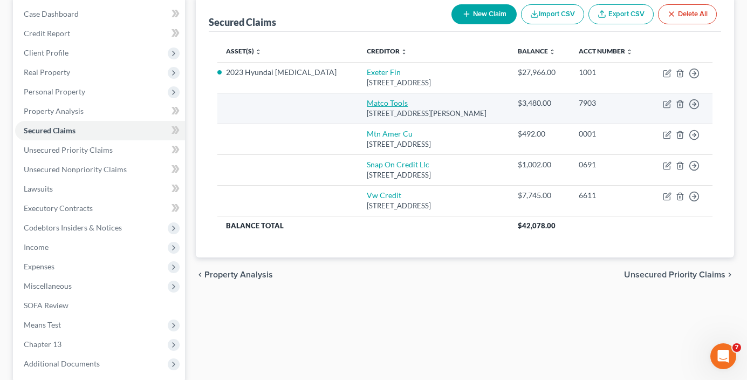
click at [367, 104] on link "Matco Tools" at bounding box center [387, 102] width 41 height 9
select select "36"
select select "0"
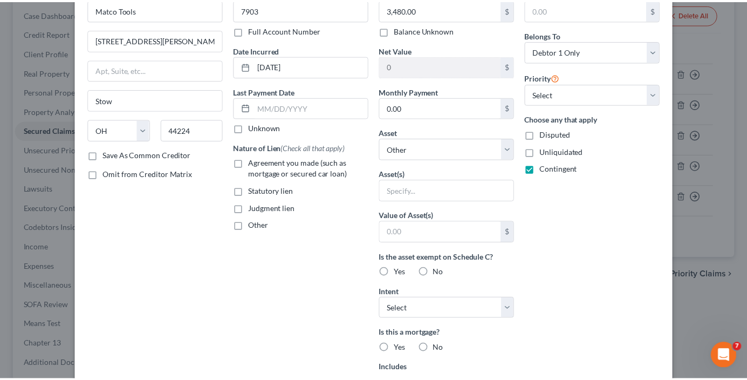
scroll to position [250, 0]
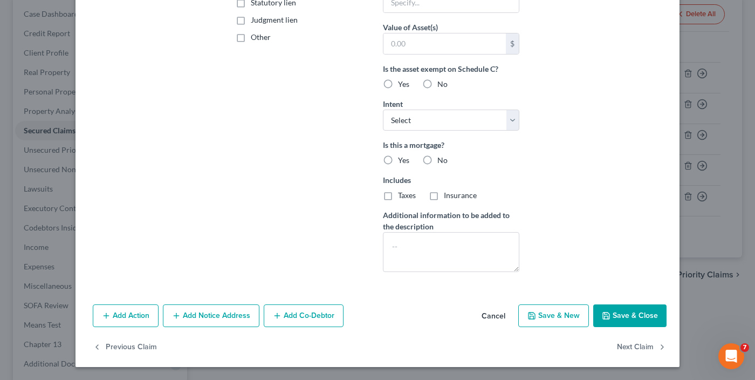
click at [492, 320] on button "Cancel" at bounding box center [493, 316] width 41 height 22
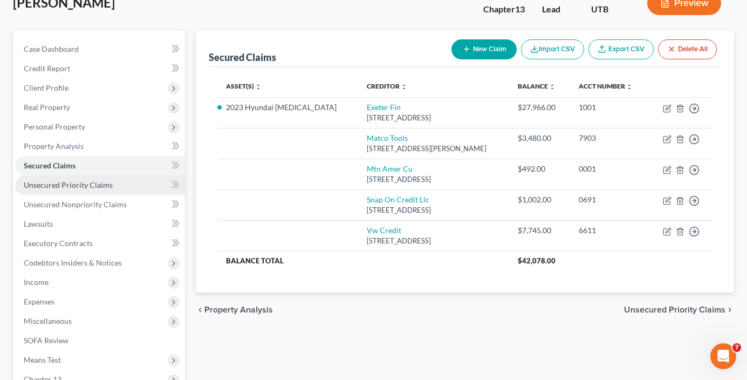
scroll to position [54, 0]
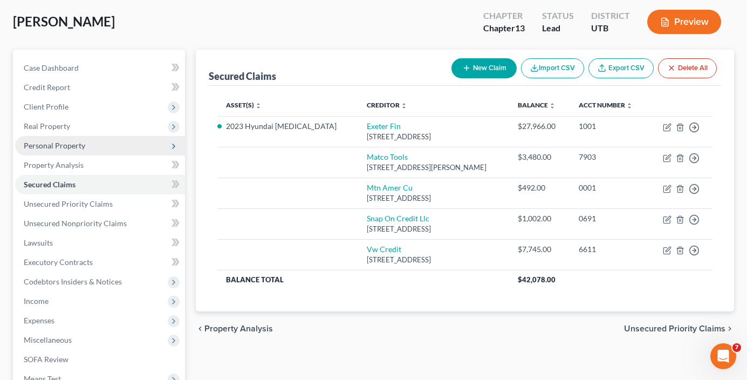
click at [53, 148] on span "Personal Property" at bounding box center [55, 145] width 62 height 9
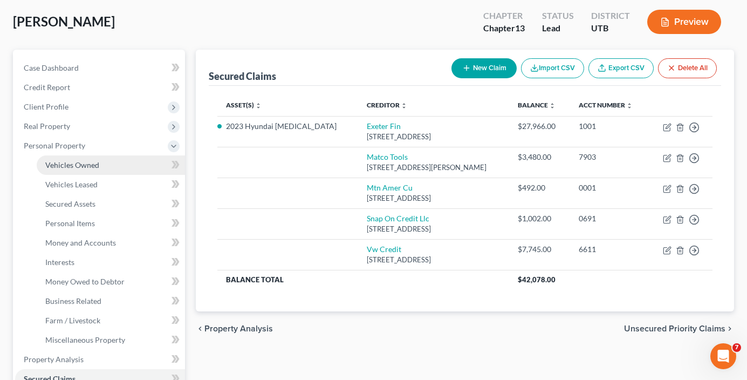
click at [85, 168] on span "Vehicles Owned" at bounding box center [72, 164] width 54 height 9
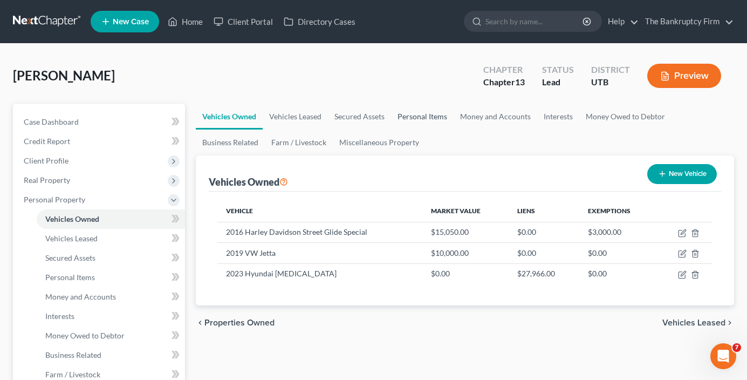
click at [434, 120] on link "Personal Items" at bounding box center [422, 117] width 63 height 26
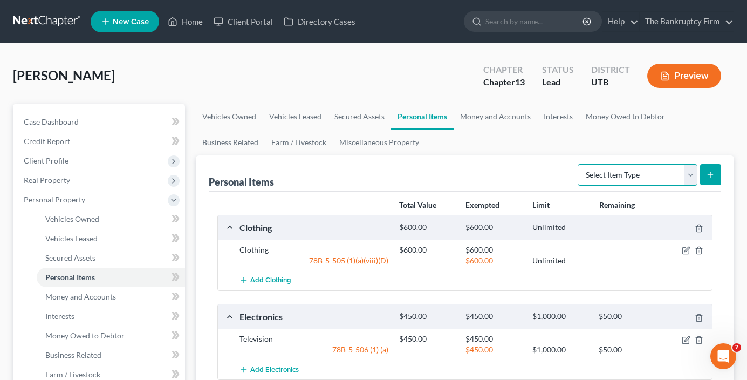
click at [638, 176] on select "Select Item Type Clothing Collectibles Of Value Electronics Firearms Household …" at bounding box center [638, 175] width 120 height 22
select select "other"
click at [579, 164] on select "Select Item Type Clothing Collectibles Of Value Electronics Firearms Household …" at bounding box center [638, 175] width 120 height 22
click at [712, 172] on icon "submit" at bounding box center [710, 174] width 9 height 9
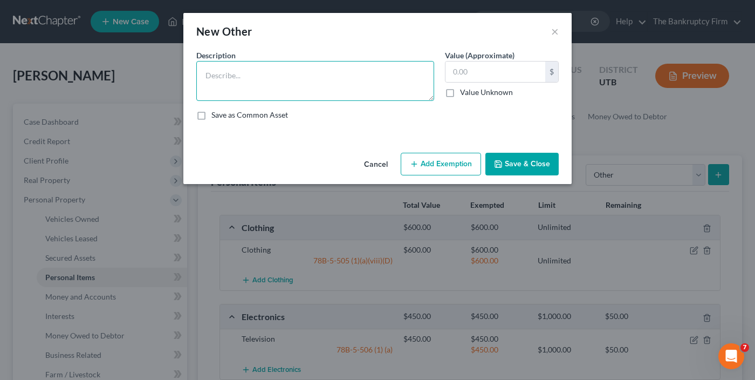
click at [265, 77] on textarea at bounding box center [315, 81] width 238 height 40
type textarea "C"
type textarea "Tool Cart"
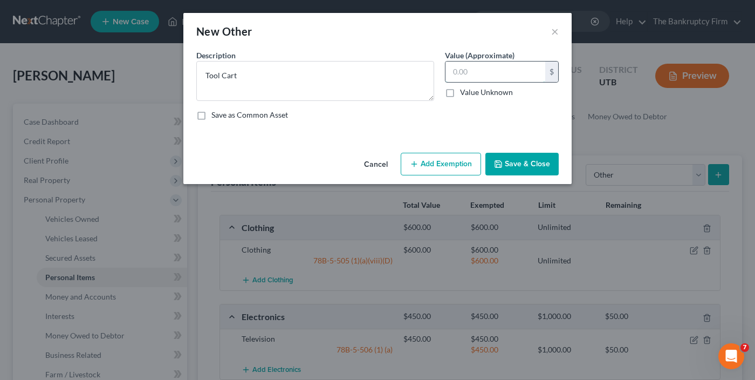
click at [482, 76] on input "text" at bounding box center [496, 72] width 100 height 21
type input "500"
click at [536, 170] on button "Save & Close" at bounding box center [522, 164] width 73 height 23
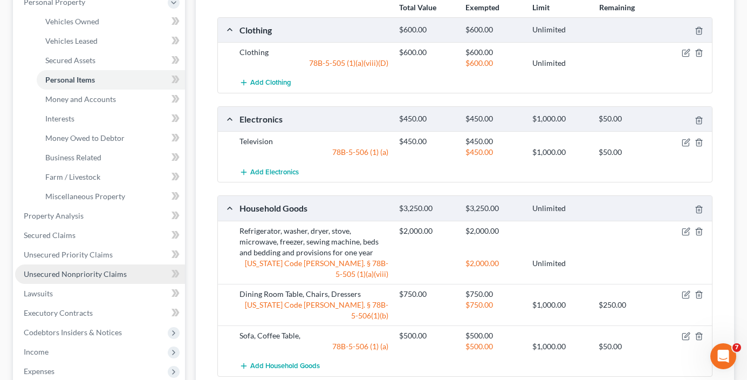
scroll to position [216, 0]
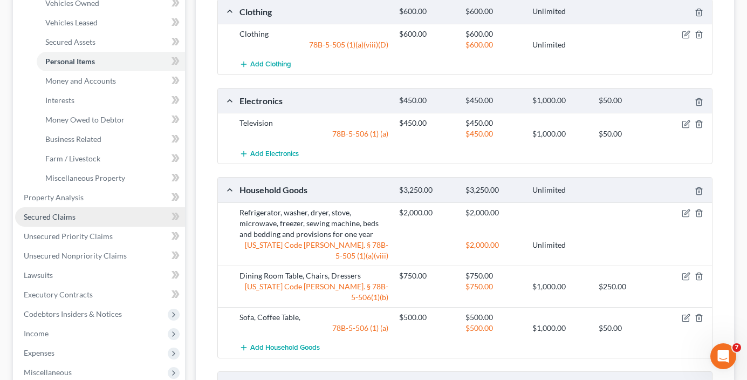
click at [65, 213] on span "Secured Claims" at bounding box center [50, 216] width 52 height 9
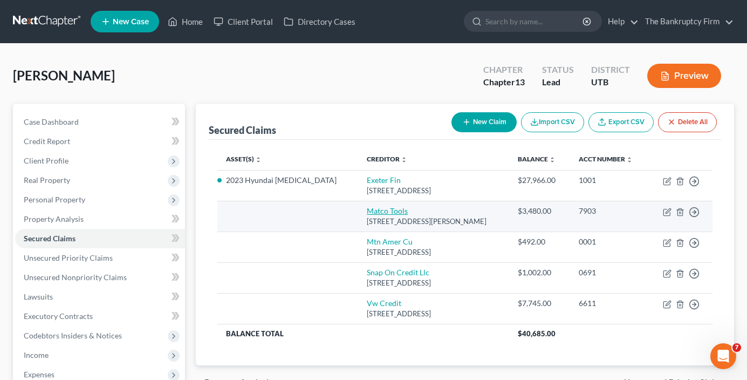
click at [367, 214] on link "Matco Tools" at bounding box center [387, 210] width 41 height 9
select select "36"
select select "0"
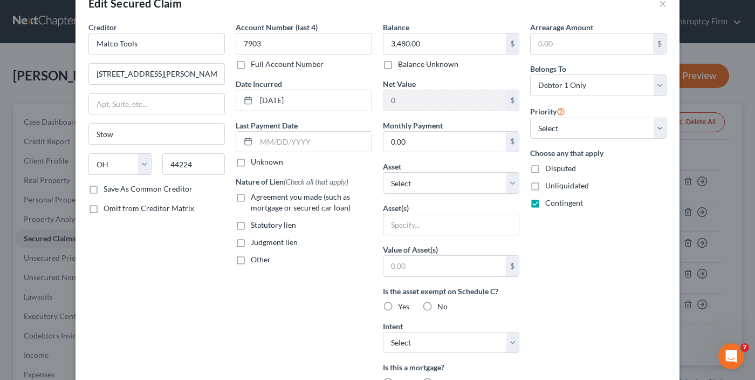
scroll to position [54, 0]
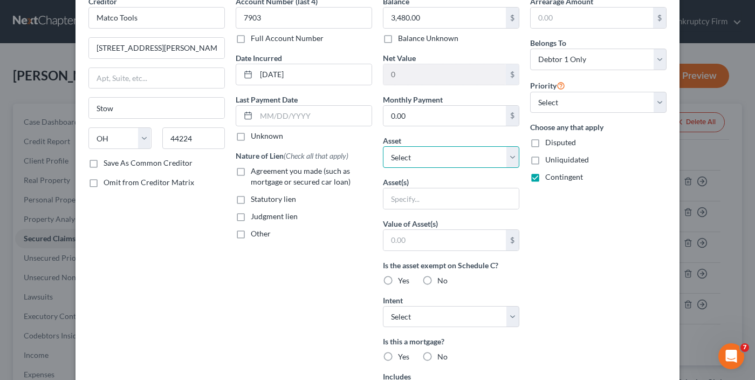
click at [442, 155] on select "Select Other Multiple Assets 2016 Harley Davidson Street Glide Special - $15050…" at bounding box center [451, 157] width 137 height 22
select select "4"
click at [383, 146] on select "Select Other Multiple Assets 2016 Harley Davidson Street Glide Special - $15050…" at bounding box center [451, 157] width 137 height 22
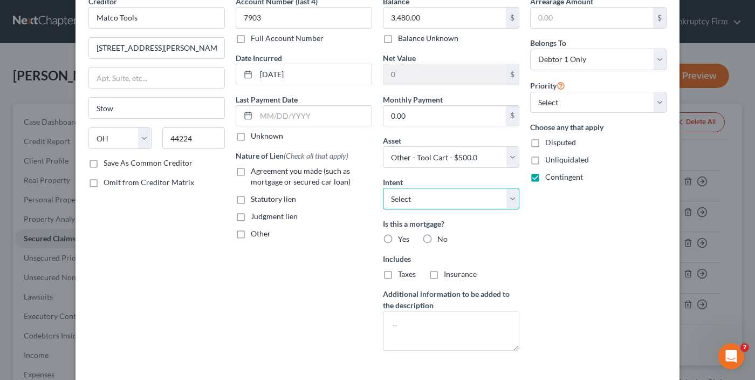
click at [437, 194] on select "Select Surrender Redeem Reaffirm Avoid Other" at bounding box center [451, 199] width 137 height 22
select select "0"
click at [383, 188] on select "Select Surrender Redeem Reaffirm Avoid Other" at bounding box center [451, 199] width 137 height 22
click at [251, 170] on label "Agreement you made (such as mortgage or secured car loan)" at bounding box center [311, 177] width 121 height 22
click at [255, 170] on input "Agreement you made (such as mortgage or secured car loan)" at bounding box center [258, 169] width 7 height 7
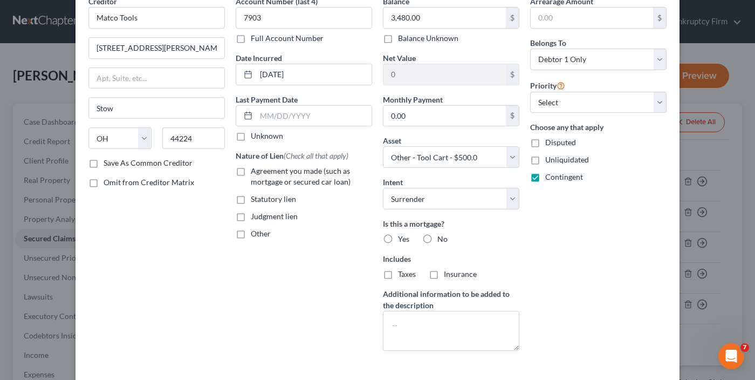
checkbox input "true"
click at [438, 238] on label "No" at bounding box center [443, 239] width 10 height 11
click at [442, 238] on input "No" at bounding box center [445, 237] width 7 height 7
radio input "true"
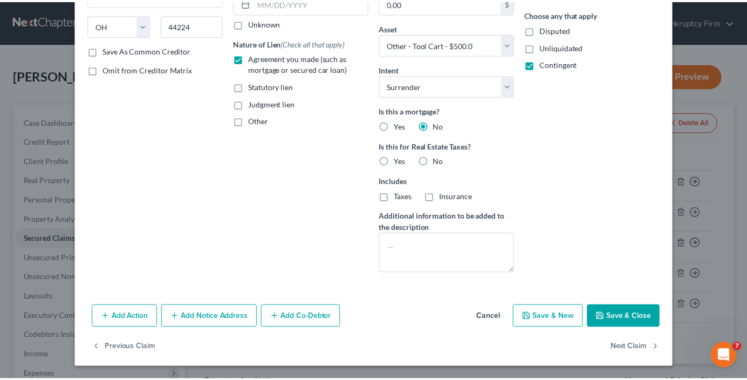
scroll to position [167, 0]
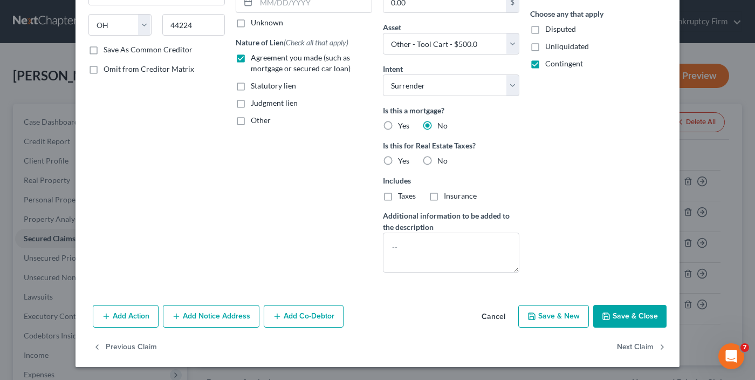
click at [628, 319] on button "Save & Close" at bounding box center [630, 316] width 73 height 23
select select
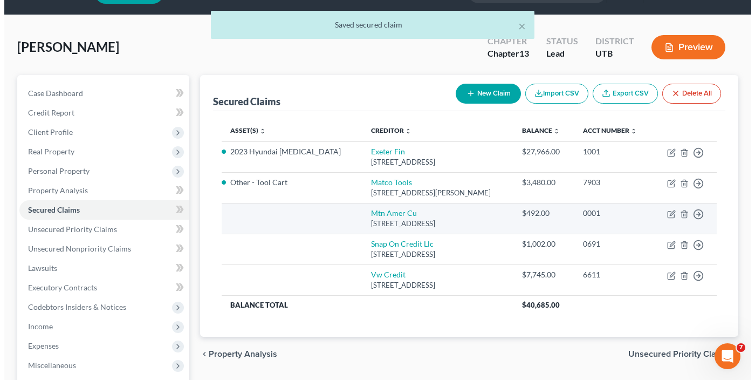
scroll to position [54, 0]
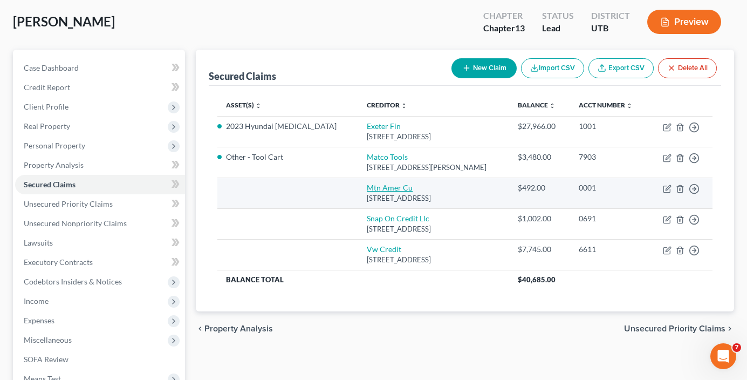
click at [367, 189] on link "Mtn Amer Cu" at bounding box center [390, 187] width 46 height 9
select select "46"
select select "0"
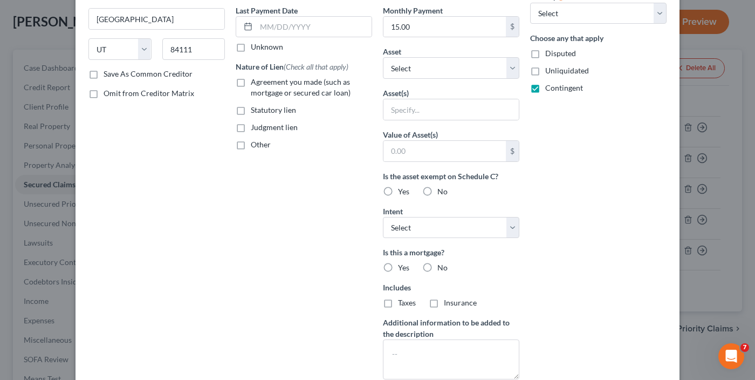
scroll to position [250, 0]
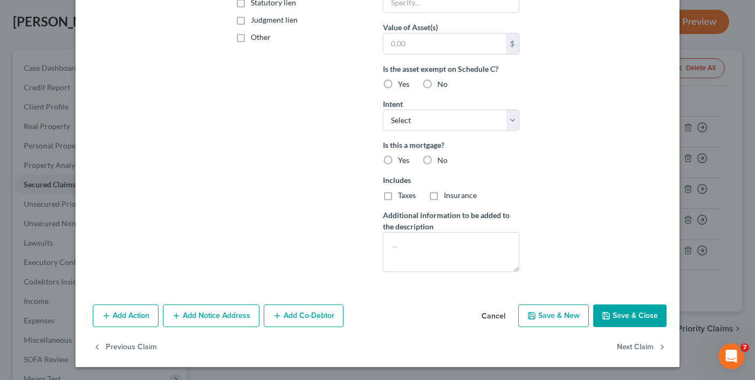
click at [492, 312] on button "Cancel" at bounding box center [493, 316] width 41 height 22
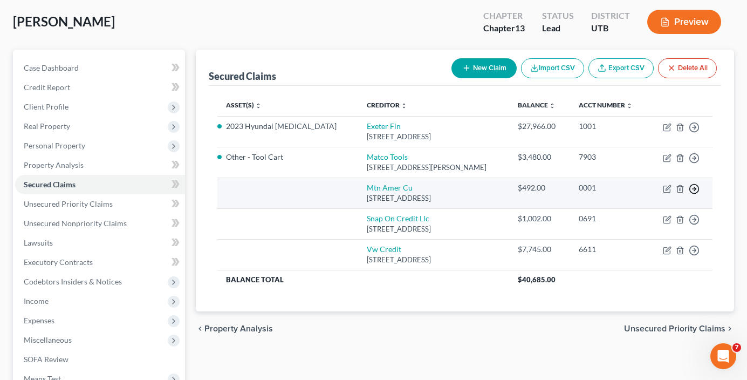
click at [693, 133] on icon "button" at bounding box center [694, 127] width 11 height 11
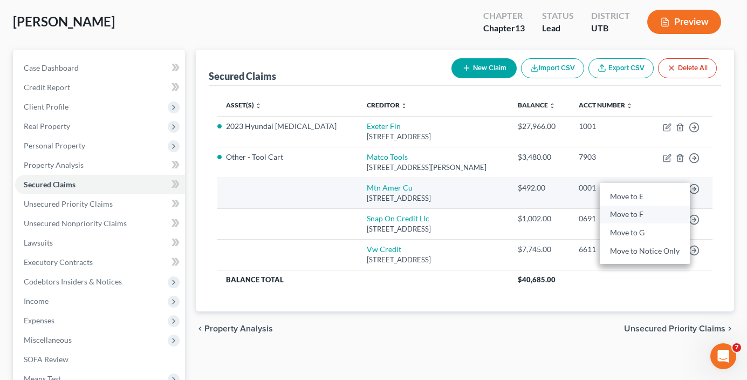
click at [623, 214] on link "Move to F" at bounding box center [645, 215] width 90 height 18
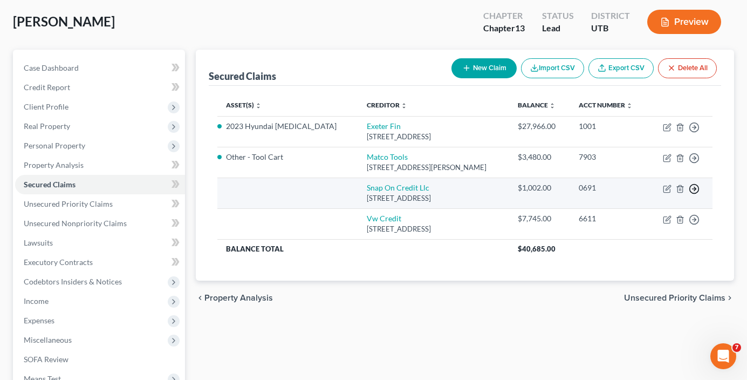
click at [695, 133] on icon "button" at bounding box center [694, 127] width 11 height 11
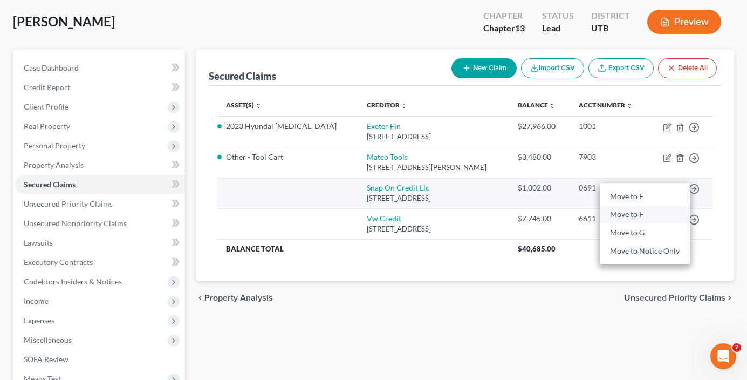
click at [632, 215] on link "Move to F" at bounding box center [645, 215] width 90 height 18
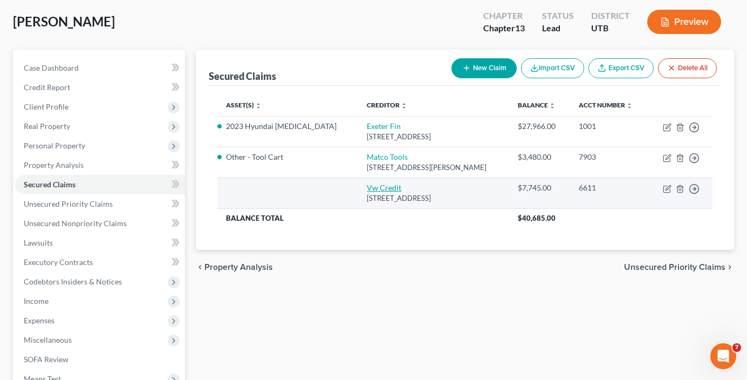
click at [367, 190] on link "Vw Credit" at bounding box center [384, 187] width 35 height 9
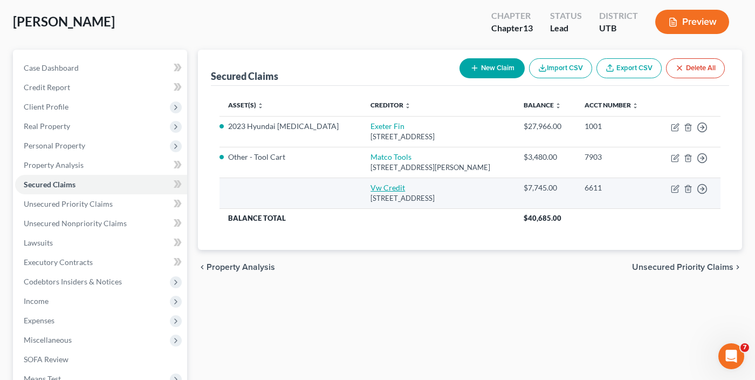
select select "14"
select select "0"
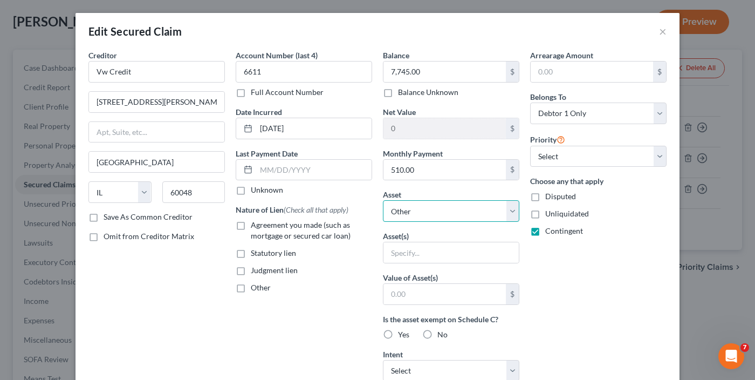
click at [439, 211] on select "Select Other Multiple Assets 2016 Harley Davidson Street Glide Special - $15050…" at bounding box center [451, 211] width 137 height 22
select select "3"
click at [383, 200] on select "Select Other Multiple Assets 2016 Harley Davidson Street Glide Special - $15050…" at bounding box center [451, 211] width 137 height 22
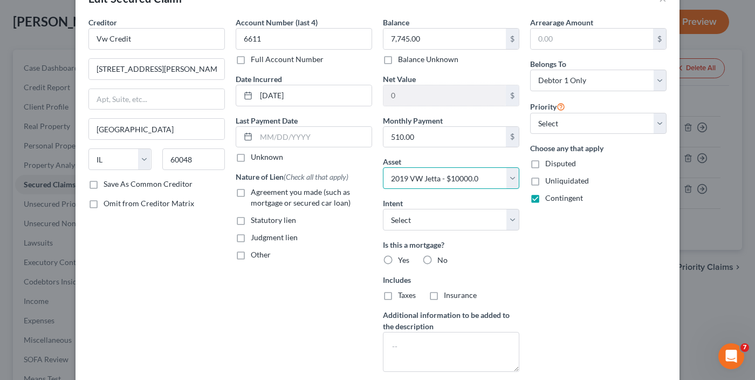
scroll to position [0, 0]
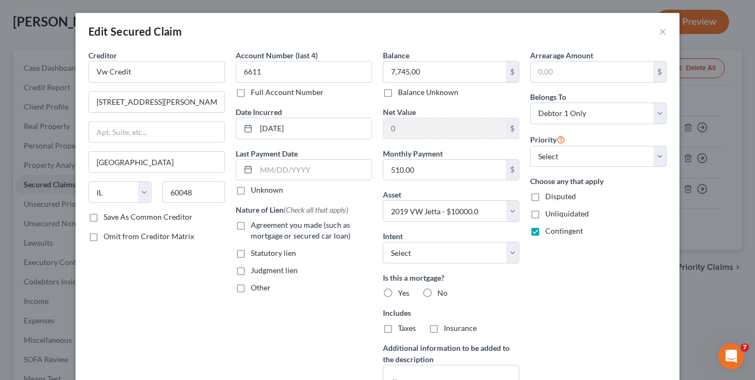
drag, startPoint x: 240, startPoint y: 225, endPoint x: 315, endPoint y: 258, distance: 82.6
click at [251, 225] on label "Agreement you made (such as mortgage or secured car loan)" at bounding box center [311, 231] width 121 height 22
click at [255, 225] on input "Agreement you made (such as mortgage or secured car loan)" at bounding box center [258, 223] width 7 height 7
checkbox input "true"
click at [431, 257] on select "Select Surrender Redeem Reaffirm Avoid Other" at bounding box center [451, 253] width 137 height 22
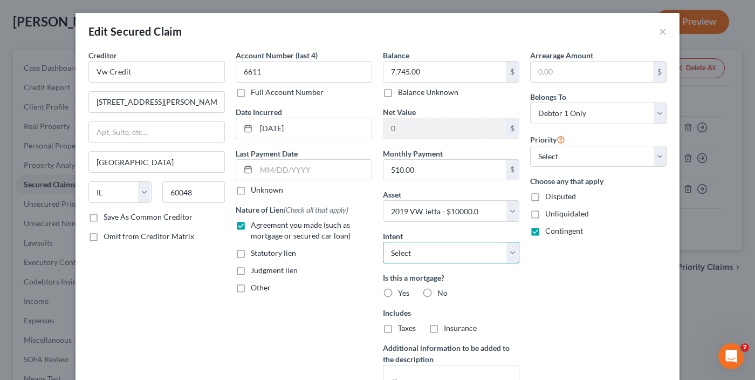
select select "0"
click at [383, 242] on select "Select Surrender Redeem Reaffirm Avoid Other" at bounding box center [451, 253] width 137 height 22
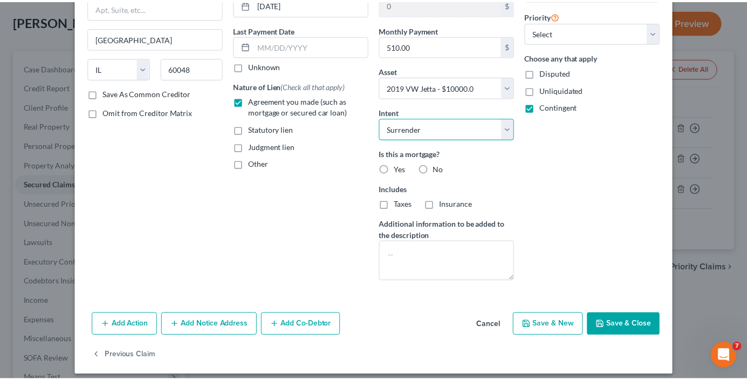
scroll to position [132, 0]
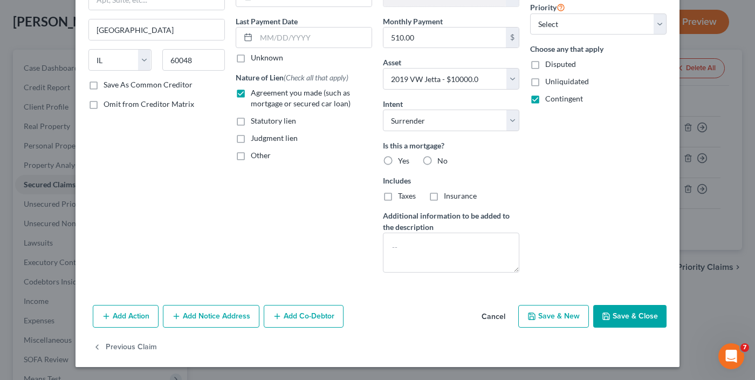
click at [438, 161] on label "No" at bounding box center [443, 160] width 10 height 11
click at [442, 161] on input "No" at bounding box center [445, 158] width 7 height 7
radio input "true"
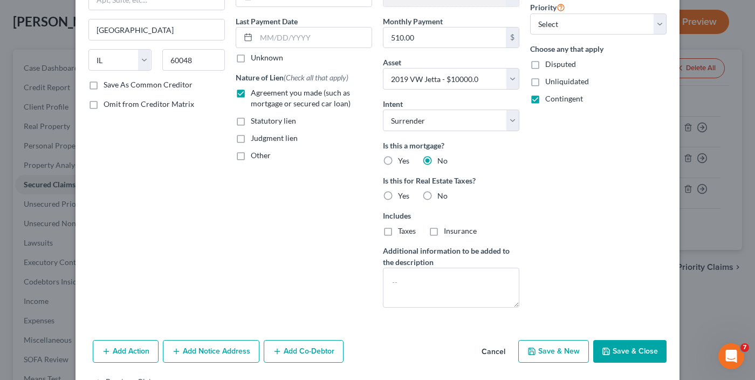
click at [628, 349] on button "Save & Close" at bounding box center [630, 351] width 73 height 23
select select
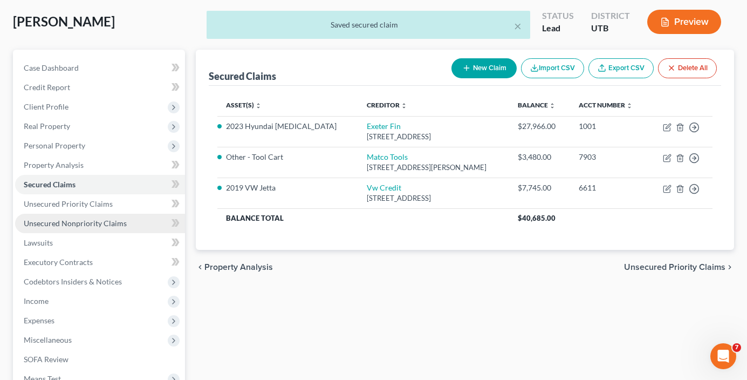
click at [88, 224] on span "Unsecured Nonpriority Claims" at bounding box center [75, 223] width 103 height 9
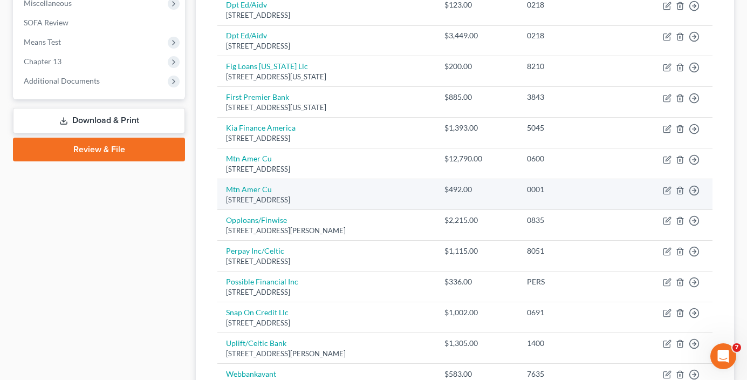
scroll to position [432, 0]
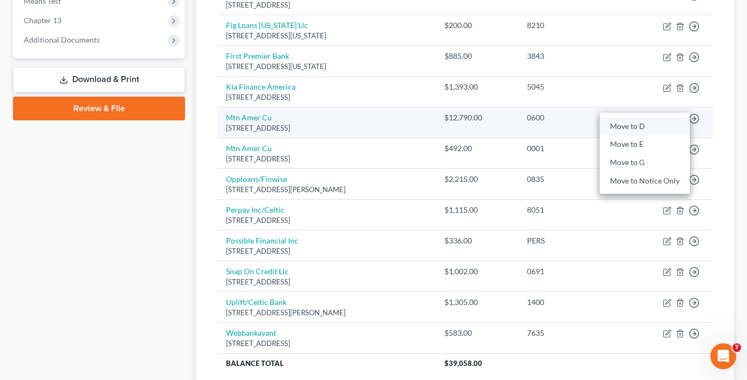
click at [628, 128] on link "Move to D" at bounding box center [645, 126] width 90 height 18
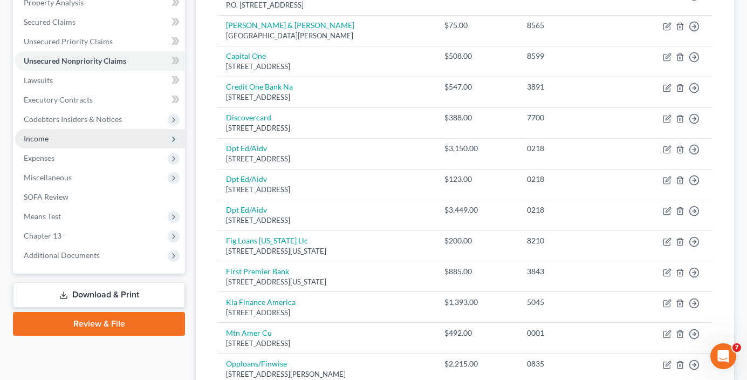
scroll to position [108, 0]
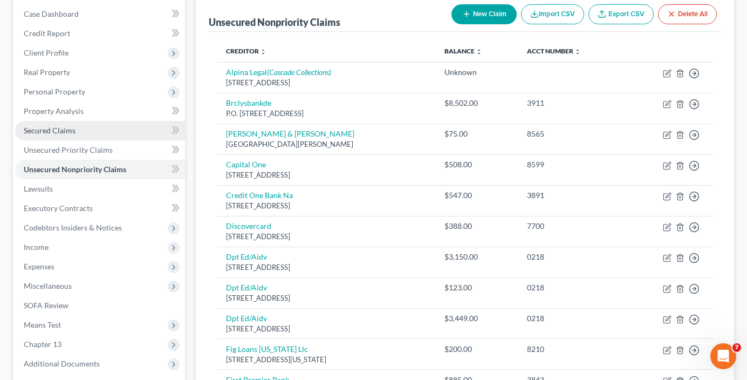
click at [50, 127] on span "Secured Claims" at bounding box center [50, 130] width 52 height 9
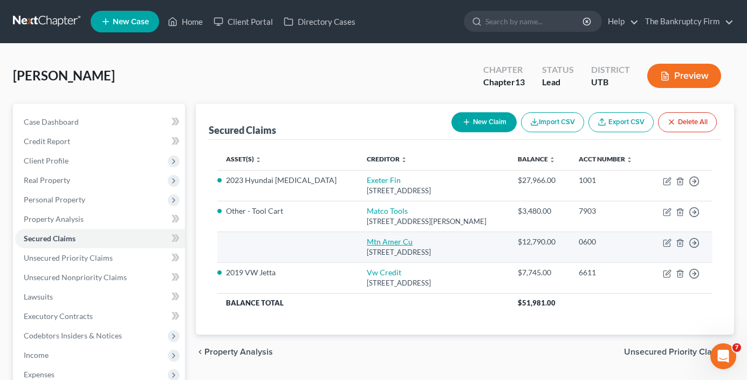
click at [367, 238] on link "Mtn Amer Cu" at bounding box center [390, 241] width 46 height 9
select select "46"
select select "0"
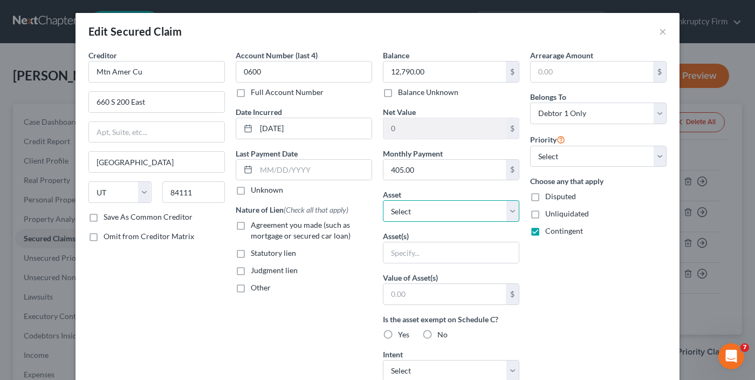
click at [444, 216] on select "Select Other Multiple Assets 2016 Harley Davidson Street Glide Special - $15050…" at bounding box center [451, 211] width 137 height 22
select select "2"
click at [383, 200] on select "Select Other Multiple Assets 2016 Harley Davidson Street Glide Special - $15050…" at bounding box center [451, 211] width 137 height 22
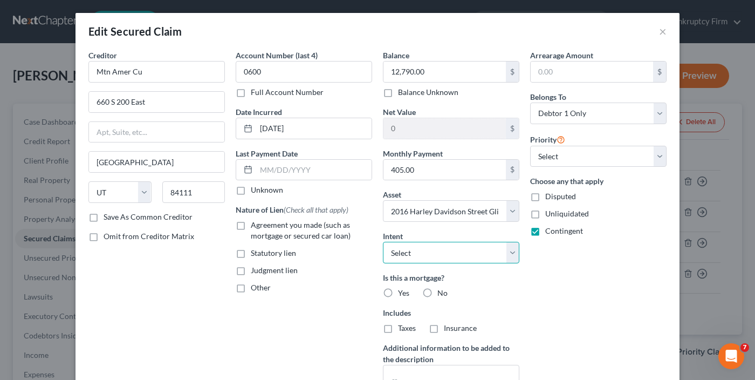
click at [410, 247] on select "Select Surrender Redeem Reaffirm Avoid Other" at bounding box center [451, 253] width 137 height 22
select select "2"
click at [383, 242] on select "Select Surrender Redeem Reaffirm Avoid Other" at bounding box center [451, 253] width 137 height 22
click at [251, 227] on label "Agreement you made (such as mortgage or secured car loan)" at bounding box center [311, 231] width 121 height 22
click at [255, 227] on input "Agreement you made (such as mortgage or secured car loan)" at bounding box center [258, 223] width 7 height 7
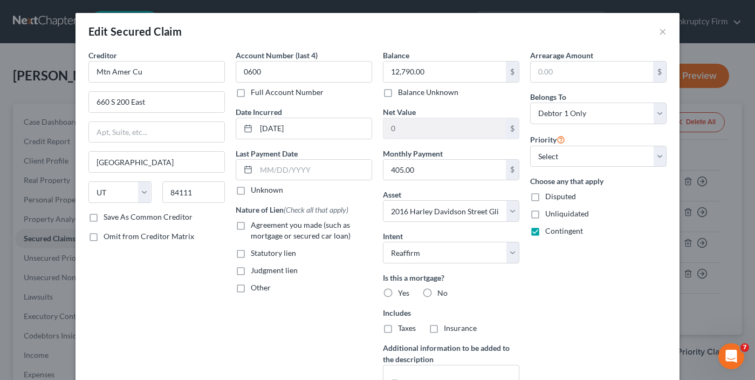
checkbox input "true"
click at [438, 293] on label "No" at bounding box center [443, 293] width 10 height 11
click at [442, 293] on input "No" at bounding box center [445, 291] width 7 height 7
radio input "true"
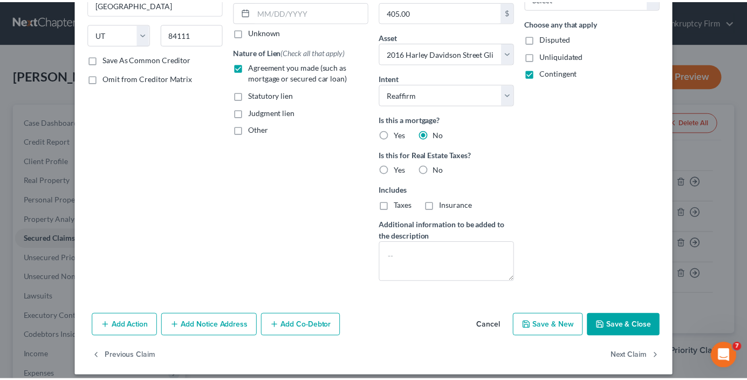
scroll to position [167, 0]
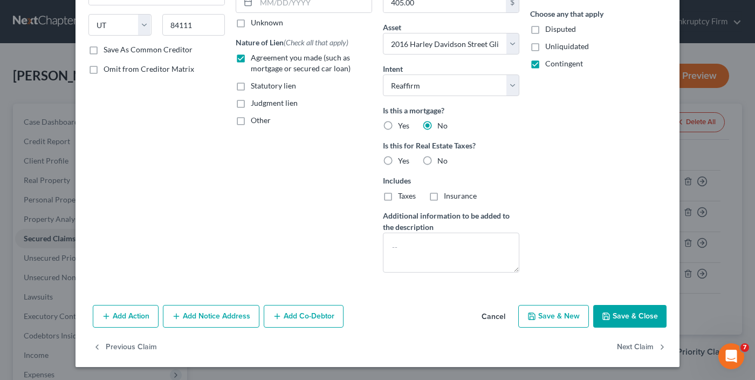
click at [620, 317] on button "Save & Close" at bounding box center [630, 316] width 73 height 23
select select
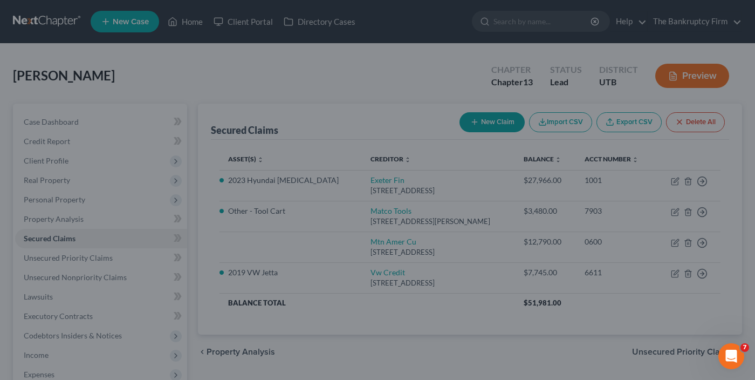
type input "2,260.00"
select select "2"
type input "0"
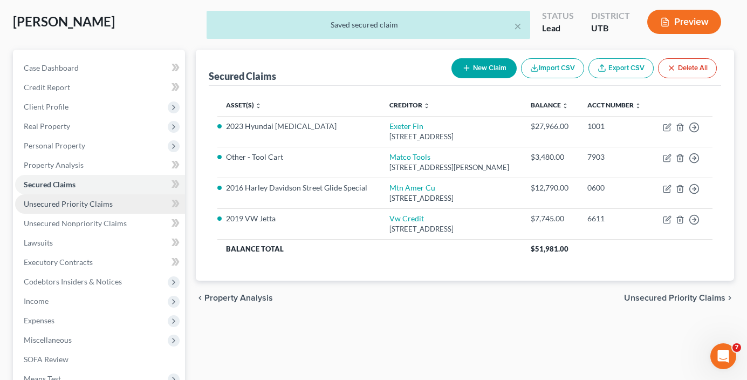
click at [81, 212] on link "Unsecured Priority Claims" at bounding box center [100, 203] width 170 height 19
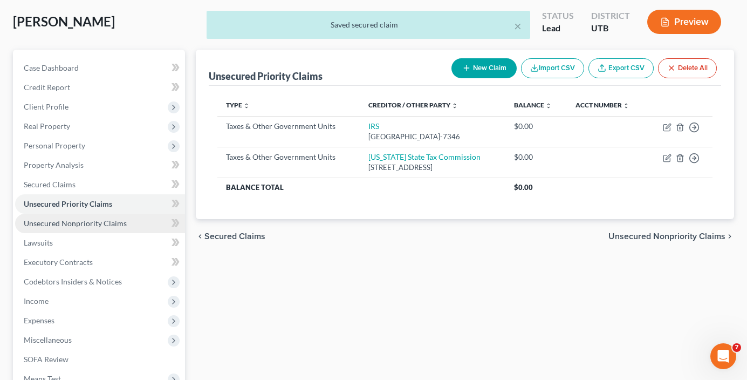
click at [80, 219] on span "Unsecured Nonpriority Claims" at bounding box center [75, 223] width 103 height 9
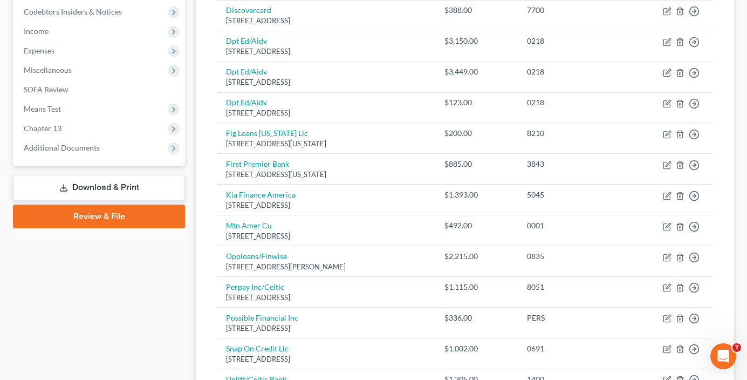
click at [80, 185] on link "Download & Print" at bounding box center [99, 187] width 172 height 25
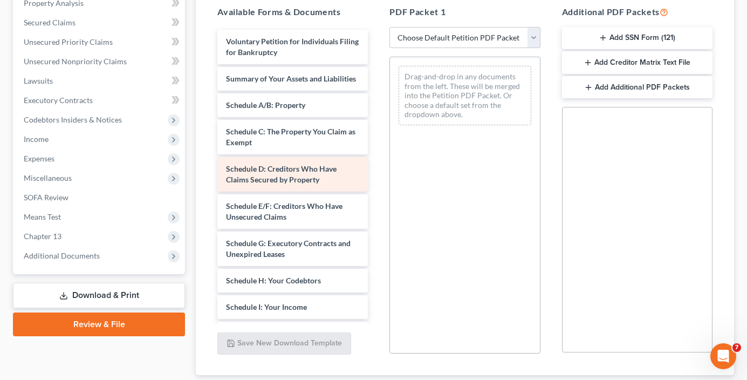
scroll to position [54, 0]
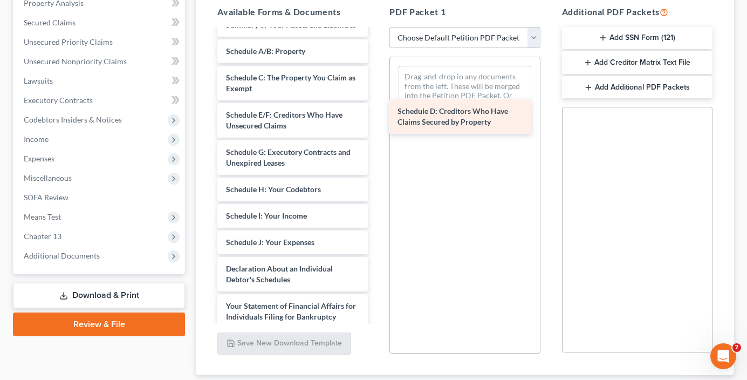
drag, startPoint x: 257, startPoint y: 129, endPoint x: 433, endPoint y: 103, distance: 177.9
click at [377, 103] on div "Schedule D: Creditors Who Have Claims Secured by Property Voluntary Petition fo…" at bounding box center [293, 229] width 168 height 507
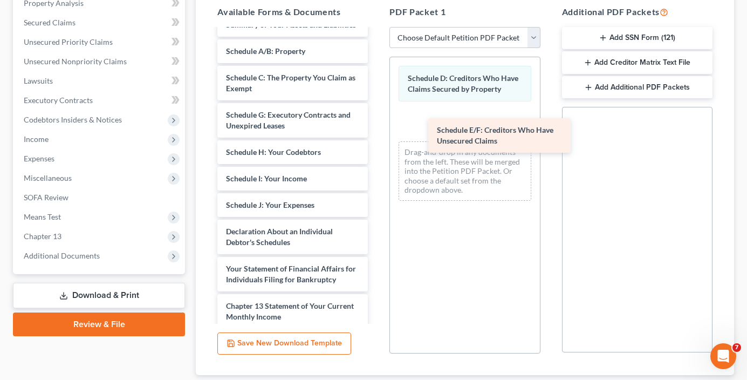
drag, startPoint x: 231, startPoint y: 134, endPoint x: 433, endPoint y: 137, distance: 202.3
click at [377, 137] on div "Schedule E/F: Creditors Who Have Unsecured Claims Voluntary Petition for Indivi…" at bounding box center [293, 210] width 168 height 469
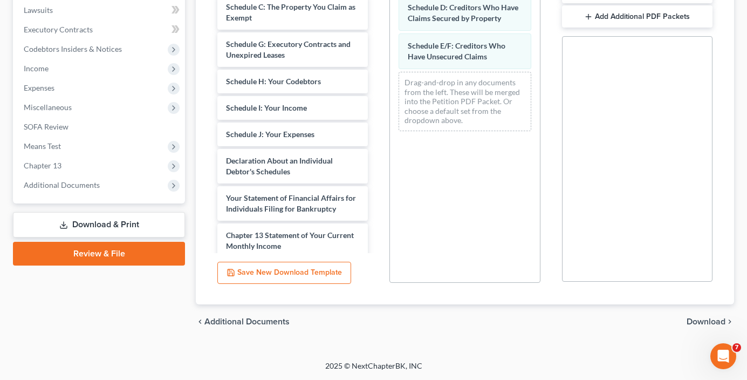
click at [713, 319] on span "Download" at bounding box center [706, 321] width 39 height 9
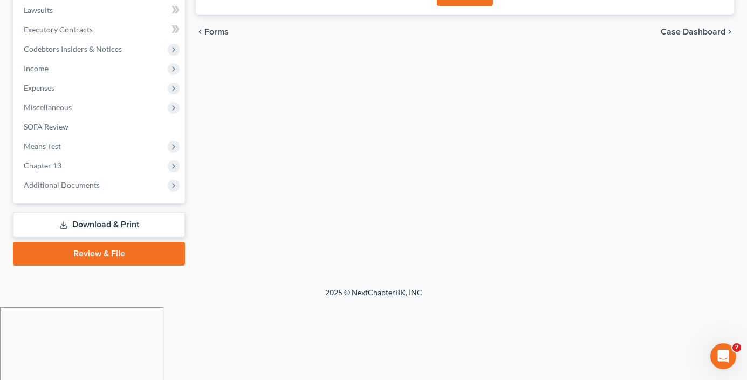
scroll to position [213, 0]
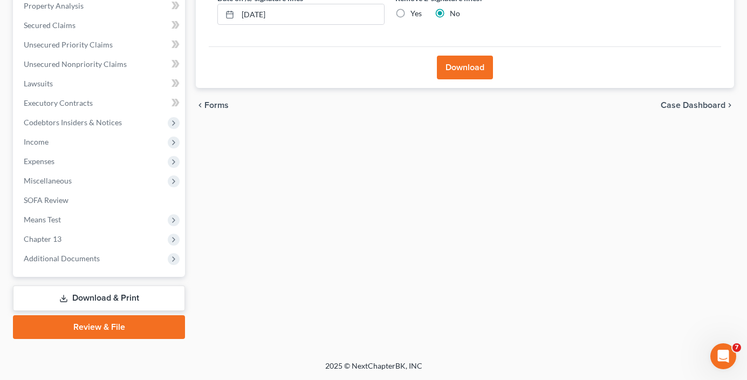
click at [465, 72] on button "Download" at bounding box center [465, 68] width 56 height 24
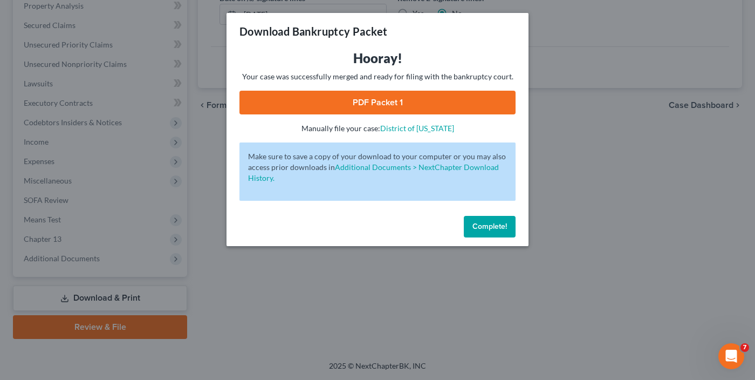
click at [376, 101] on link "PDF Packet 1" at bounding box center [378, 103] width 276 height 24
click at [493, 229] on span "Complete!" at bounding box center [490, 226] width 35 height 9
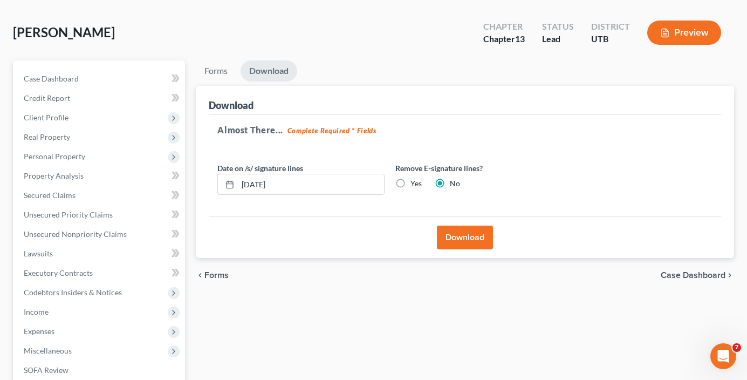
scroll to position [0, 0]
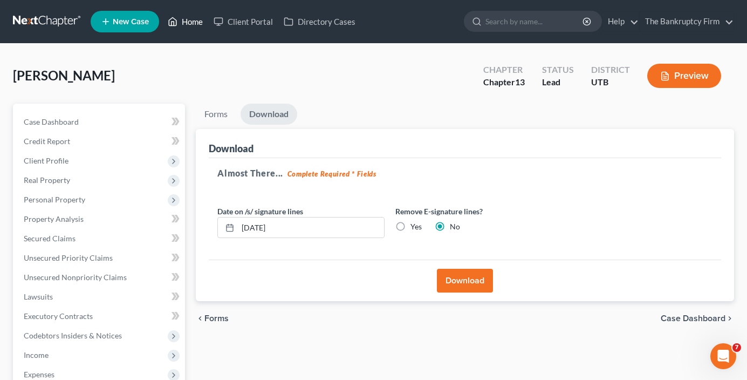
click at [197, 24] on link "Home" at bounding box center [185, 21] width 46 height 19
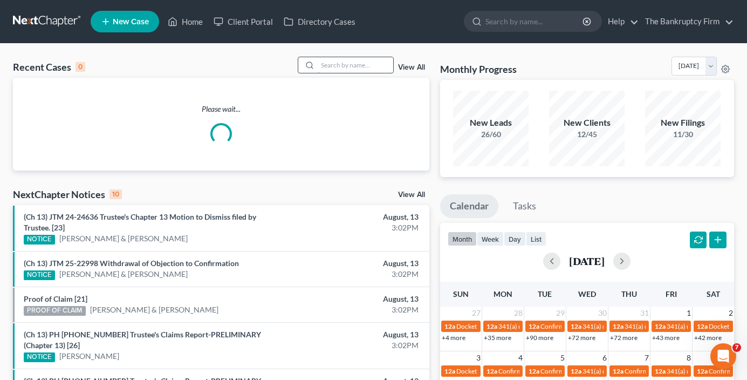
click at [323, 63] on input "search" at bounding box center [356, 65] width 76 height 16
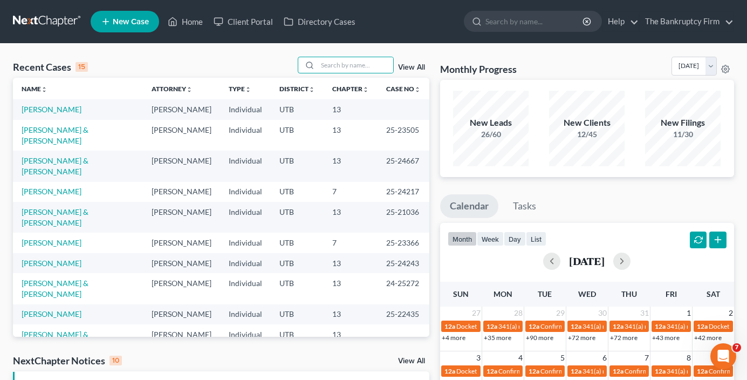
click at [141, 65] on div "Recent Cases 15 View All" at bounding box center [221, 67] width 417 height 21
click at [337, 66] on input "search" at bounding box center [356, 65] width 76 height 16
type input "caparros"
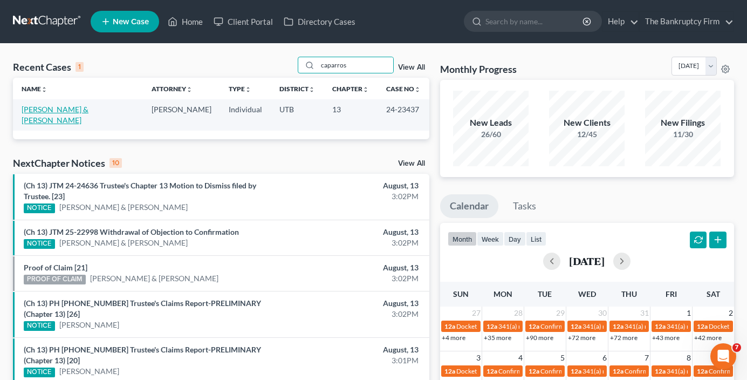
click at [67, 110] on link "[PERSON_NAME] & [PERSON_NAME]" at bounding box center [55, 115] width 67 height 20
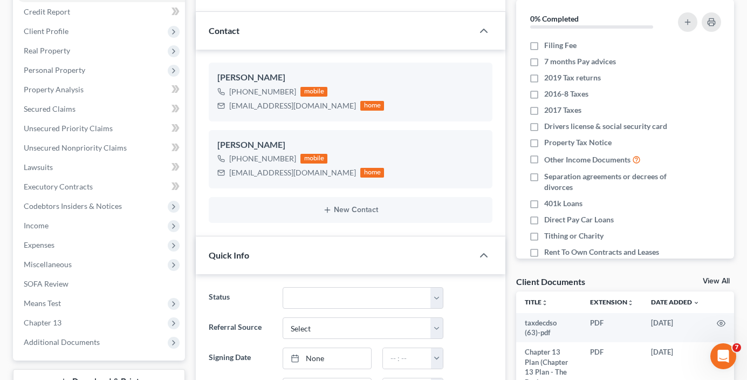
scroll to position [162, 0]
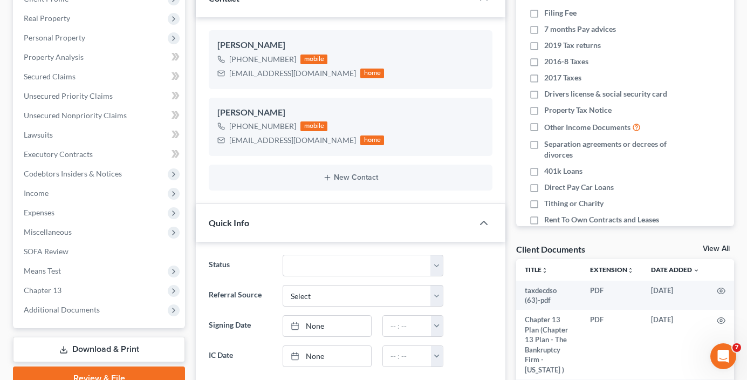
click at [716, 245] on link "View All" at bounding box center [716, 249] width 27 height 8
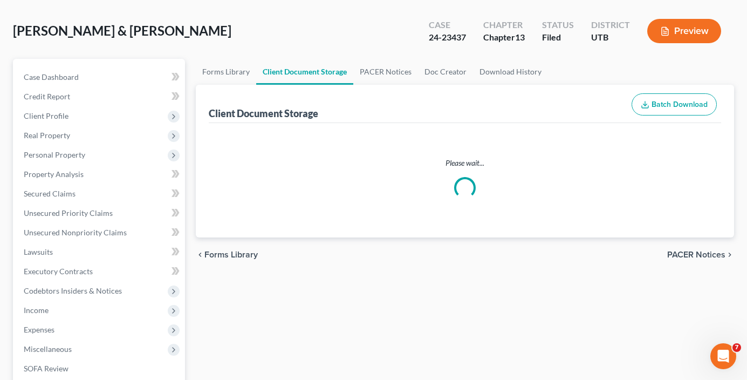
scroll to position [2, 0]
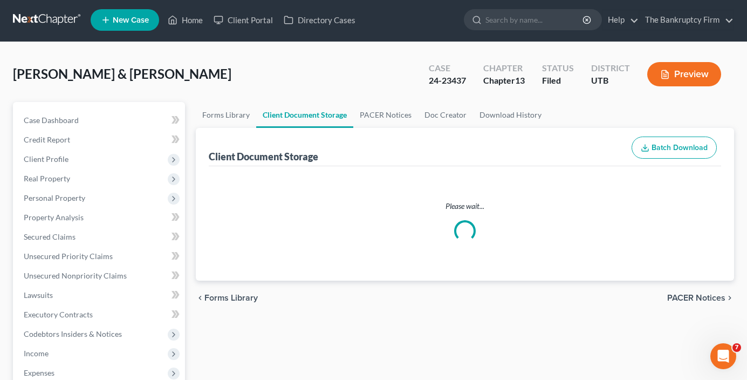
select select "30"
select select "26"
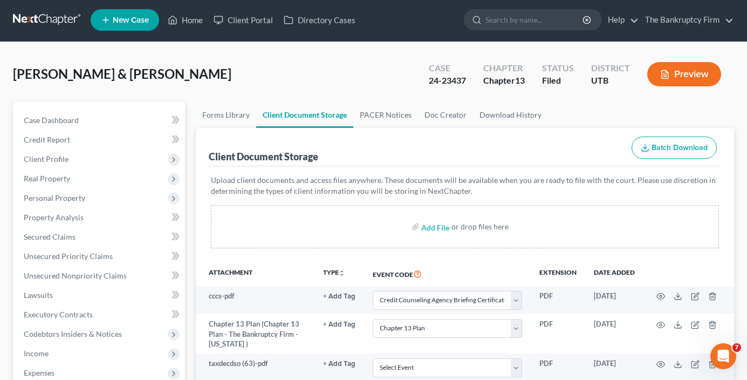
scroll to position [0, 0]
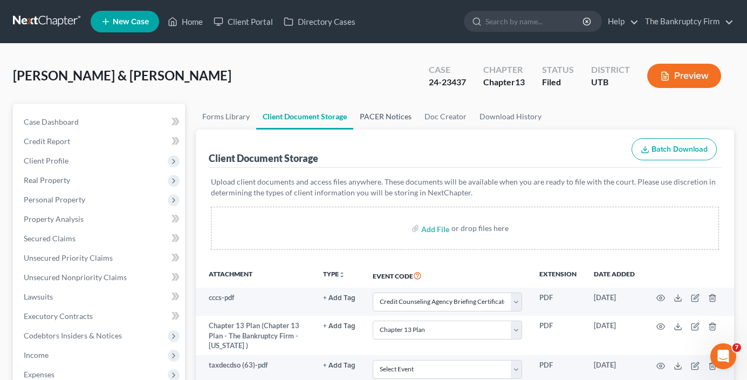
click at [392, 113] on link "PACER Notices" at bounding box center [385, 117] width 65 height 26
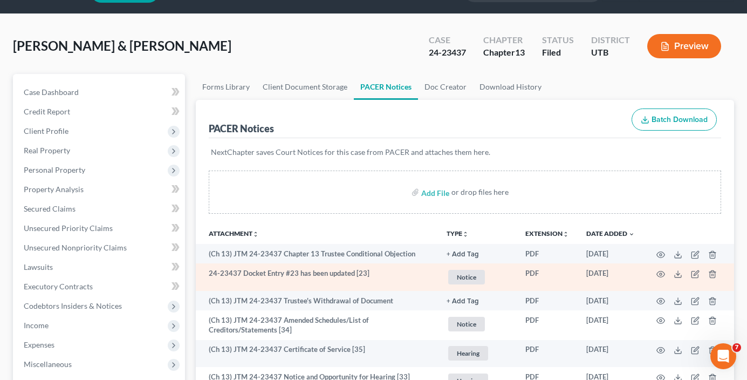
scroll to position [54, 0]
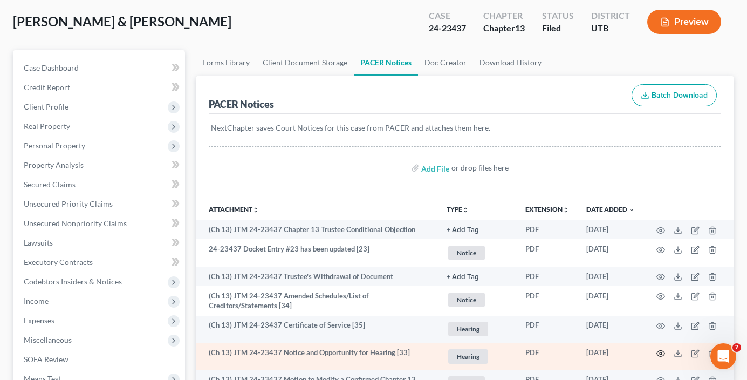
click at [661, 355] on icon "button" at bounding box center [661, 353] width 9 height 9
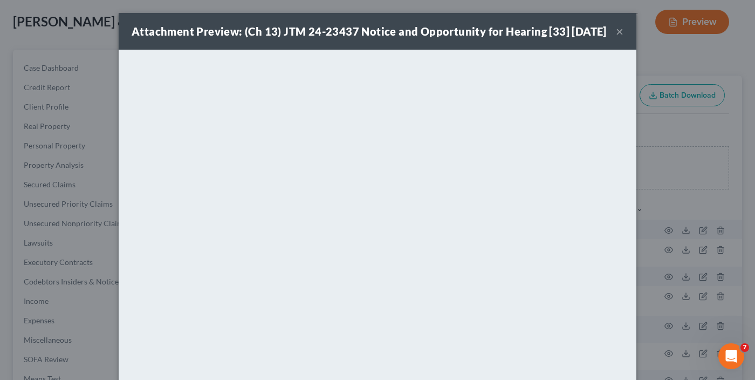
click at [616, 38] on button "×" at bounding box center [620, 31] width 8 height 13
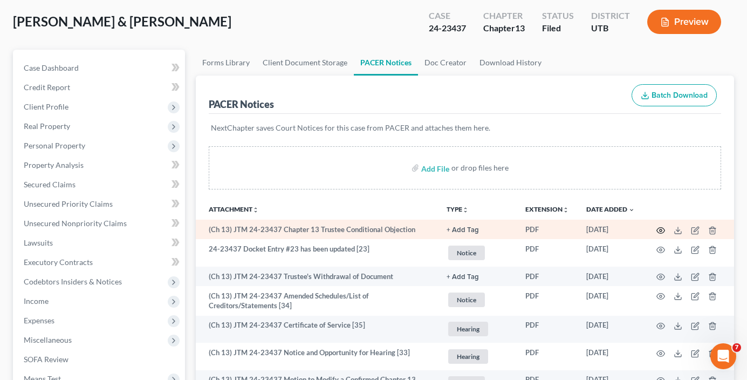
click at [661, 229] on circle "button" at bounding box center [661, 230] width 2 height 2
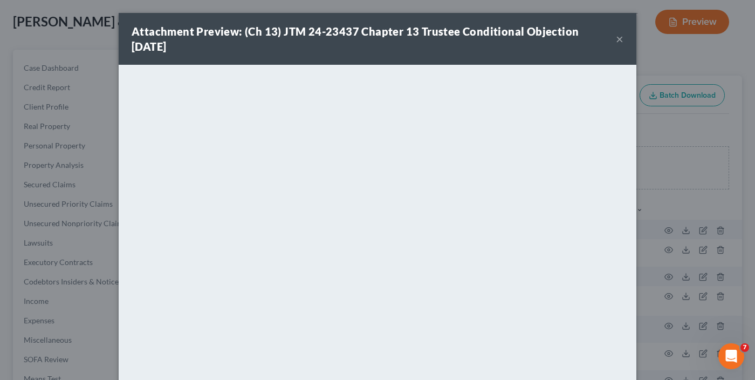
click at [616, 39] on button "×" at bounding box center [620, 38] width 8 height 13
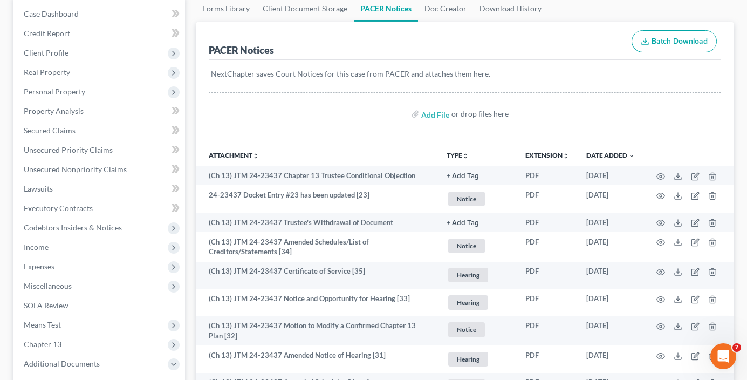
scroll to position [0, 0]
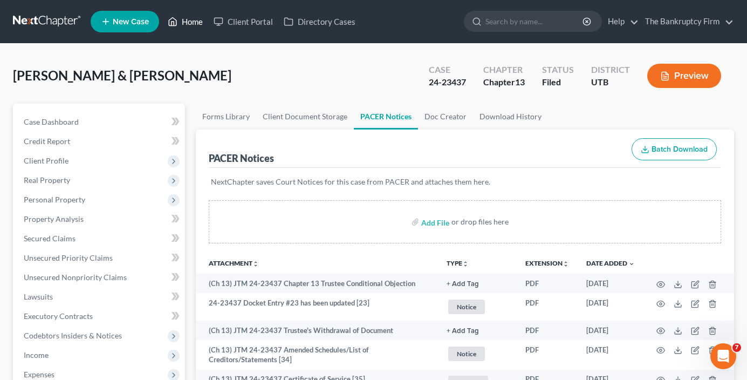
click at [197, 17] on link "Home" at bounding box center [185, 21] width 46 height 19
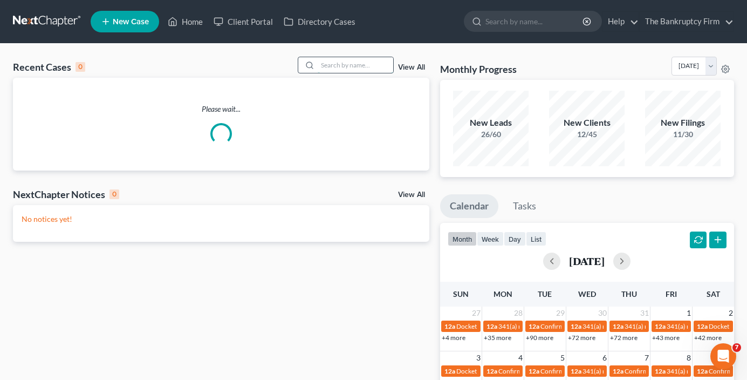
click at [340, 62] on input "search" at bounding box center [356, 65] width 76 height 16
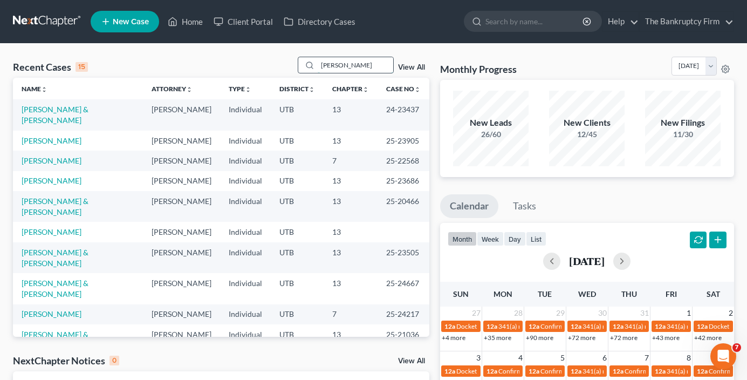
type input "[PERSON_NAME]"
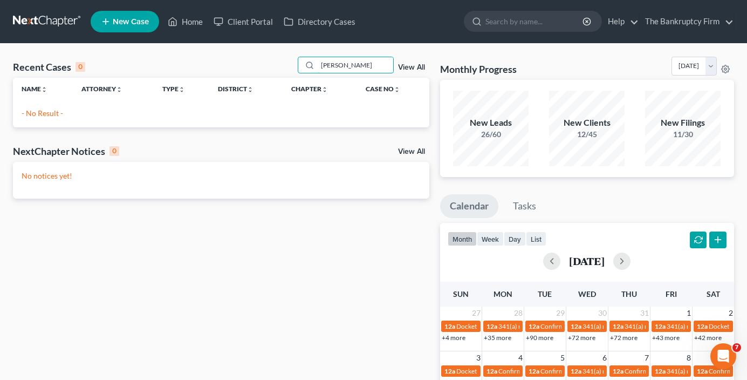
drag, startPoint x: 371, startPoint y: 66, endPoint x: 223, endPoint y: 83, distance: 149.3
click at [223, 83] on div "Recent Cases 0 [PERSON_NAME] View All Name unfold_more expand_more expand_less …" at bounding box center [221, 92] width 417 height 71
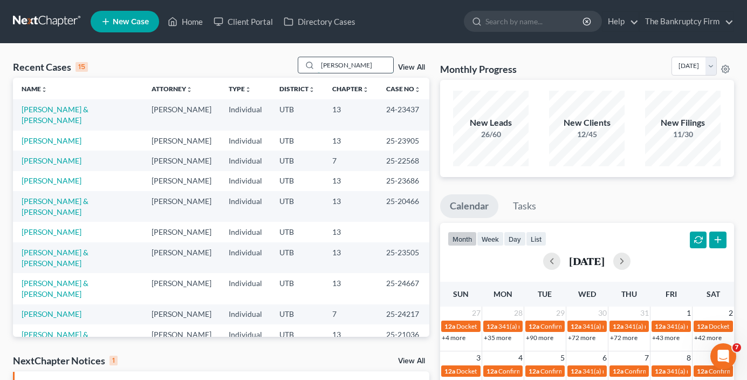
type input "[PERSON_NAME]"
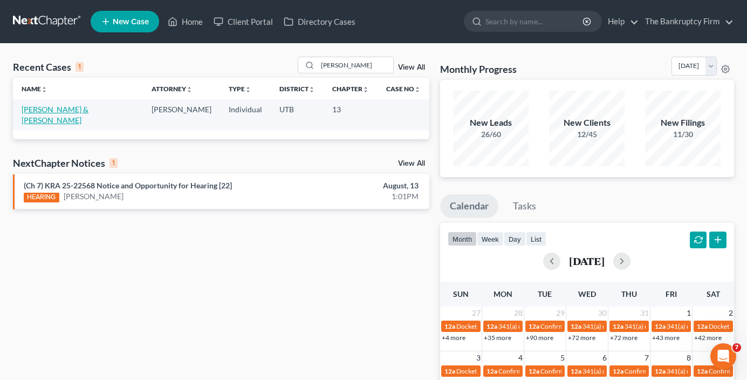
click at [75, 109] on link "[PERSON_NAME] & [PERSON_NAME]" at bounding box center [55, 115] width 67 height 20
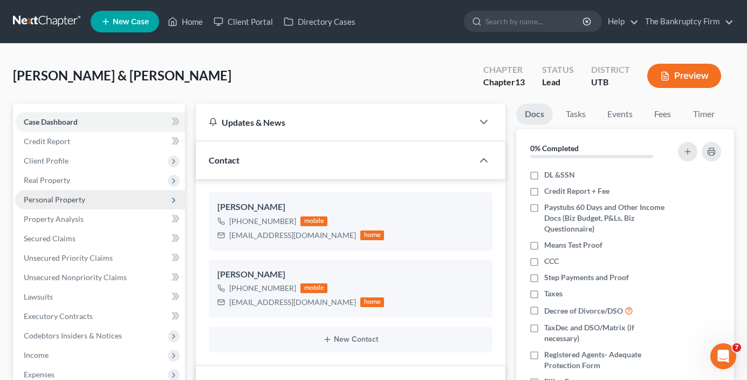
scroll to position [96, 0]
click at [45, 196] on span "Personal Property" at bounding box center [55, 199] width 62 height 9
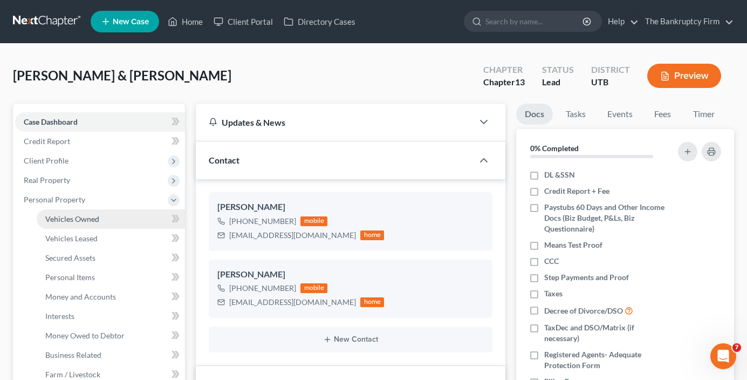
click at [85, 217] on span "Vehicles Owned" at bounding box center [72, 218] width 54 height 9
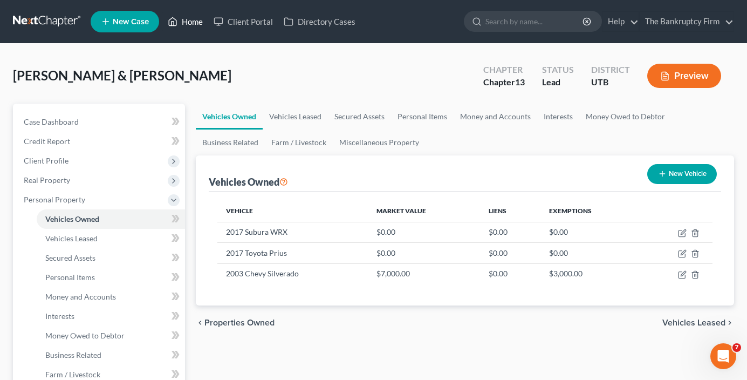
click at [189, 24] on link "Home" at bounding box center [185, 21] width 46 height 19
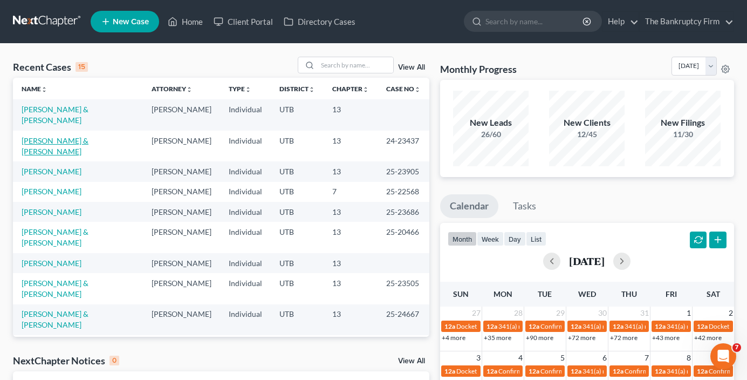
click at [88, 136] on link "[PERSON_NAME] & [PERSON_NAME]" at bounding box center [55, 146] width 67 height 20
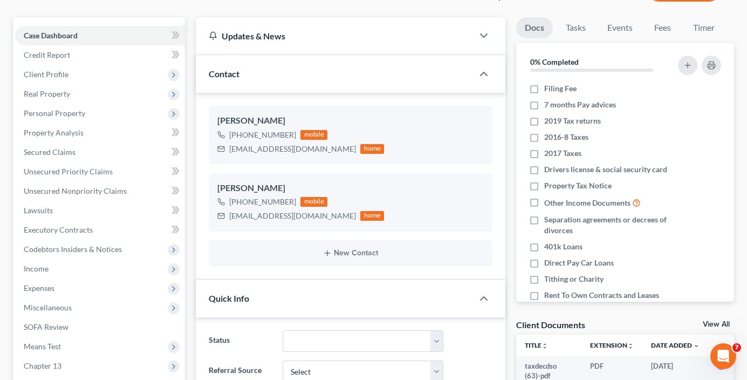
scroll to position [108, 0]
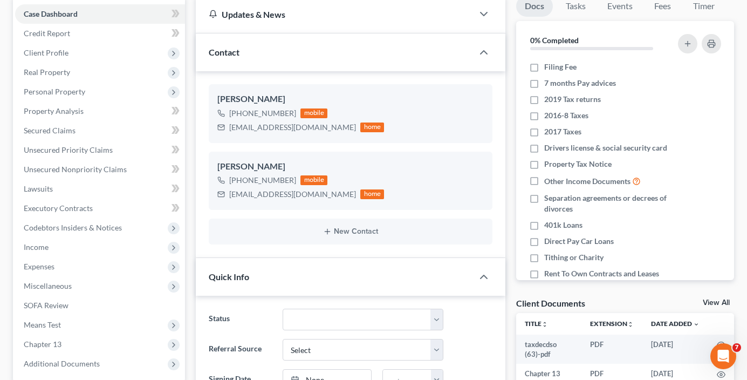
click at [720, 304] on link "View All" at bounding box center [716, 303] width 27 height 8
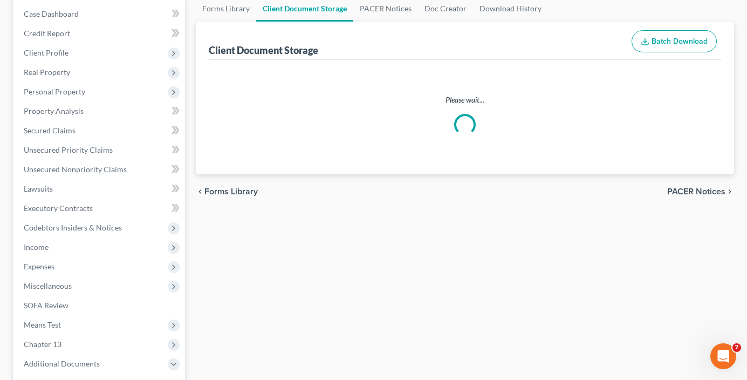
scroll to position [1, 0]
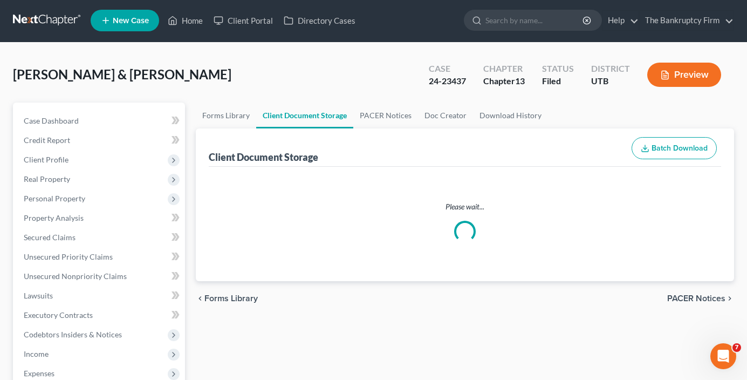
select select "30"
select select "26"
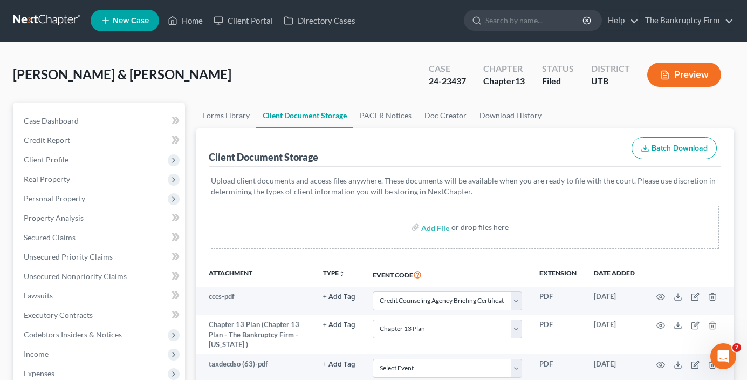
scroll to position [0, 0]
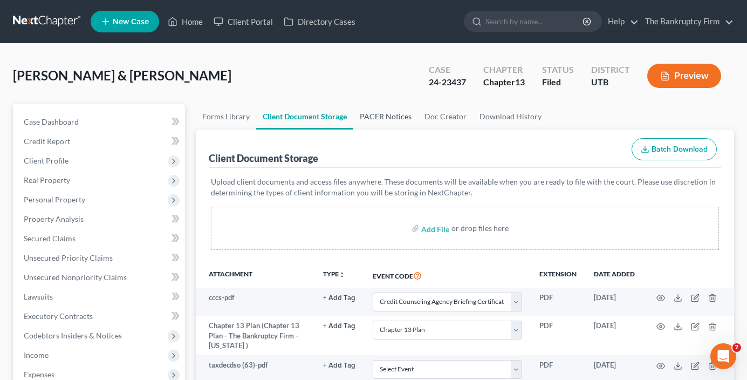
click at [384, 118] on link "PACER Notices" at bounding box center [385, 117] width 65 height 26
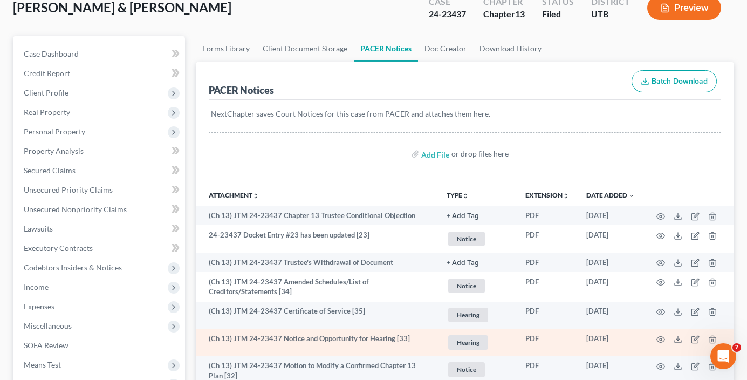
scroll to position [108, 0]
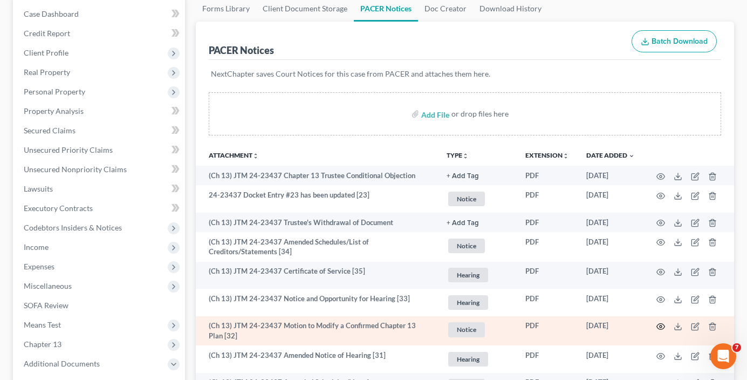
click at [662, 328] on icon "button" at bounding box center [661, 326] width 9 height 9
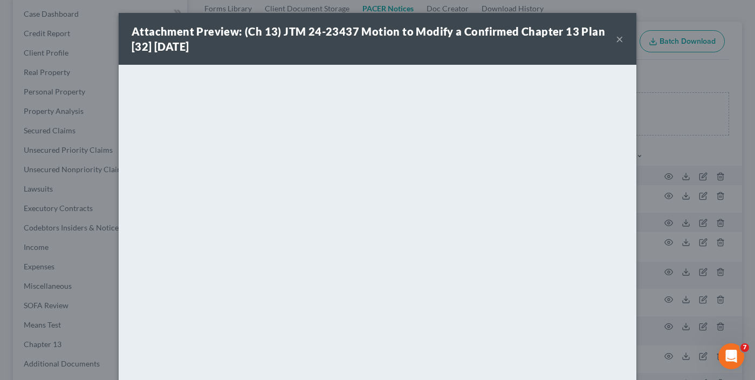
click at [619, 38] on button "×" at bounding box center [620, 38] width 8 height 13
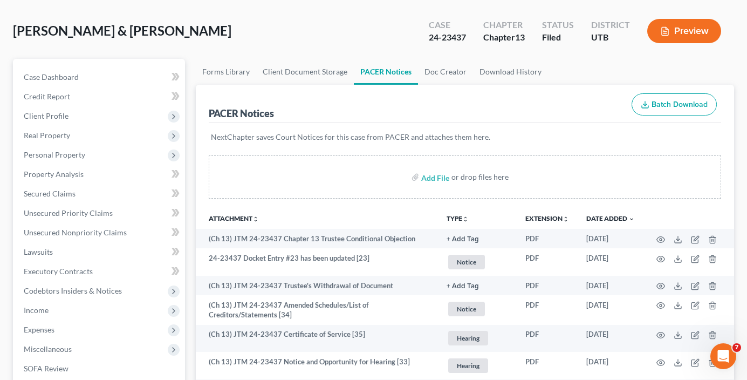
scroll to position [0, 0]
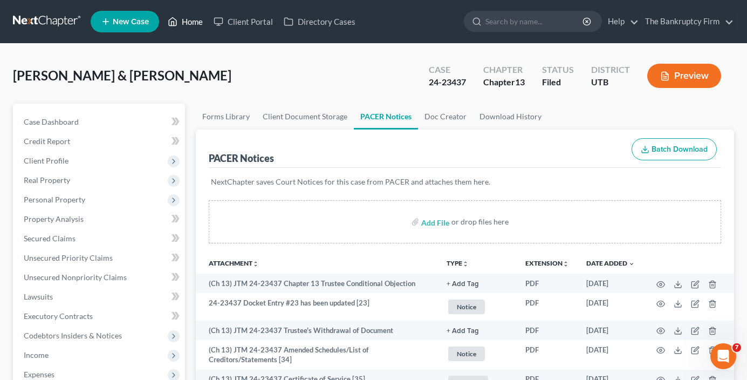
click at [194, 25] on link "Home" at bounding box center [185, 21] width 46 height 19
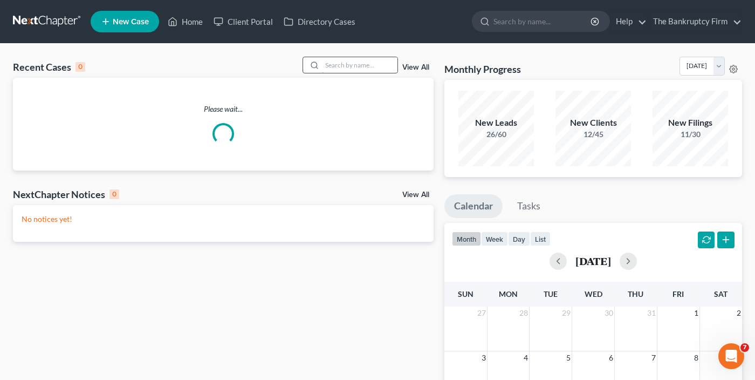
click at [344, 65] on input "search" at bounding box center [360, 65] width 76 height 16
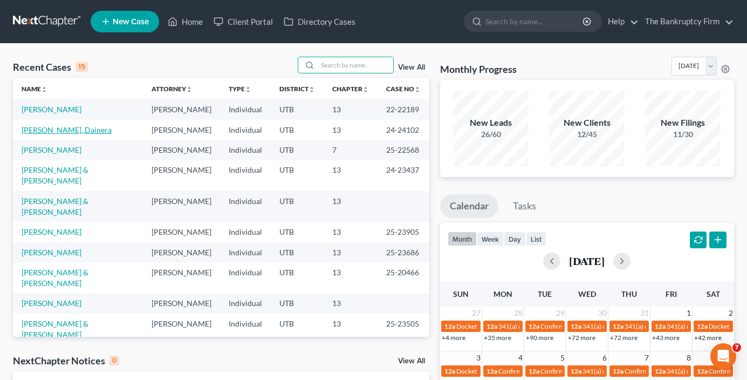
click at [52, 128] on link "[PERSON_NAME], Dainera" at bounding box center [67, 129] width 90 height 9
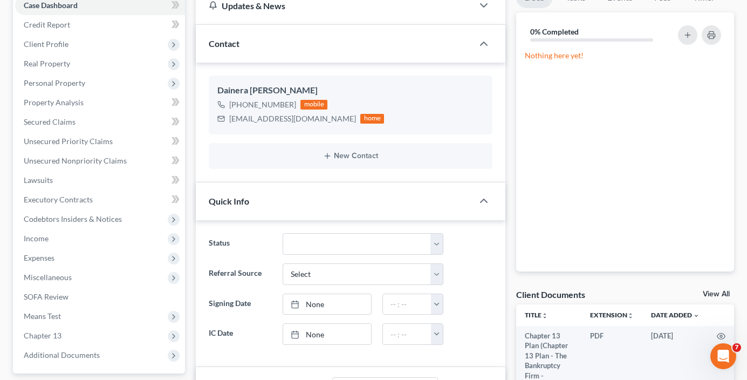
scroll to position [216, 0]
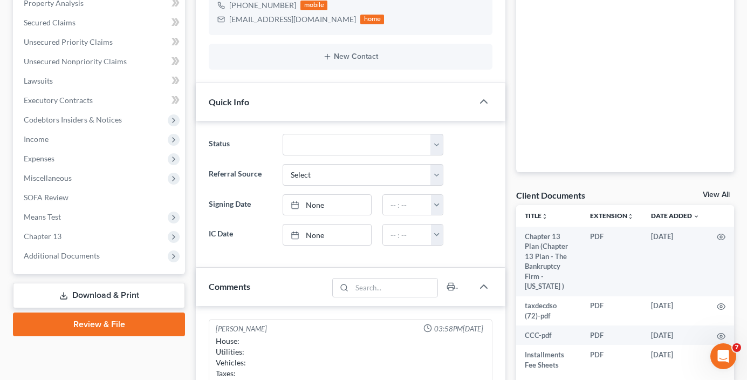
click at [717, 194] on link "View All" at bounding box center [716, 195] width 27 height 8
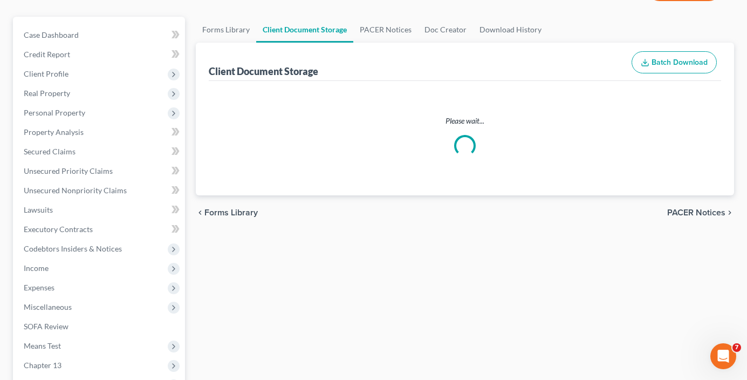
select select "53"
select select "30"
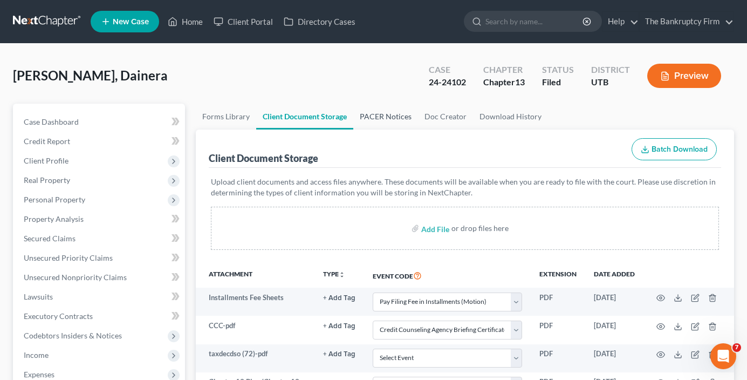
click at [386, 119] on link "PACER Notices" at bounding box center [385, 117] width 65 height 26
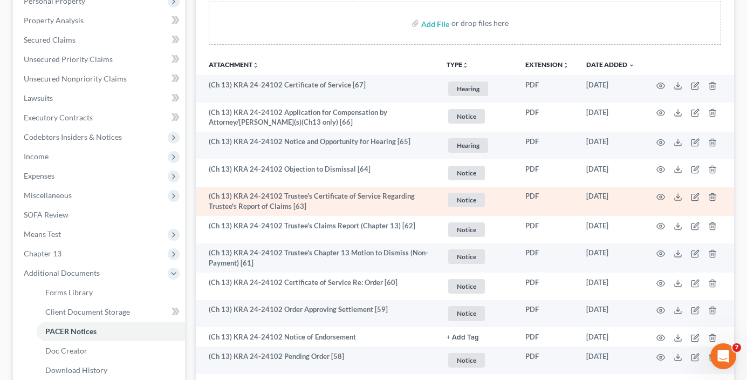
scroll to position [216, 0]
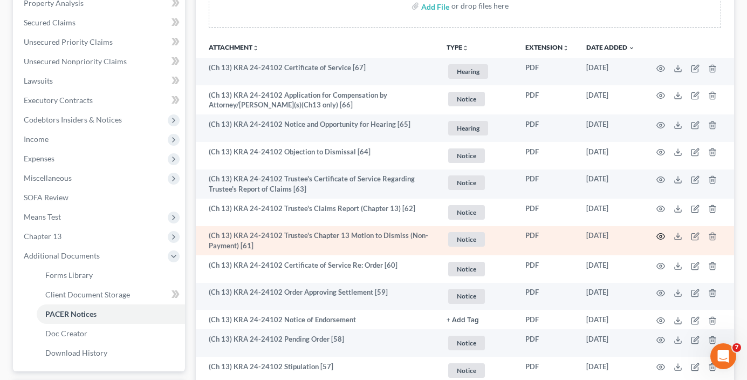
click at [664, 235] on icon "button" at bounding box center [661, 237] width 8 height 6
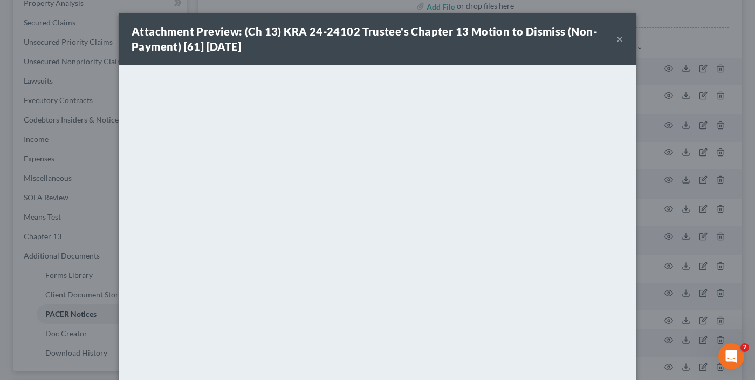
click at [616, 39] on button "×" at bounding box center [620, 38] width 8 height 13
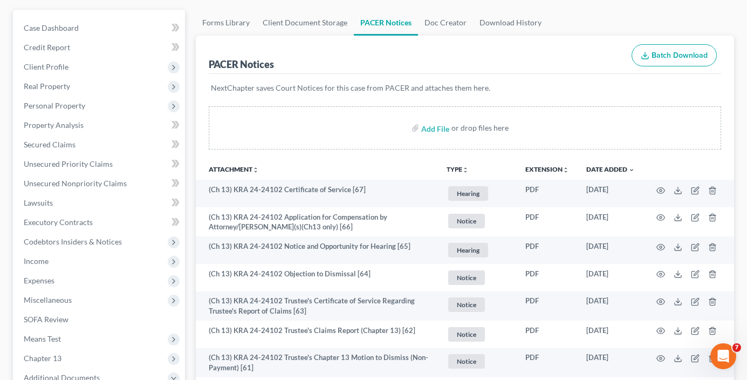
scroll to position [0, 0]
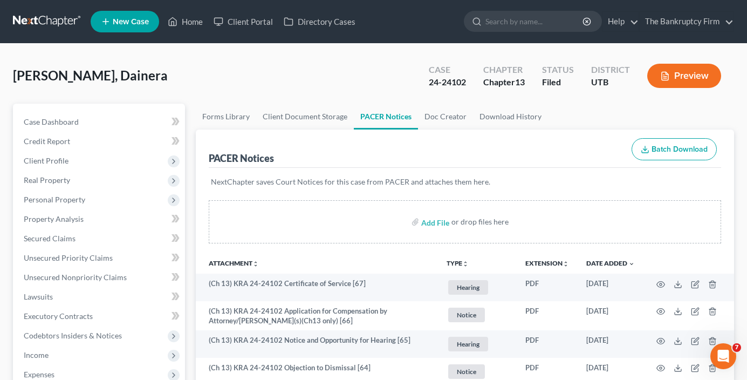
click at [189, 66] on div "[PERSON_NAME], Dainera Upgraded Case 24-24102 Chapter Chapter 13 Status Filed D…" at bounding box center [373, 80] width 721 height 47
click at [177, 21] on icon at bounding box center [173, 22] width 8 height 8
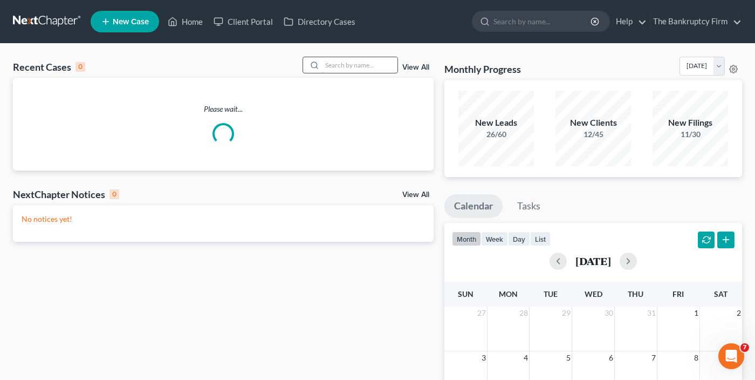
click at [329, 65] on input "search" at bounding box center [360, 65] width 76 height 16
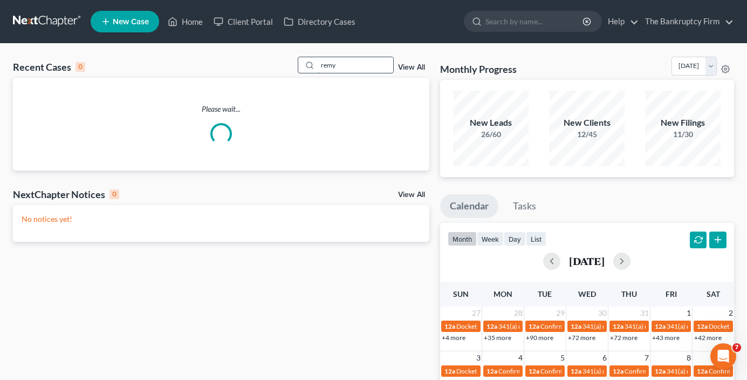
type input "remy"
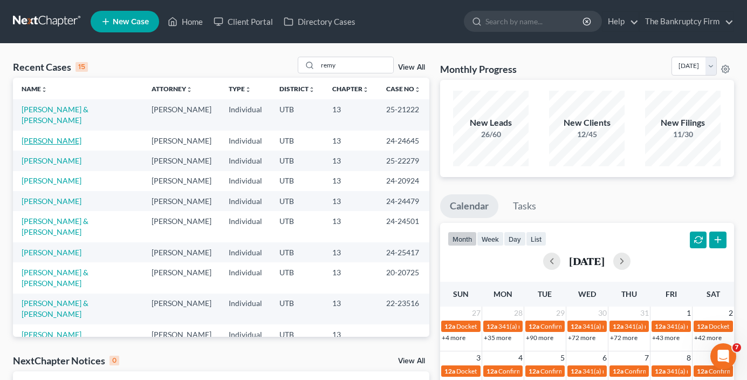
click at [47, 136] on link "[PERSON_NAME]" at bounding box center [52, 140] width 60 height 9
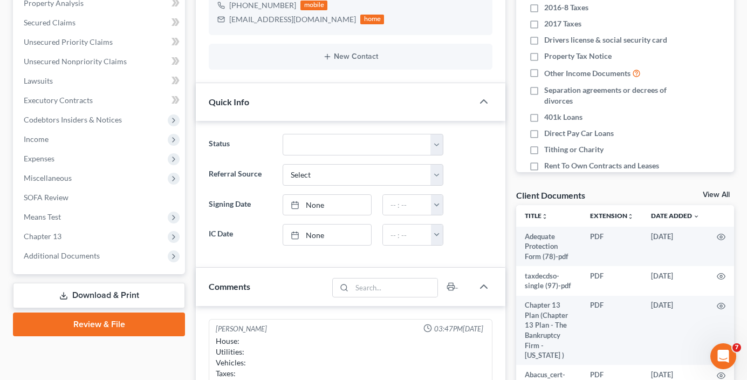
scroll to position [42, 0]
drag, startPoint x: 714, startPoint y: 195, endPoint x: 497, endPoint y: 136, distance: 224.7
click at [713, 195] on link "View All" at bounding box center [716, 195] width 27 height 8
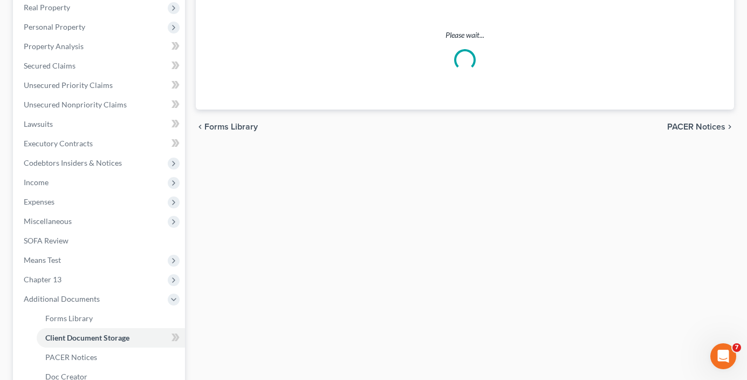
select select "30"
select select "26"
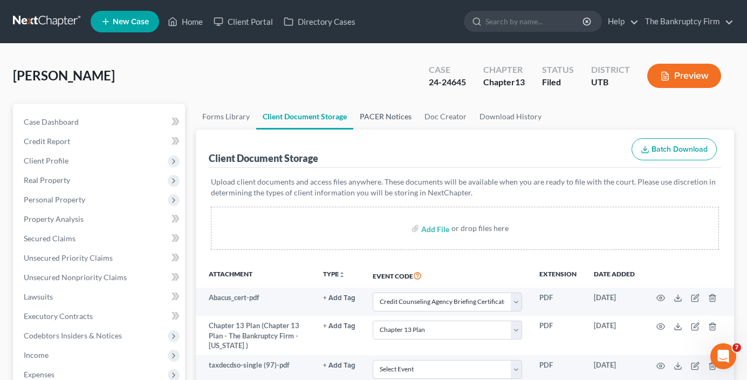
click at [385, 115] on link "PACER Notices" at bounding box center [385, 117] width 65 height 26
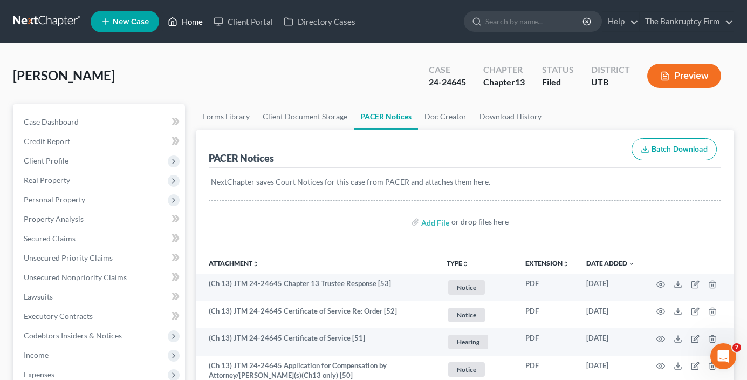
click at [197, 25] on link "Home" at bounding box center [185, 21] width 46 height 19
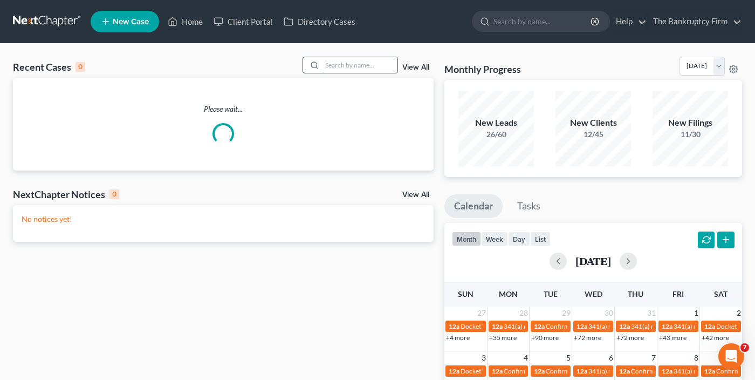
click at [336, 66] on input "search" at bounding box center [360, 65] width 76 height 16
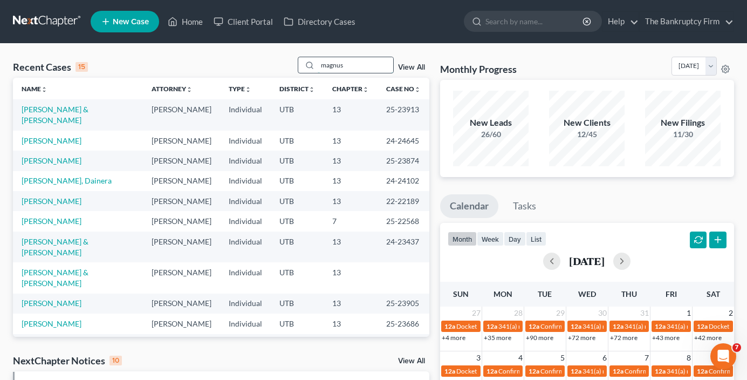
type input "magnus"
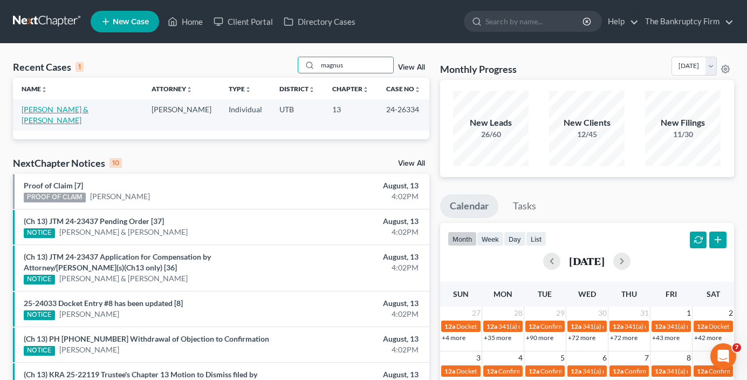
click at [88, 105] on link "[PERSON_NAME] & [PERSON_NAME]" at bounding box center [55, 115] width 67 height 20
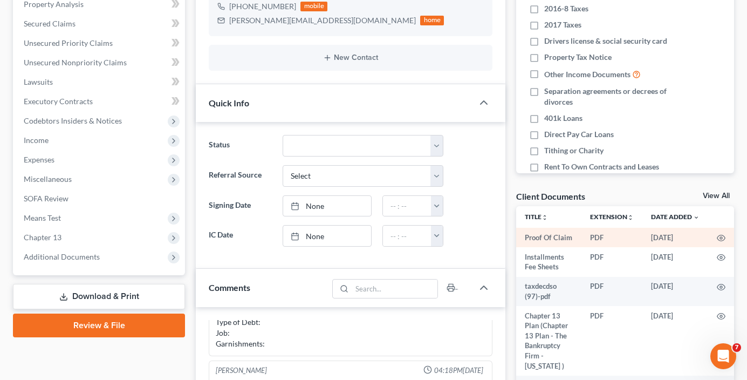
scroll to position [216, 0]
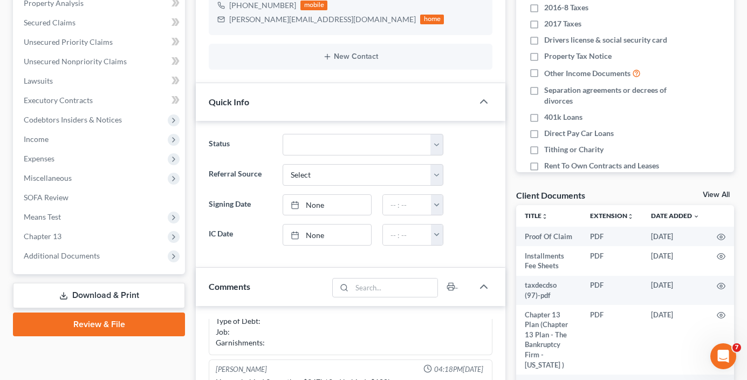
click at [711, 193] on link "View All" at bounding box center [716, 195] width 27 height 8
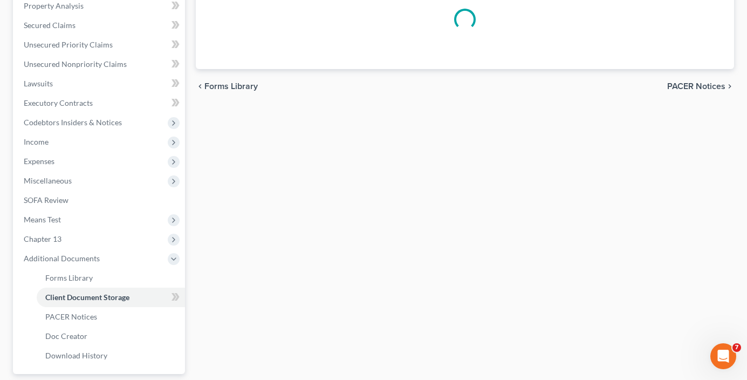
scroll to position [158, 0]
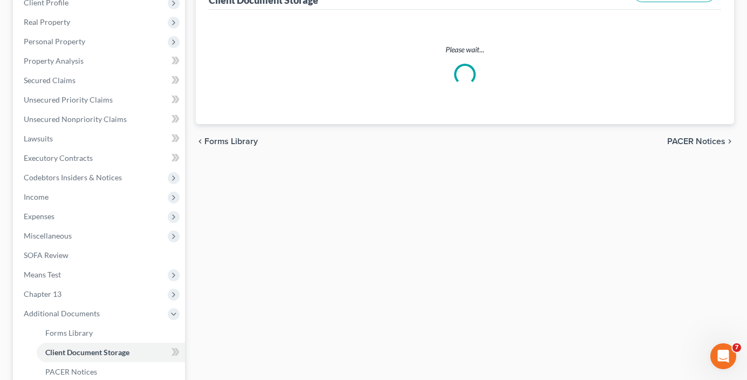
select select "30"
select select "26"
select select "53"
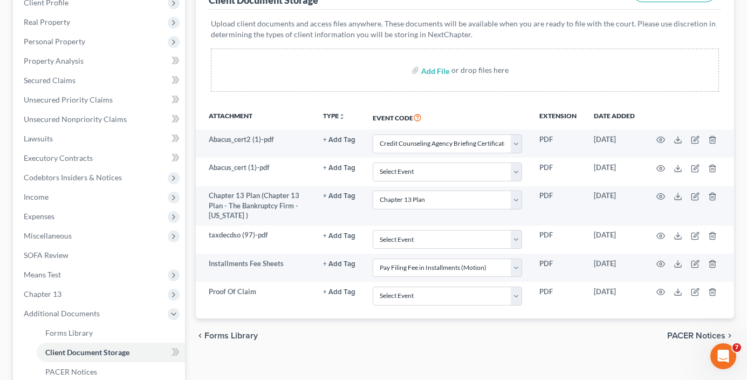
scroll to position [0, 0]
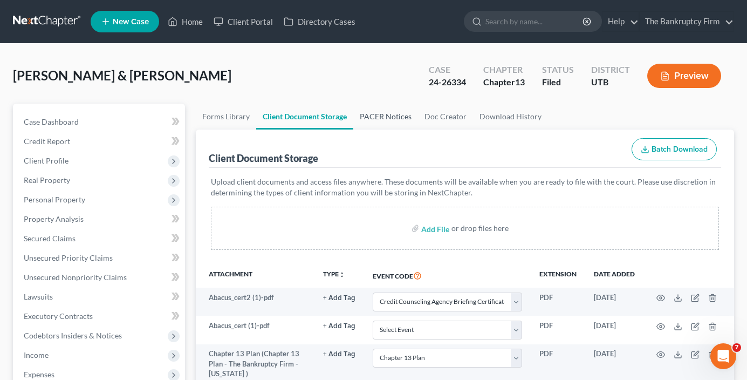
click at [388, 117] on link "PACER Notices" at bounding box center [385, 117] width 65 height 26
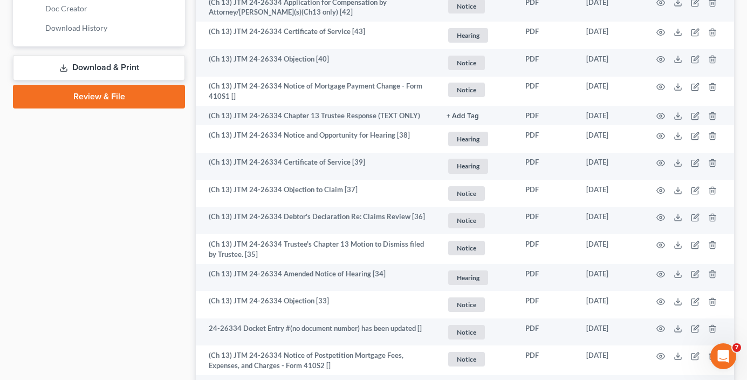
scroll to position [540, 0]
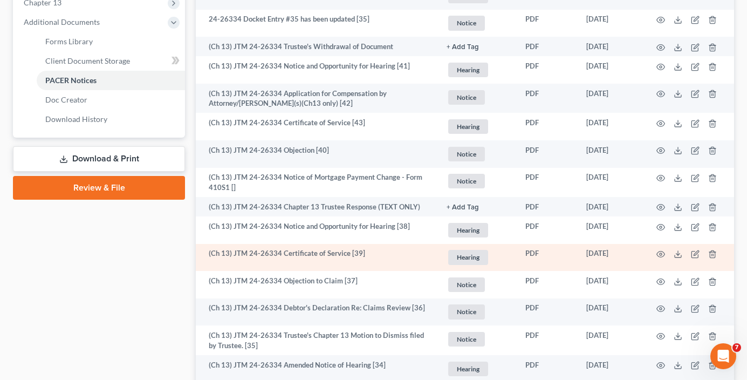
scroll to position [432, 0]
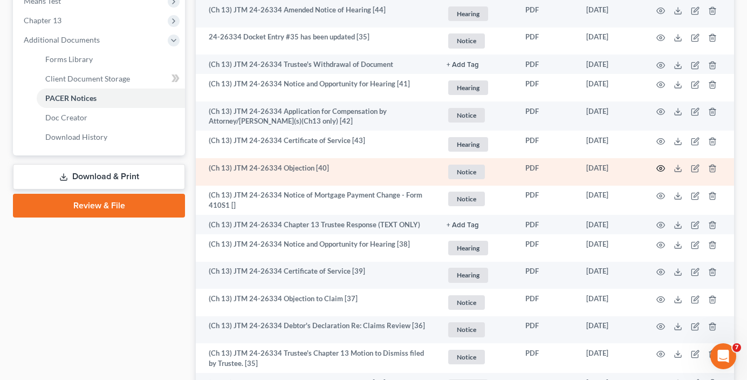
click at [658, 167] on icon "button" at bounding box center [661, 168] width 9 height 9
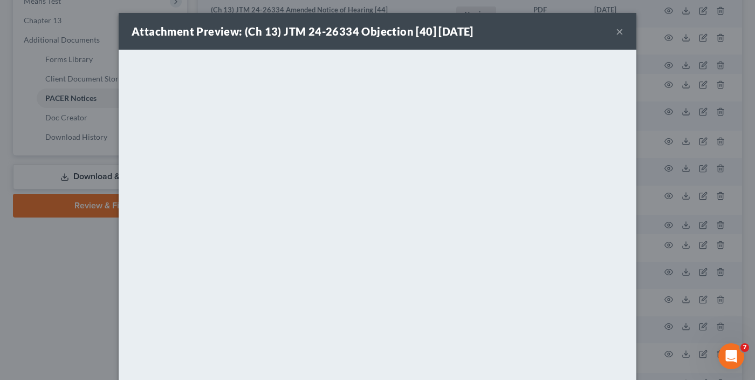
click at [616, 32] on button "×" at bounding box center [620, 31] width 8 height 13
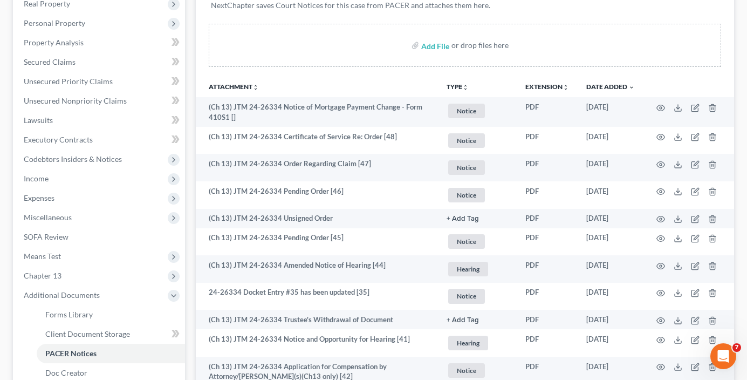
scroll to position [162, 0]
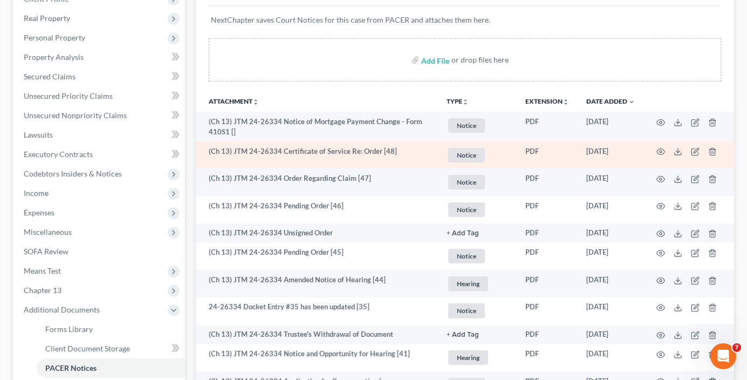
drag, startPoint x: 237, startPoint y: 166, endPoint x: 228, endPoint y: 154, distance: 14.6
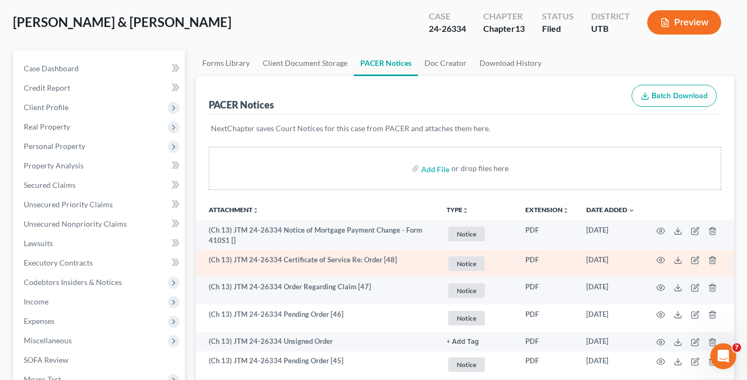
scroll to position [0, 0]
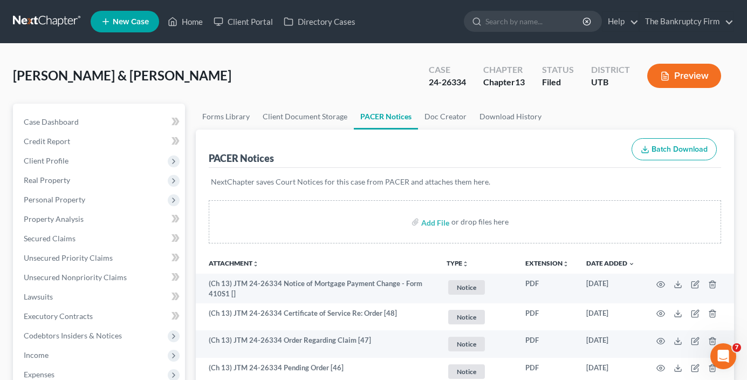
drag, startPoint x: 228, startPoint y: 154, endPoint x: 216, endPoint y: 65, distance: 90.3
click at [216, 65] on div "[PERSON_NAME] & [PERSON_NAME] Upgraded Case 24-26334 Chapter Chapter 13 Status …" at bounding box center [373, 80] width 721 height 47
click at [190, 24] on link "Home" at bounding box center [185, 21] width 46 height 19
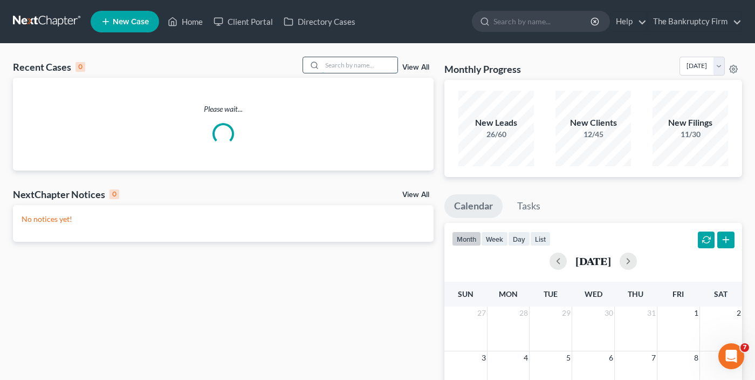
click at [337, 68] on input "search" at bounding box center [360, 65] width 76 height 16
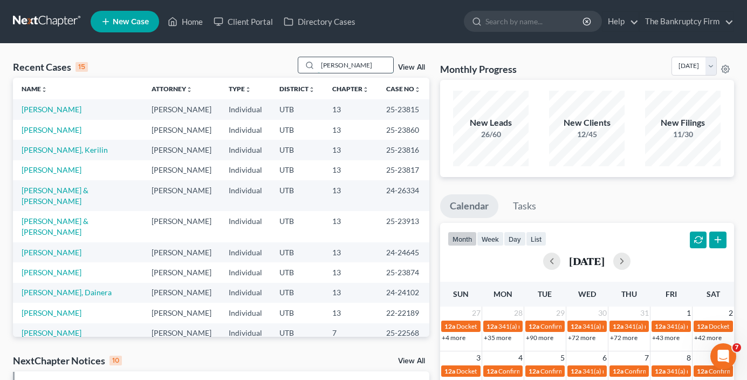
type input "[PERSON_NAME]"
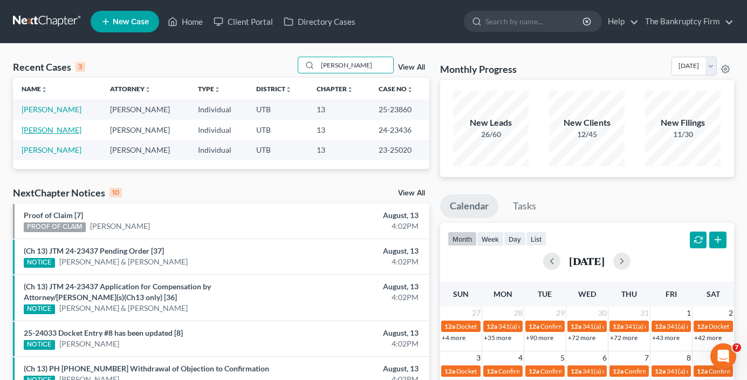
click at [51, 131] on link "[PERSON_NAME]" at bounding box center [52, 129] width 60 height 9
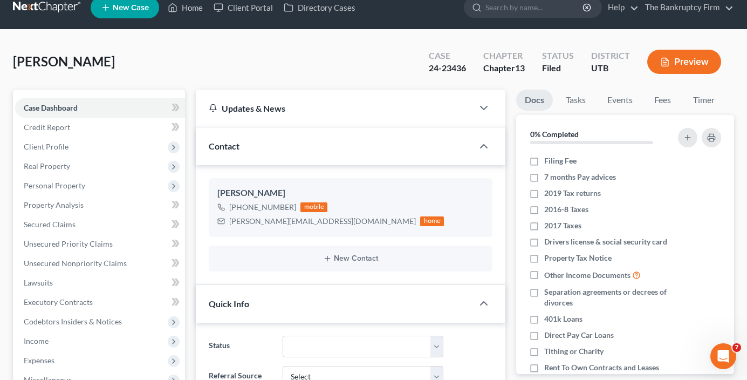
scroll to position [108, 0]
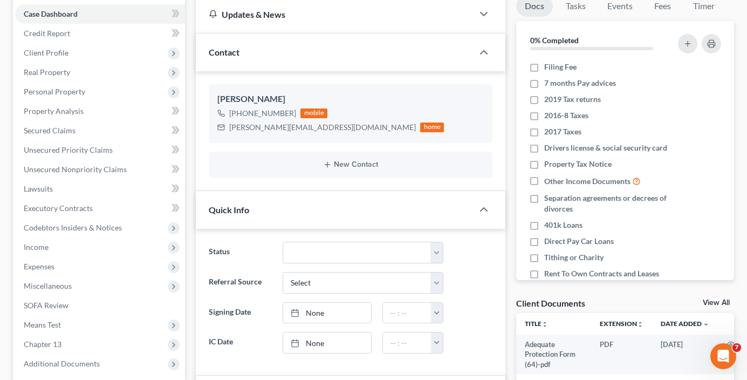
click at [713, 302] on link "View All" at bounding box center [716, 303] width 27 height 8
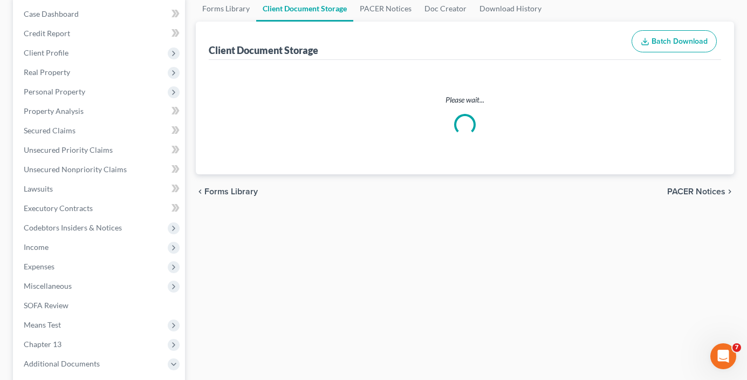
scroll to position [55, 0]
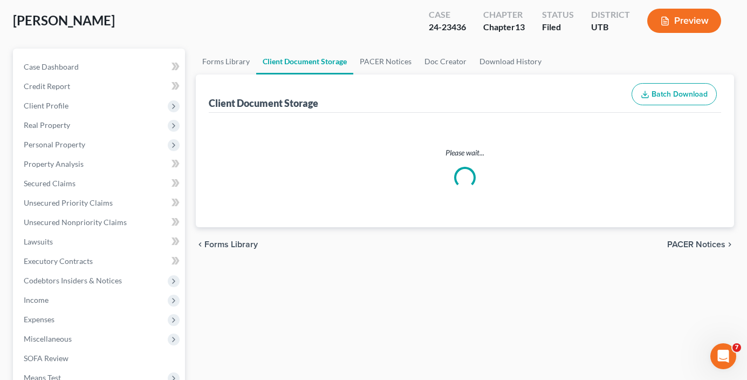
select select "30"
select select "53"
select select "26"
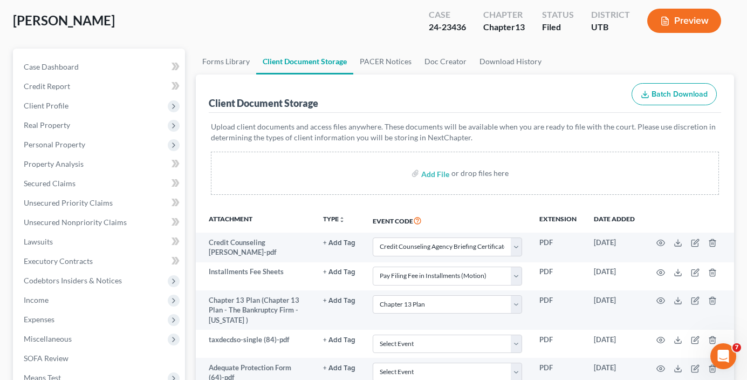
scroll to position [0, 0]
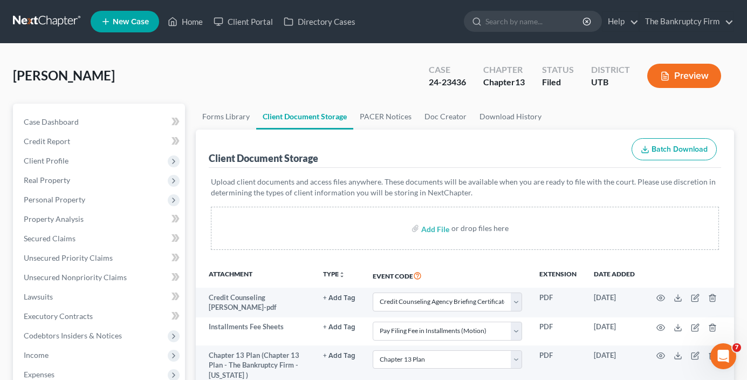
click at [173, 65] on div "[PERSON_NAME] Upgraded Case 24-23436 Chapter Chapter 13 Status Filed District U…" at bounding box center [373, 80] width 721 height 47
click at [378, 117] on link "PACER Notices" at bounding box center [385, 117] width 65 height 26
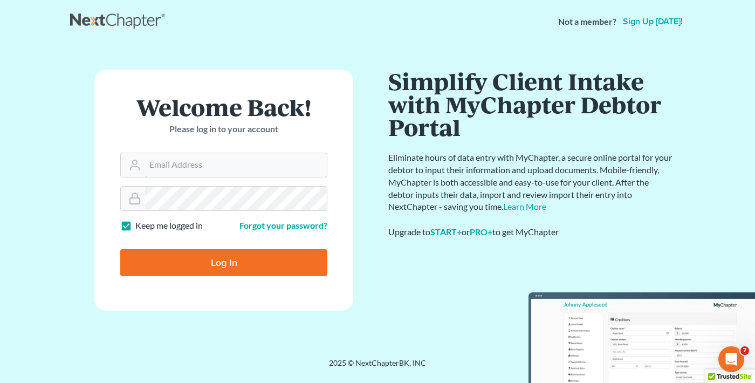
type input "[EMAIL_ADDRESS][DOMAIN_NAME]"
click at [201, 253] on input "Log In" at bounding box center [223, 262] width 207 height 27
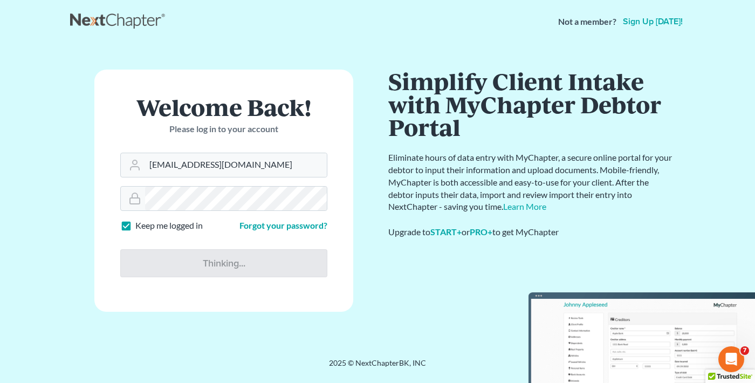
type input "Thinking..."
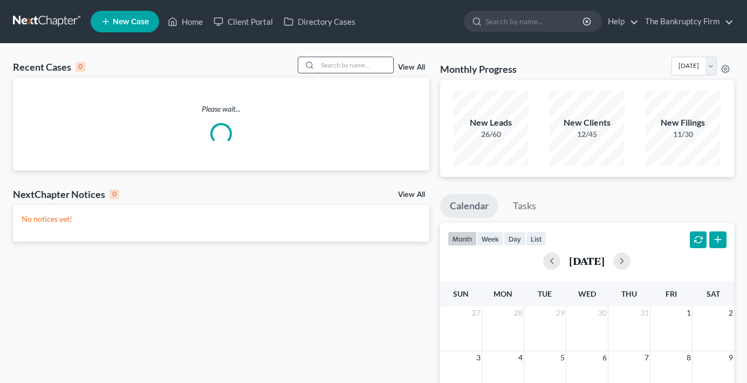
click at [337, 66] on input "search" at bounding box center [356, 65] width 76 height 16
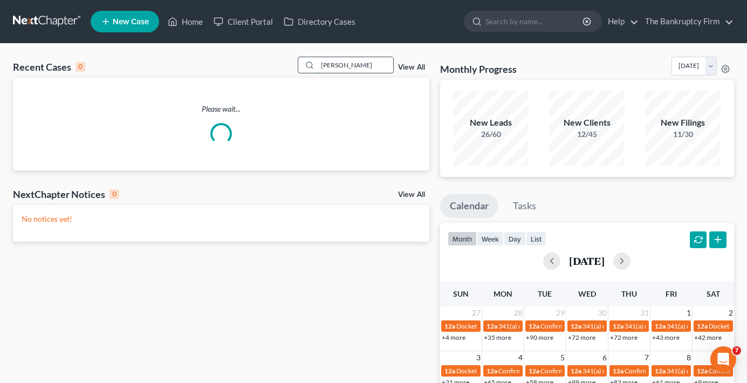
type input "[PERSON_NAME]"
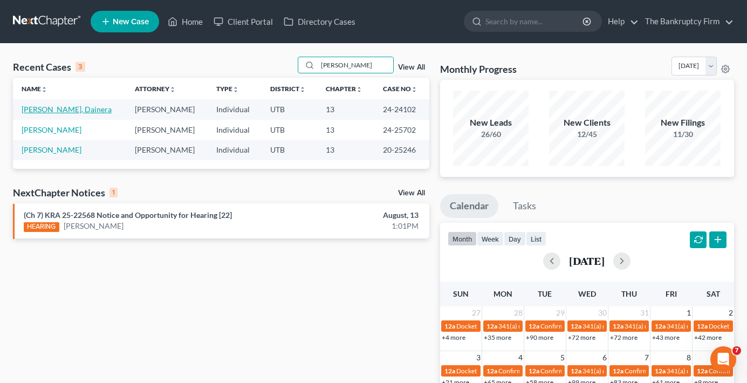
click at [56, 110] on link "[PERSON_NAME], Dainera" at bounding box center [67, 109] width 90 height 9
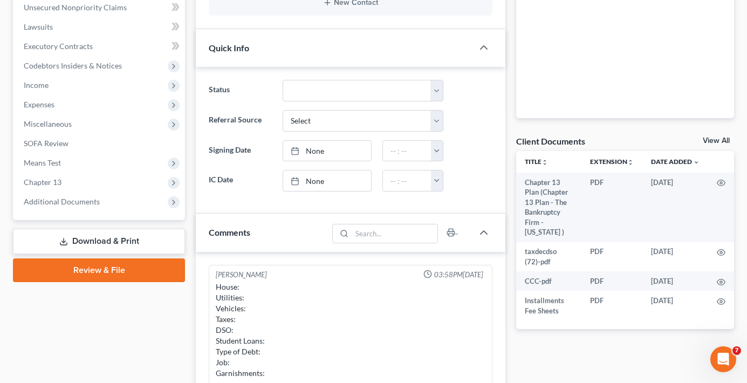
click at [713, 139] on link "View All" at bounding box center [716, 141] width 27 height 8
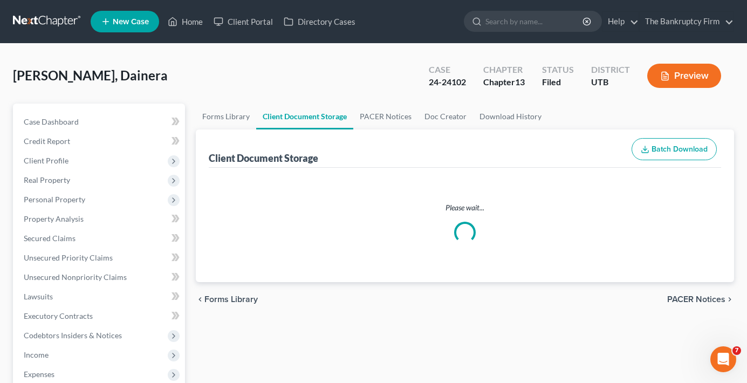
select select "53"
select select "30"
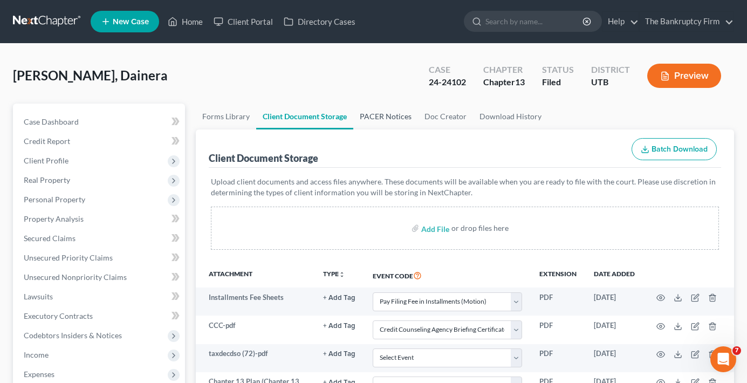
click at [390, 114] on link "PACER Notices" at bounding box center [385, 117] width 65 height 26
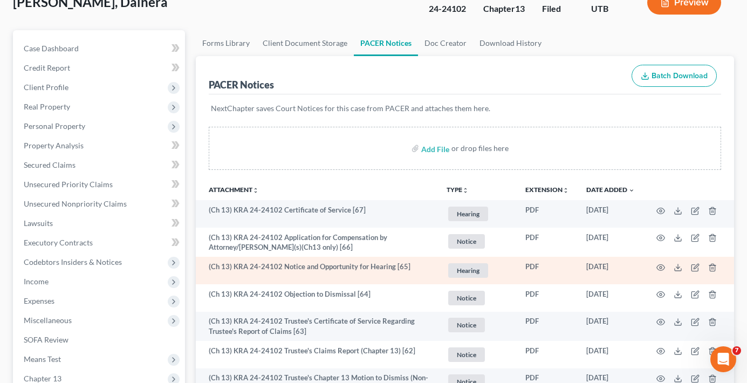
scroll to position [108, 0]
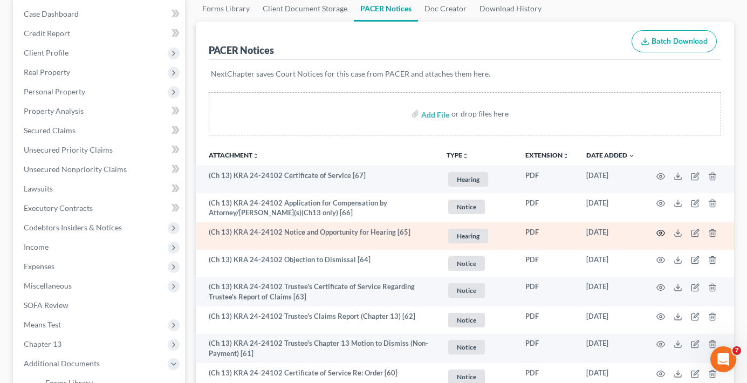
click at [661, 233] on icon "button" at bounding box center [661, 233] width 9 height 9
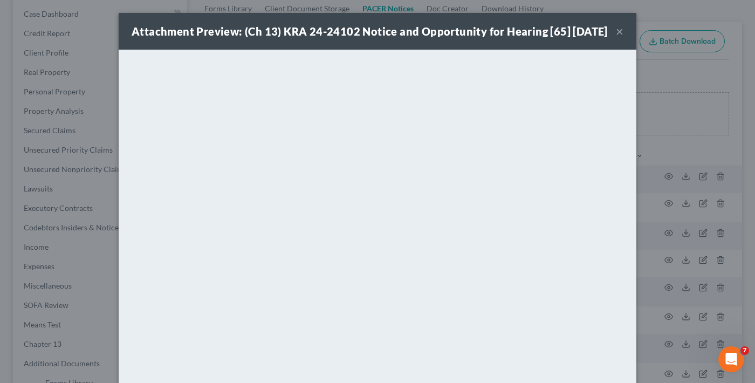
click at [616, 38] on button "×" at bounding box center [620, 31] width 8 height 13
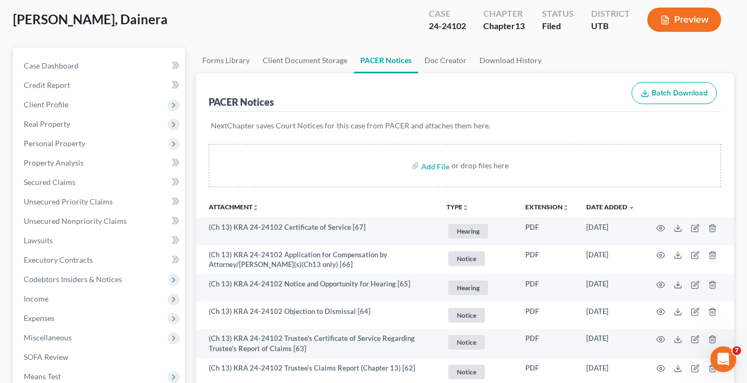
scroll to position [0, 0]
